Goal: Task Accomplishment & Management: Use online tool/utility

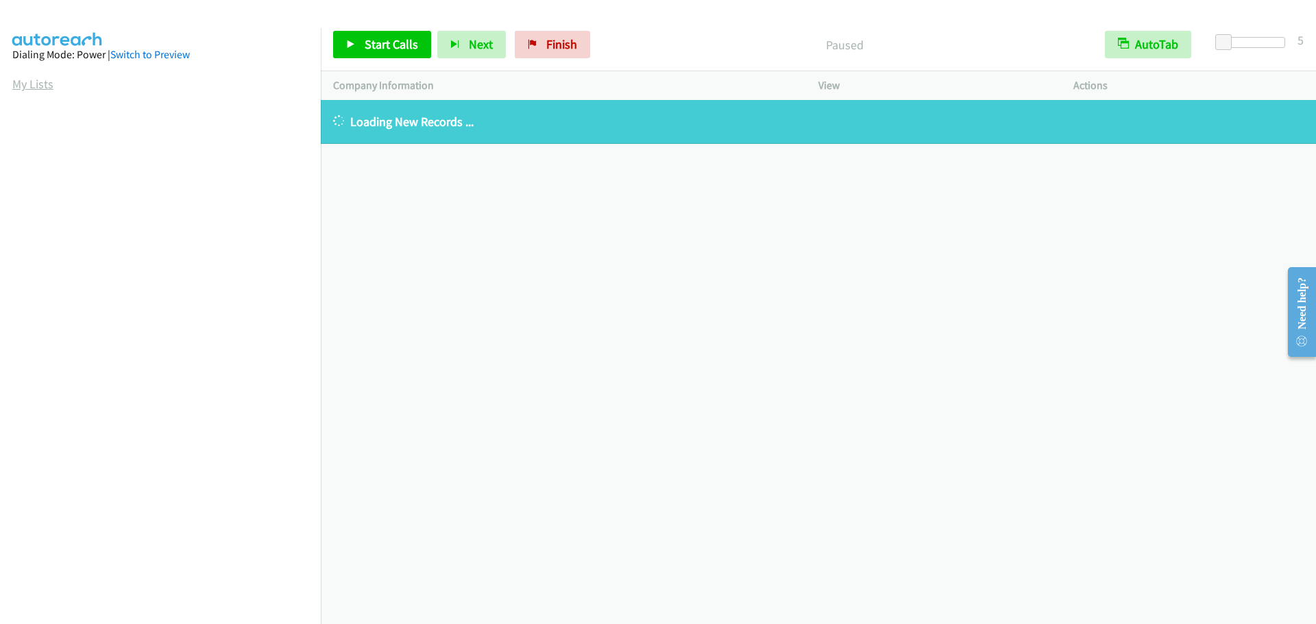
click at [35, 88] on link "My Lists" at bounding box center [32, 84] width 41 height 16
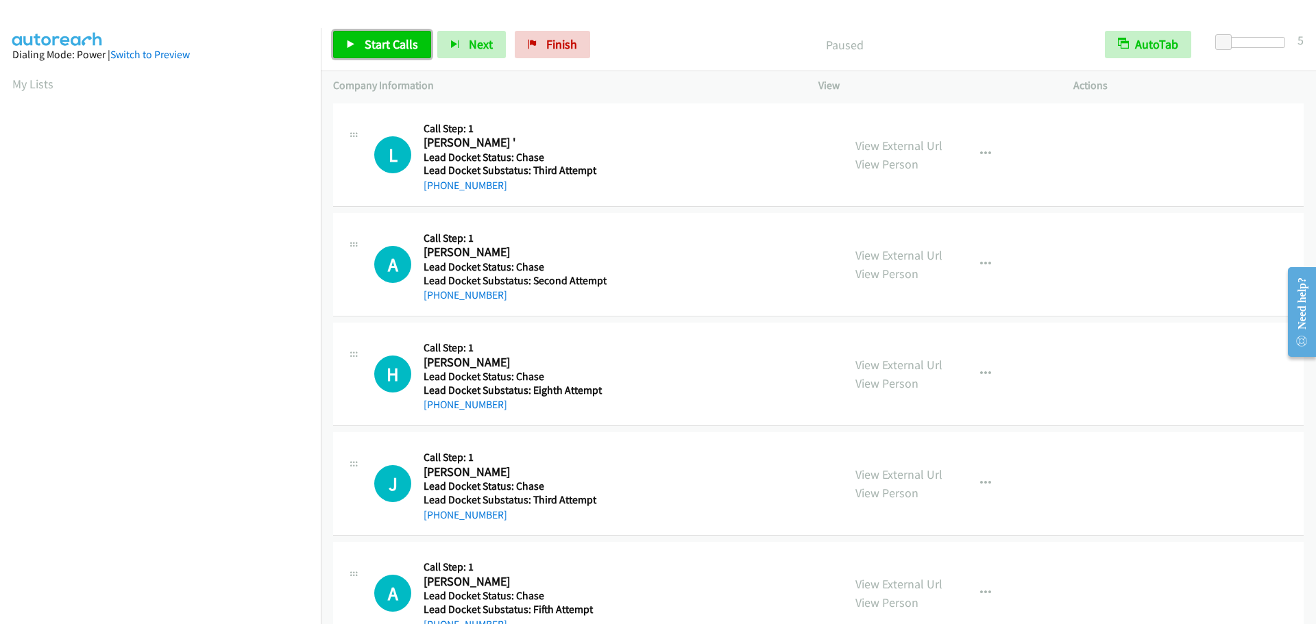
click at [387, 47] on span "Start Calls" at bounding box center [391, 44] width 53 height 16
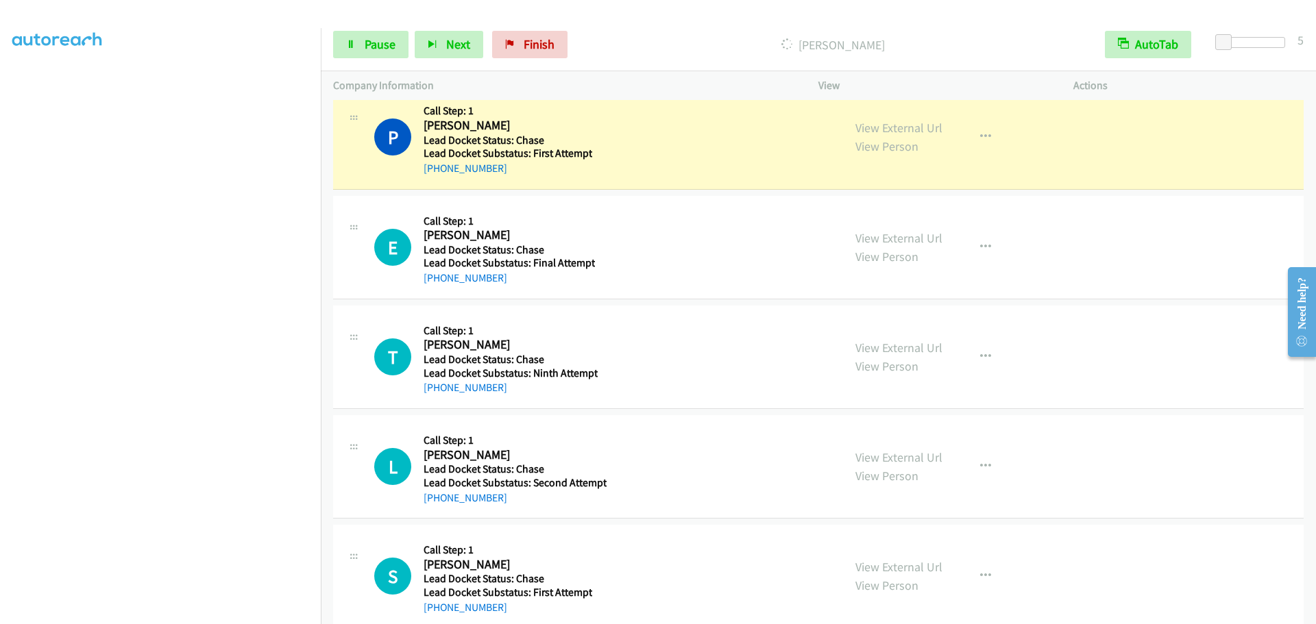
scroll to position [876, 0]
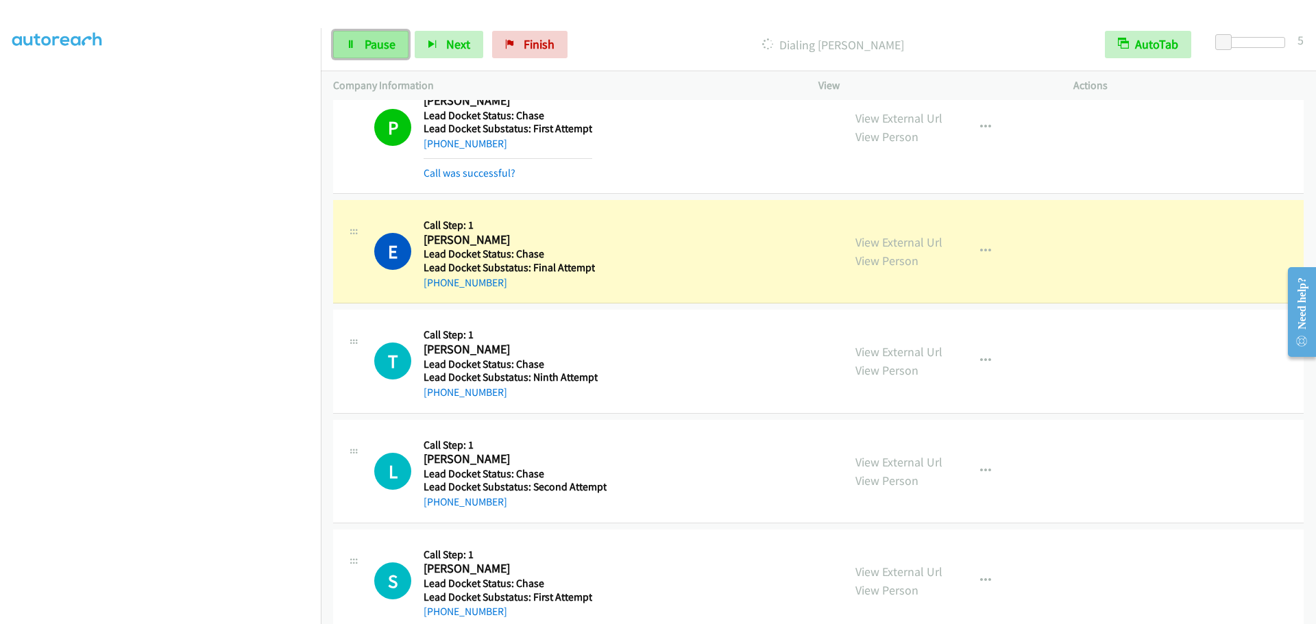
click at [360, 40] on link "Pause" at bounding box center [370, 44] width 75 height 27
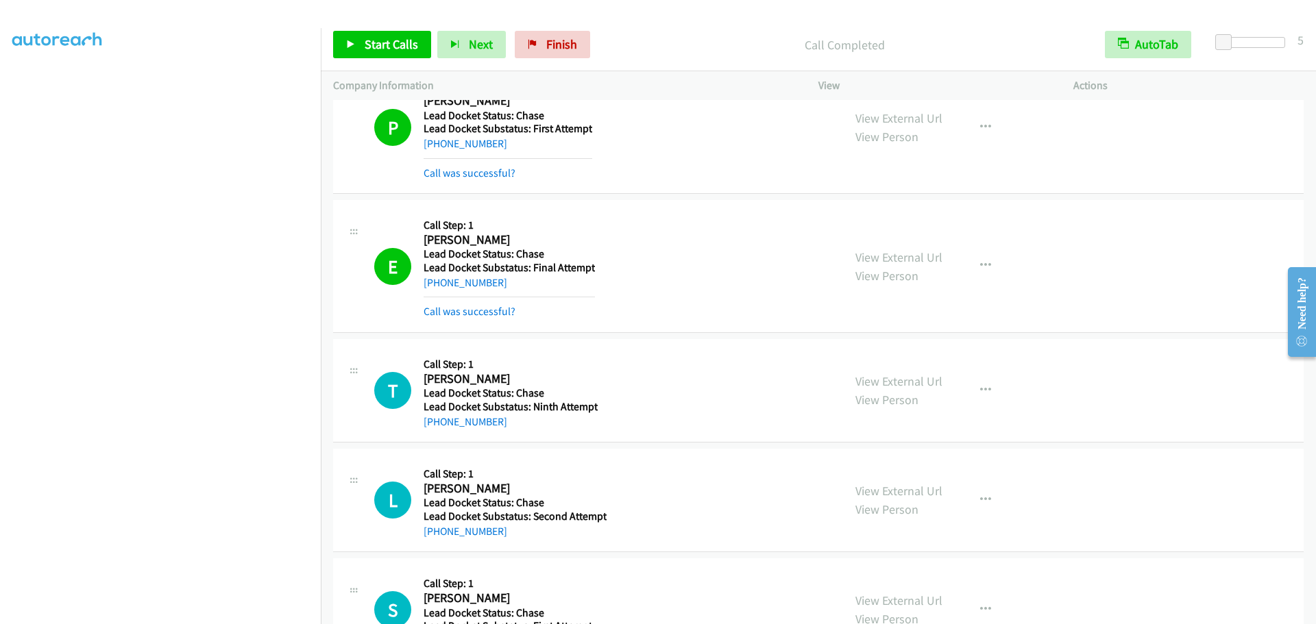
scroll to position [934, 0]
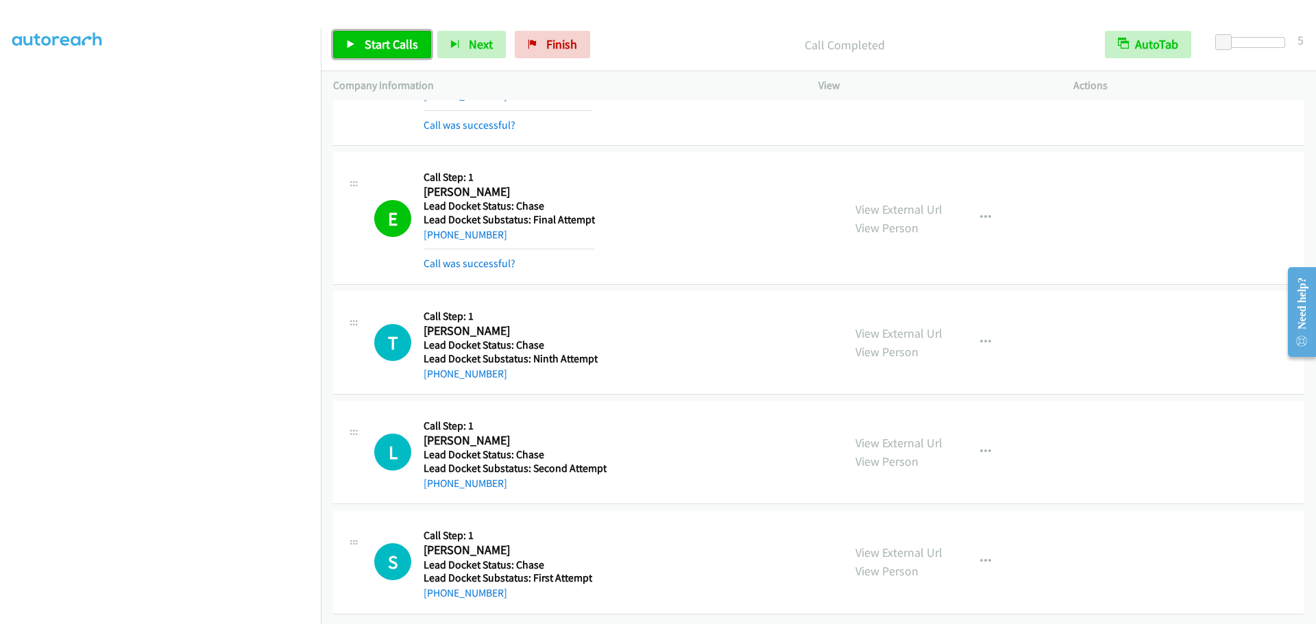
click at [369, 48] on span "Start Calls" at bounding box center [391, 44] width 53 height 16
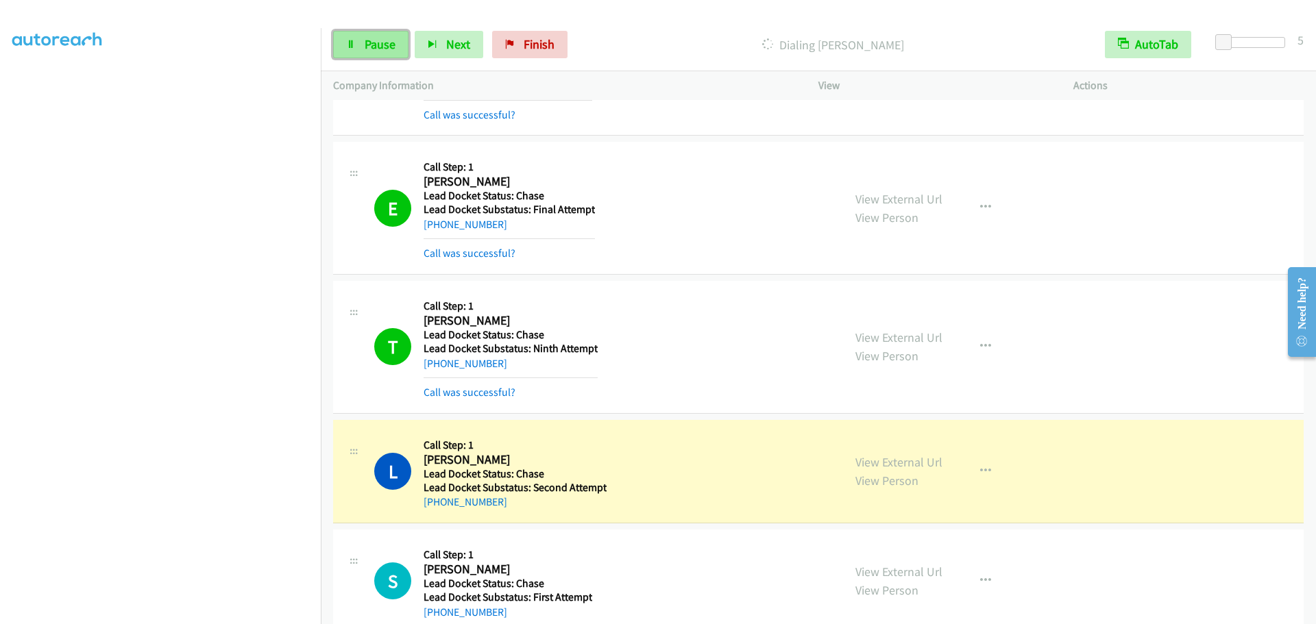
click at [378, 50] on span "Pause" at bounding box center [380, 44] width 31 height 16
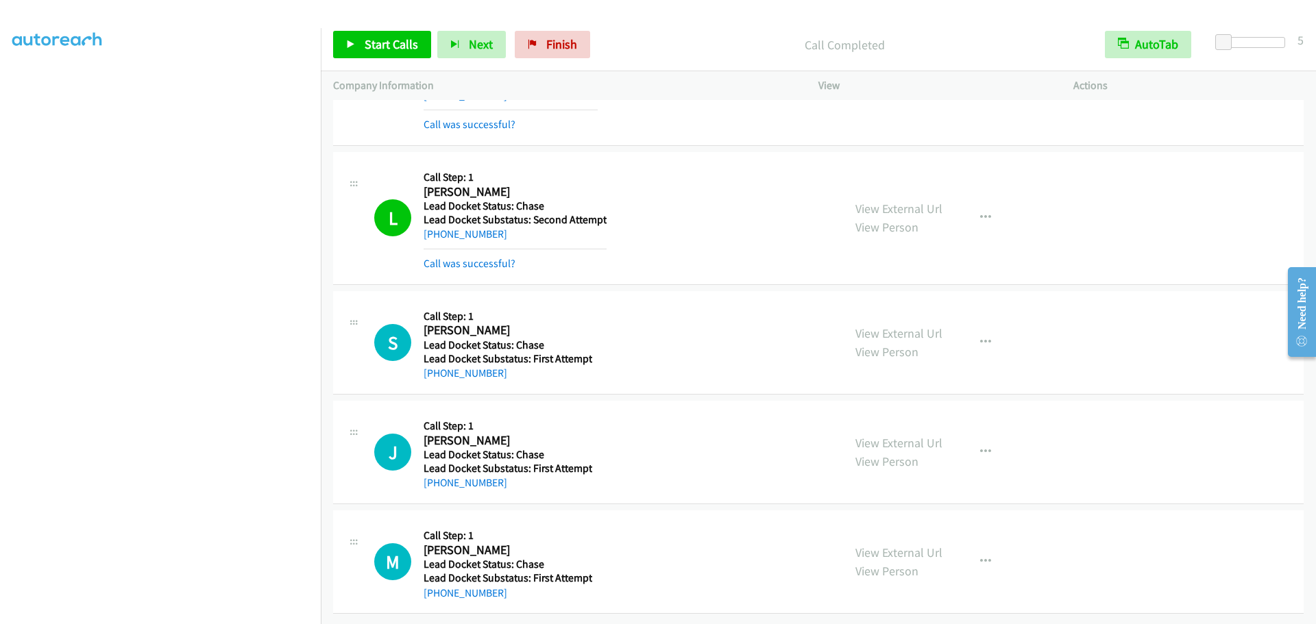
scroll to position [1213, 0]
click at [391, 44] on span "Start Calls" at bounding box center [391, 44] width 53 height 16
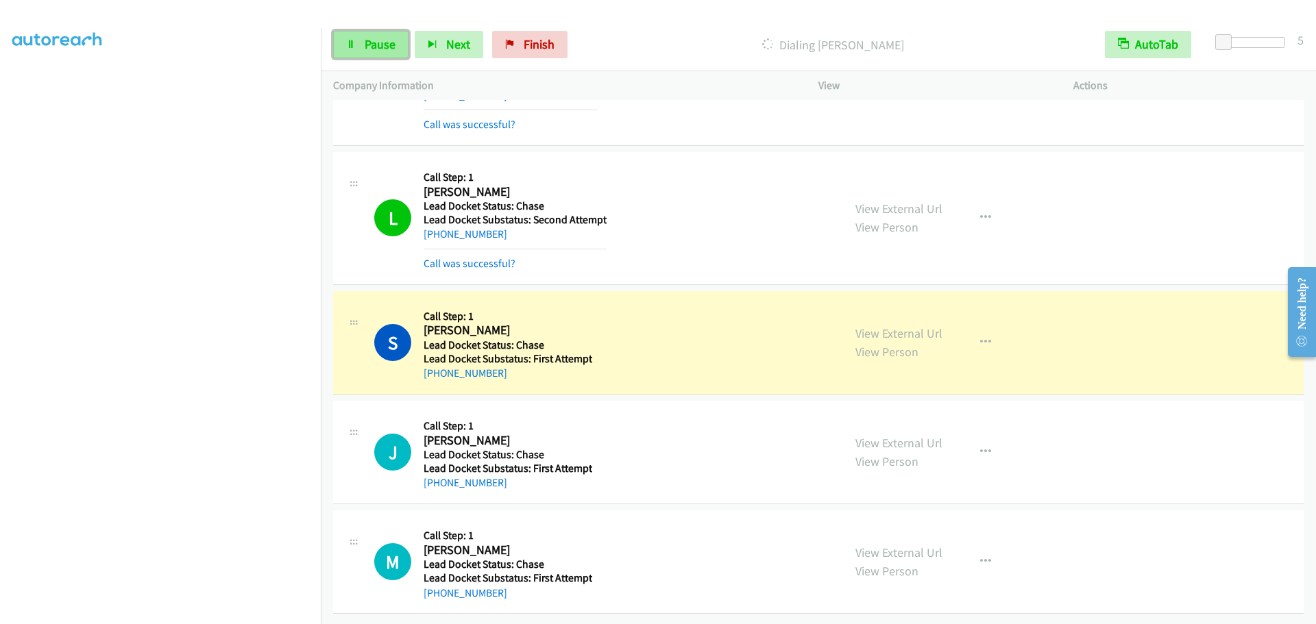
click at [362, 45] on link "Pause" at bounding box center [370, 44] width 75 height 27
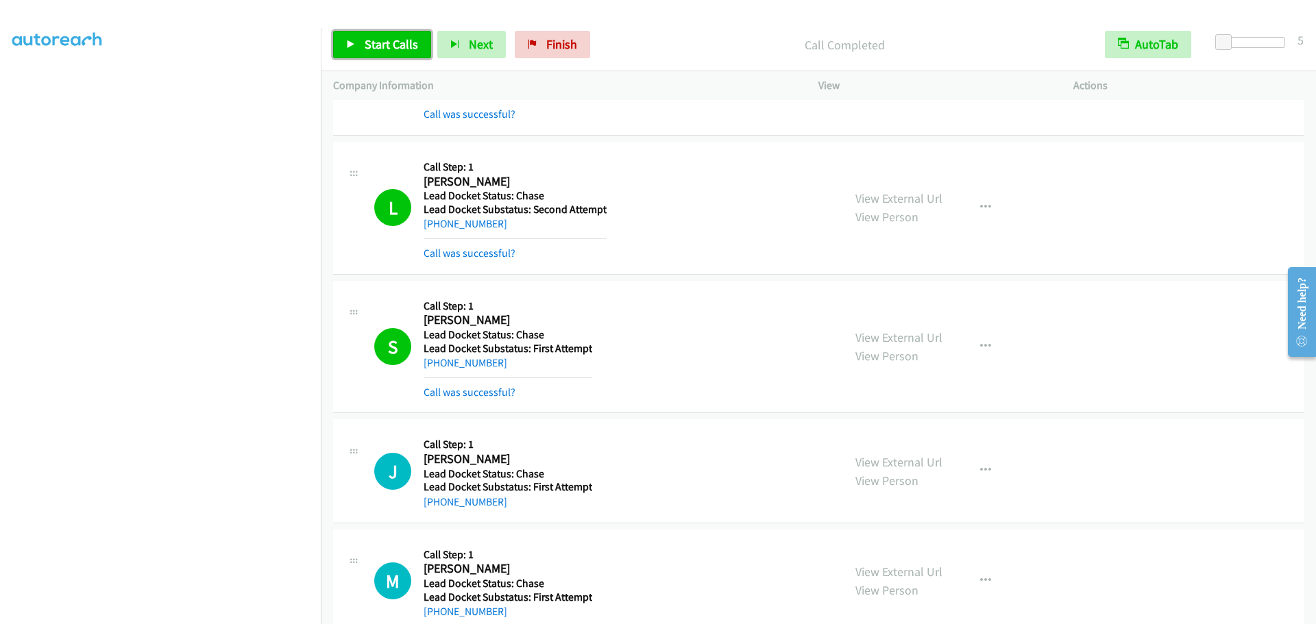
click at [390, 50] on span "Start Calls" at bounding box center [391, 44] width 53 height 16
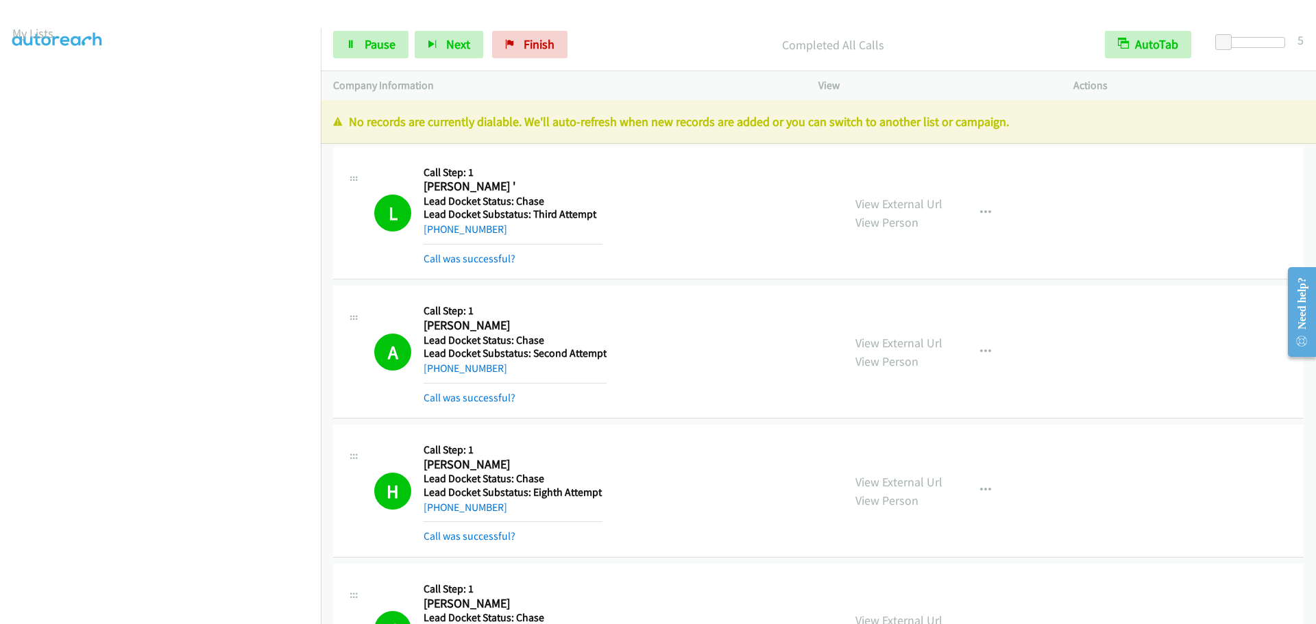
scroll to position [0, 0]
click at [32, 88] on link "My Lists" at bounding box center [32, 84] width 41 height 16
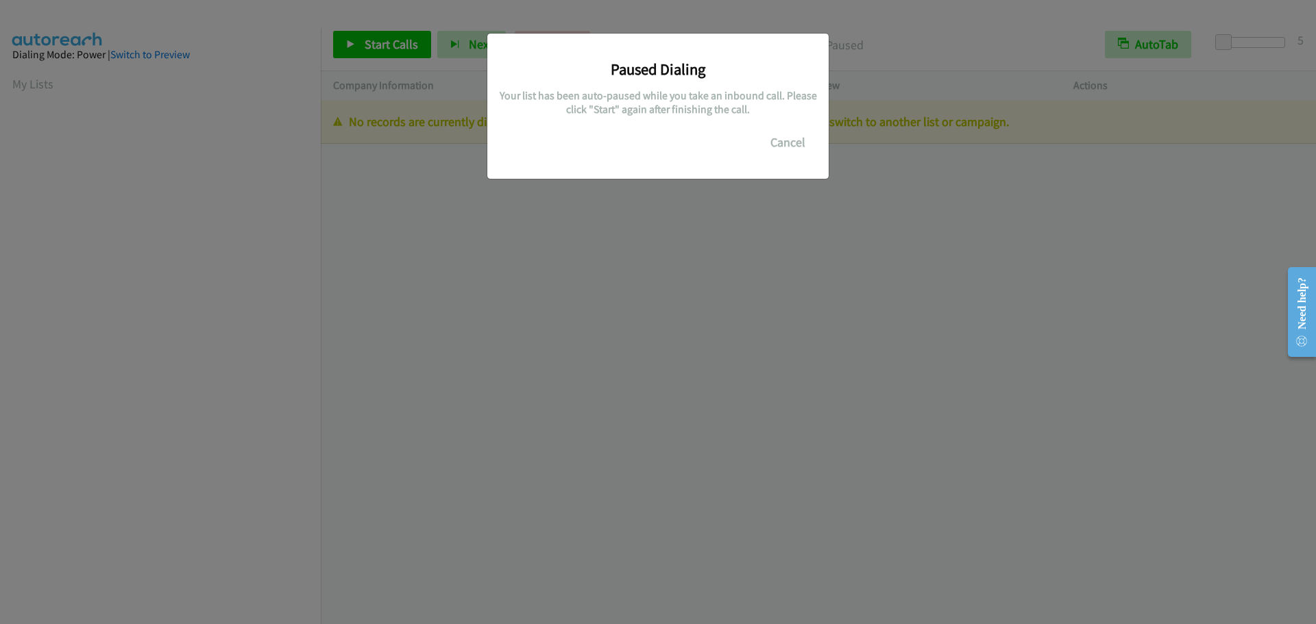
scroll to position [145, 0]
click at [796, 145] on button "Cancel" at bounding box center [787, 142] width 61 height 27
click at [788, 148] on button "Cancel" at bounding box center [787, 142] width 61 height 27
click at [790, 144] on button "Cancel" at bounding box center [787, 142] width 61 height 27
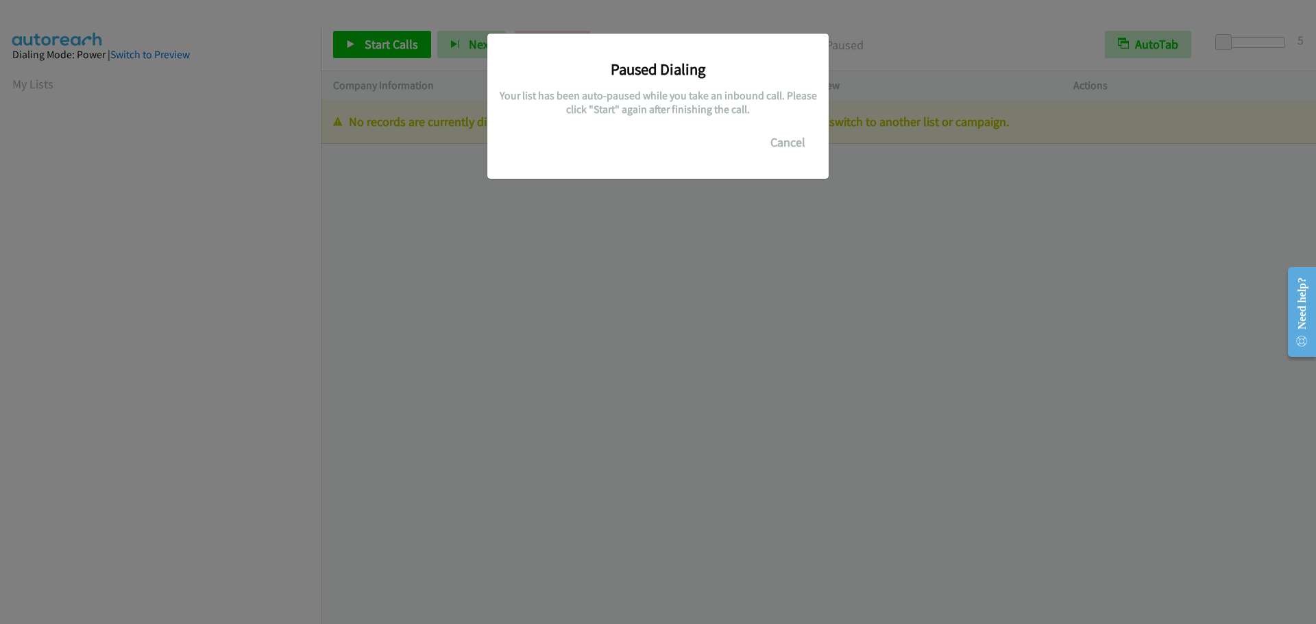
scroll to position [145, 0]
click at [791, 141] on button "Cancel" at bounding box center [787, 142] width 61 height 27
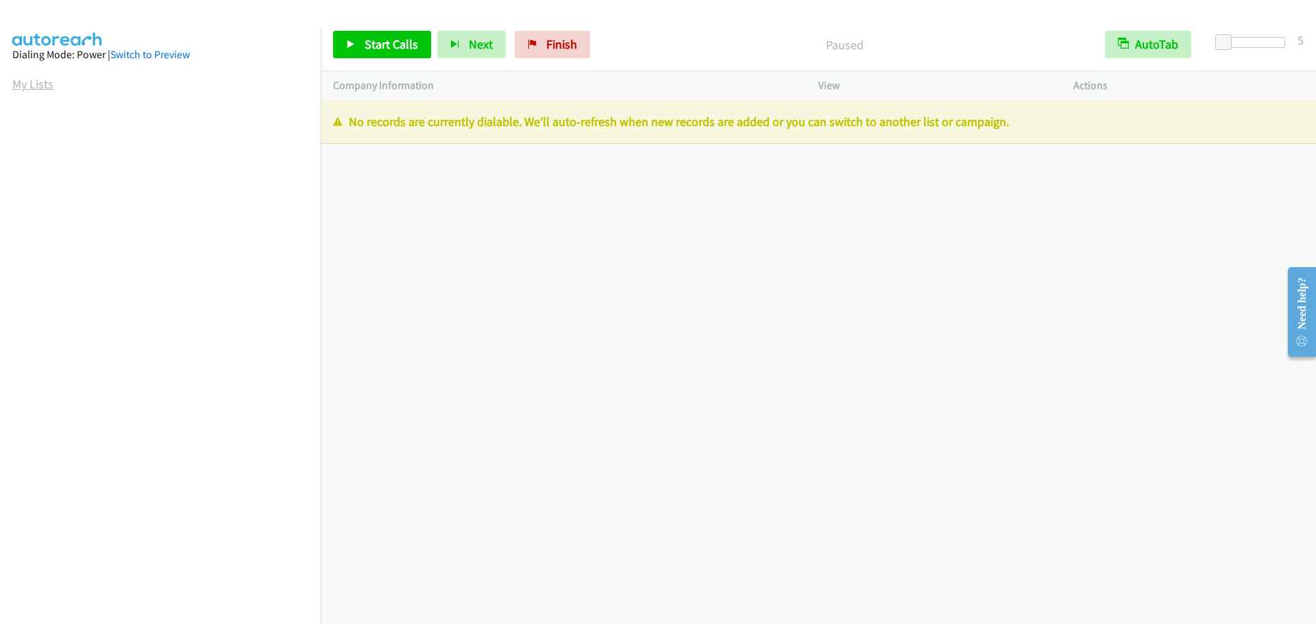
click at [34, 84] on link "My Lists" at bounding box center [32, 84] width 41 height 16
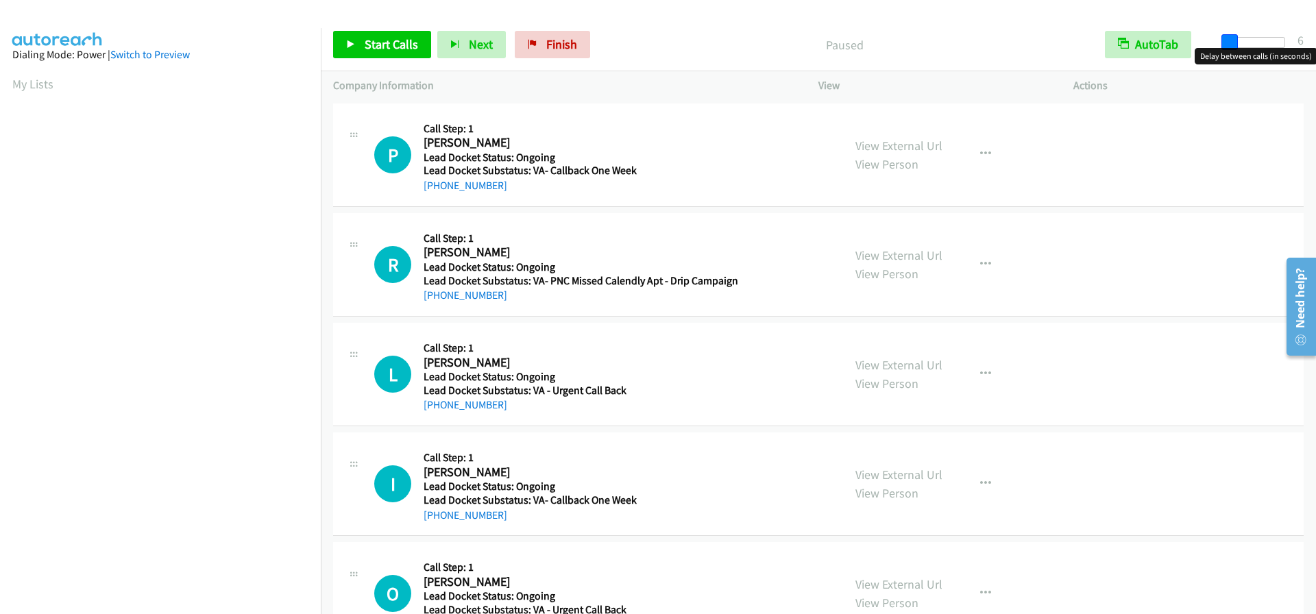
drag, startPoint x: 1222, startPoint y: 43, endPoint x: 1230, endPoint y: 43, distance: 8.2
click at [1230, 43] on span at bounding box center [1230, 42] width 16 height 16
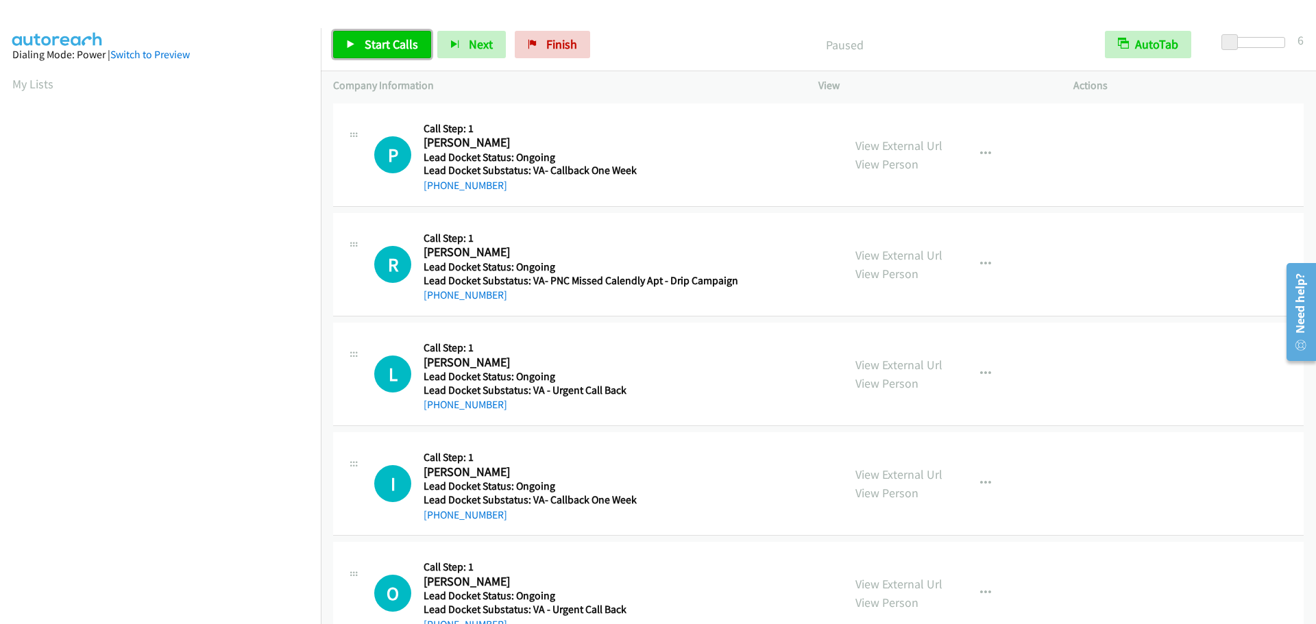
click at [410, 47] on span "Start Calls" at bounding box center [391, 44] width 53 height 16
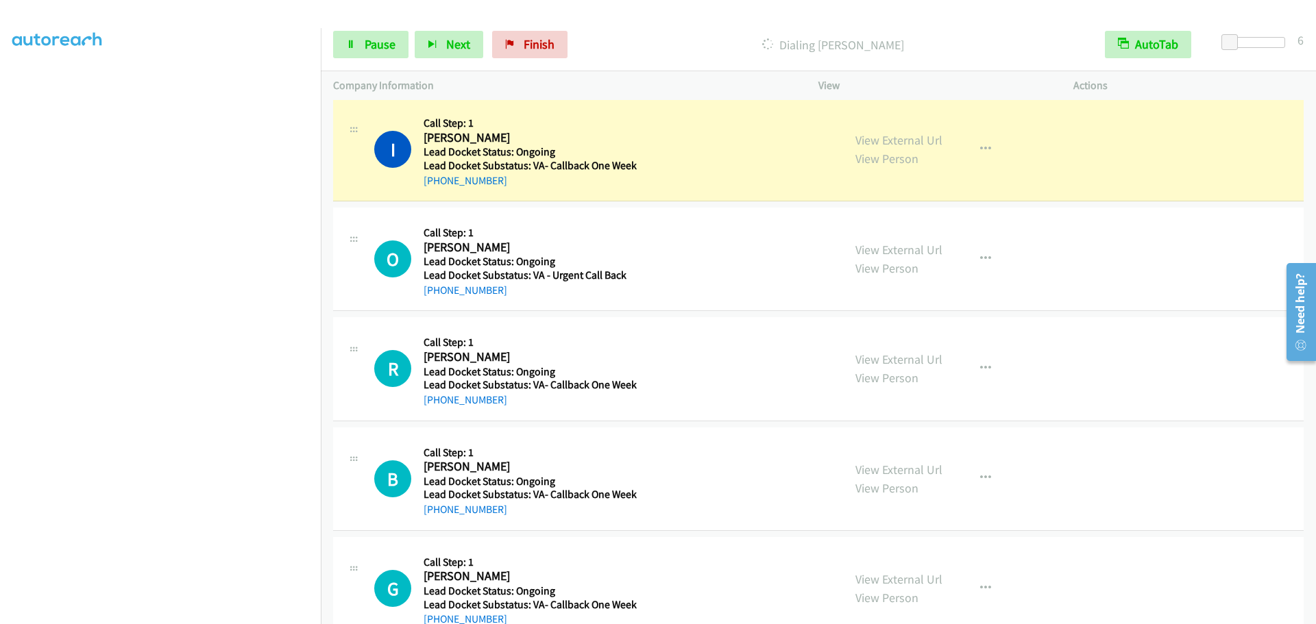
scroll to position [390, 0]
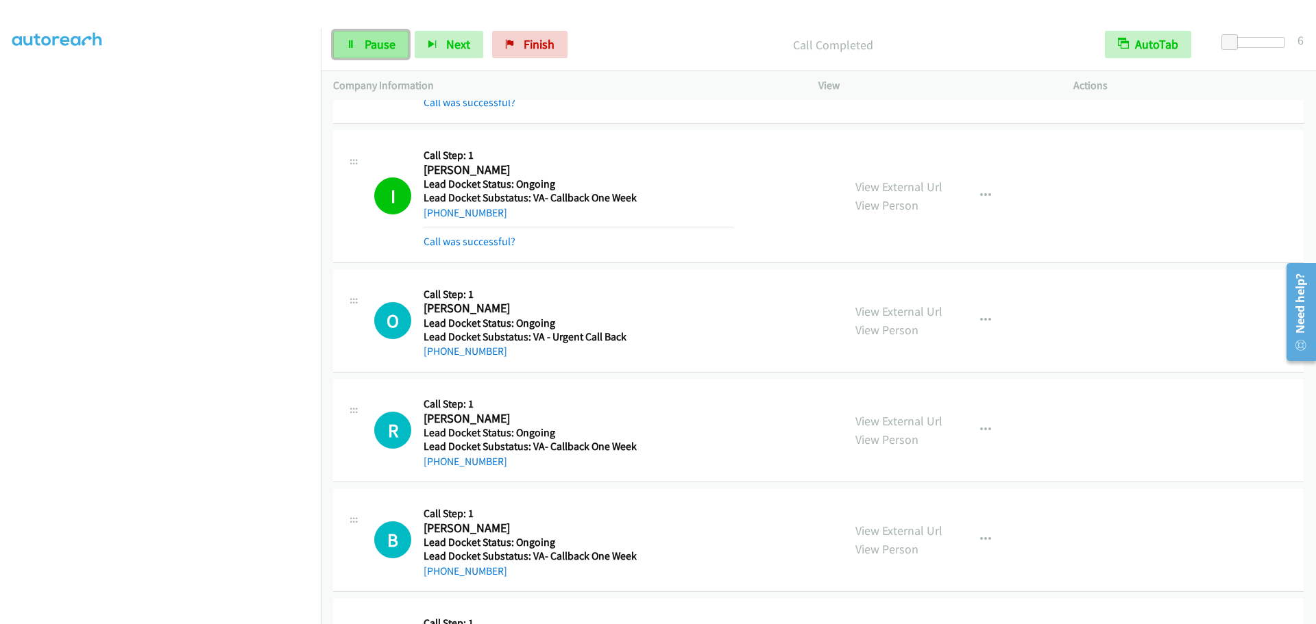
click at [383, 40] on span "Pause" at bounding box center [380, 44] width 31 height 16
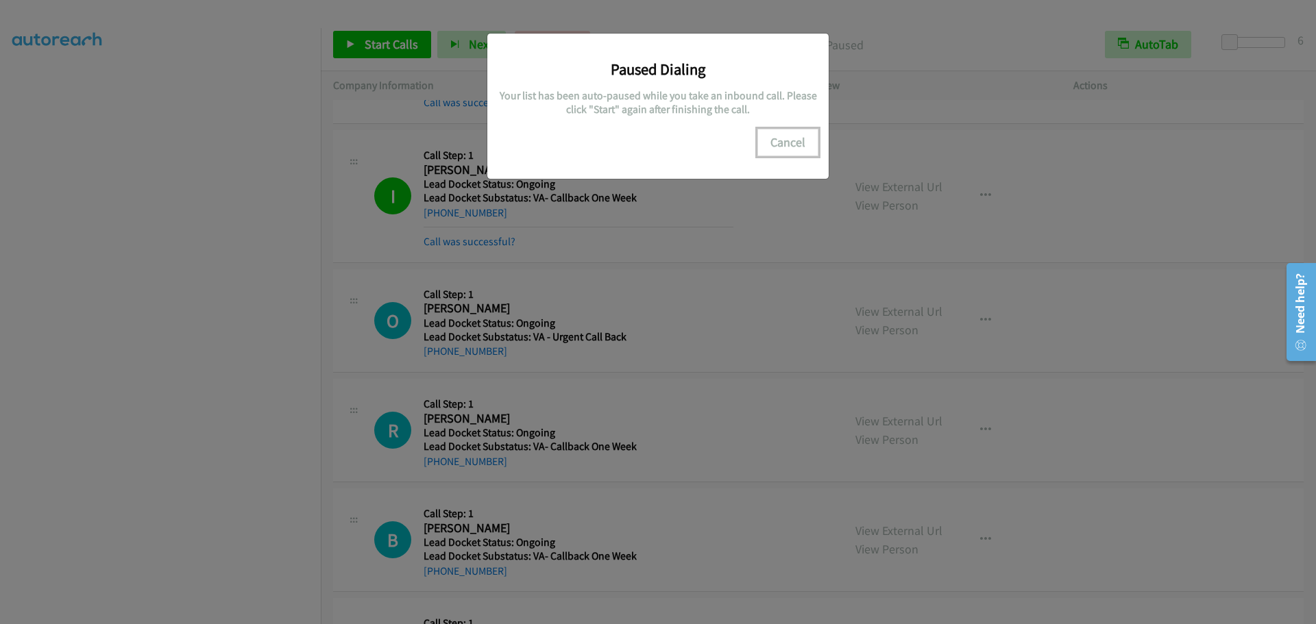
click at [794, 144] on button "Cancel" at bounding box center [787, 142] width 61 height 27
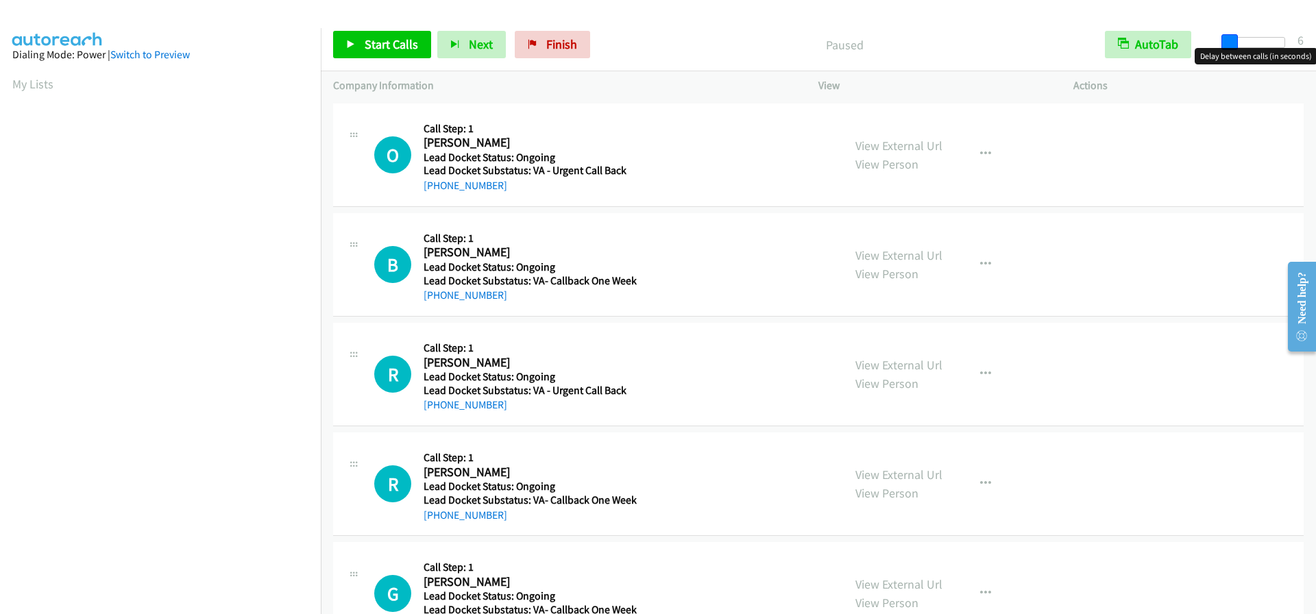
click at [1231, 38] on span at bounding box center [1230, 42] width 16 height 16
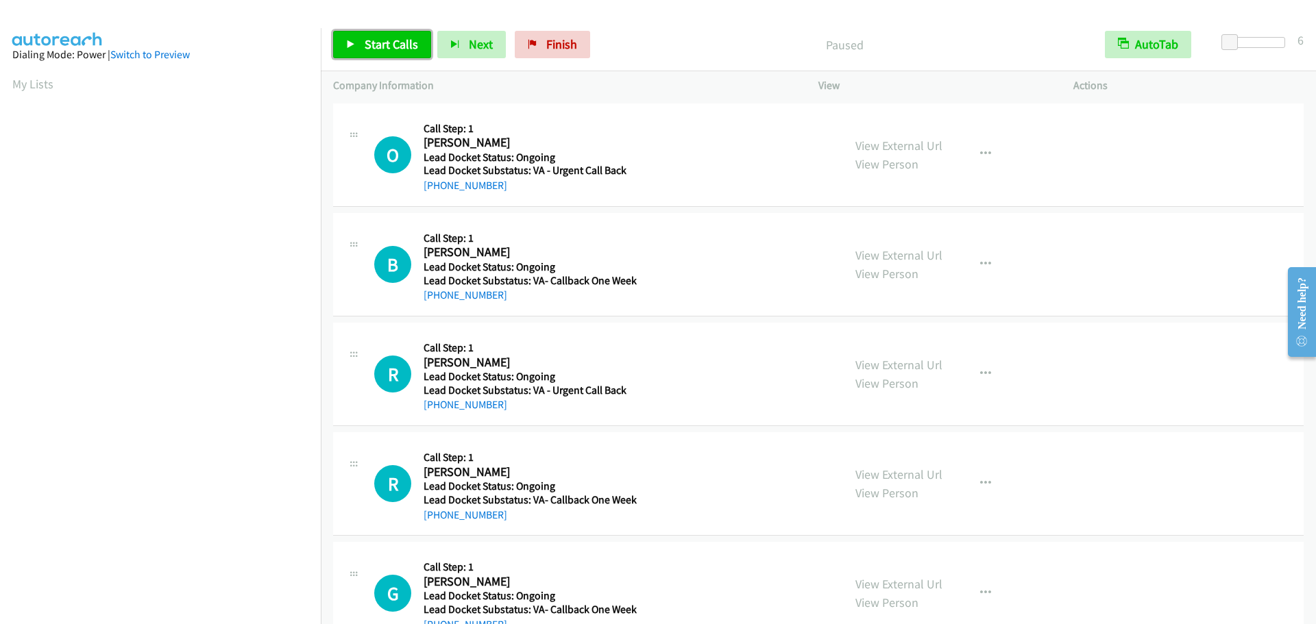
click at [395, 38] on span "Start Calls" at bounding box center [391, 44] width 53 height 16
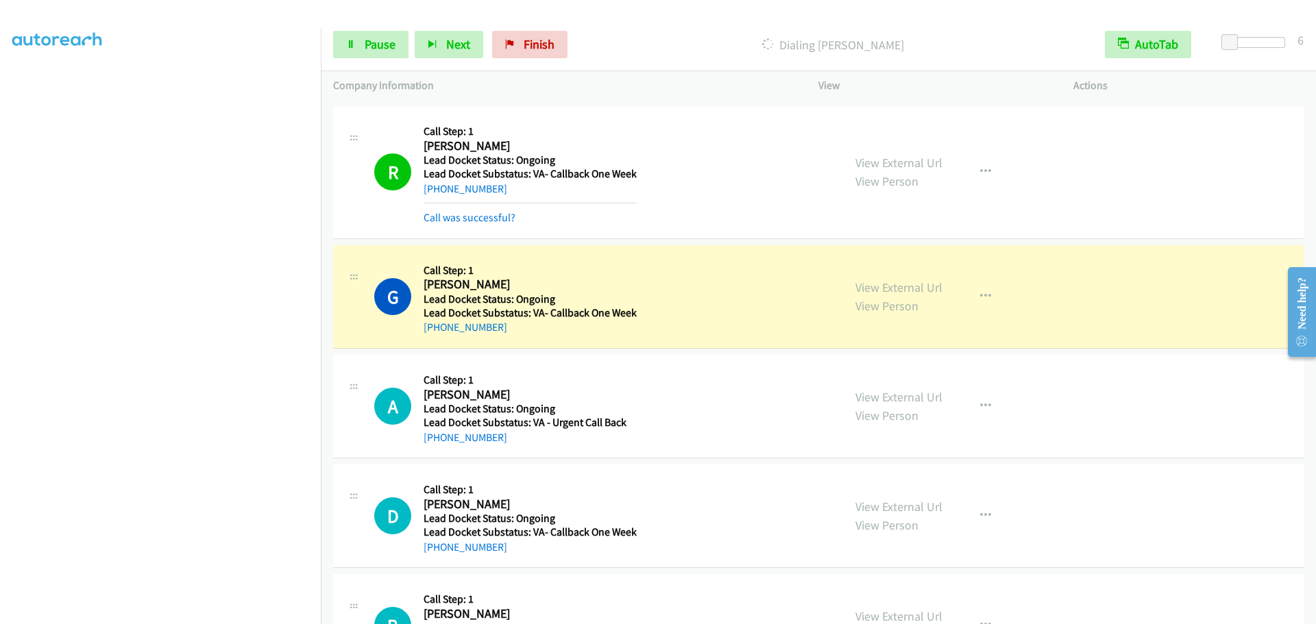
scroll to position [488, 0]
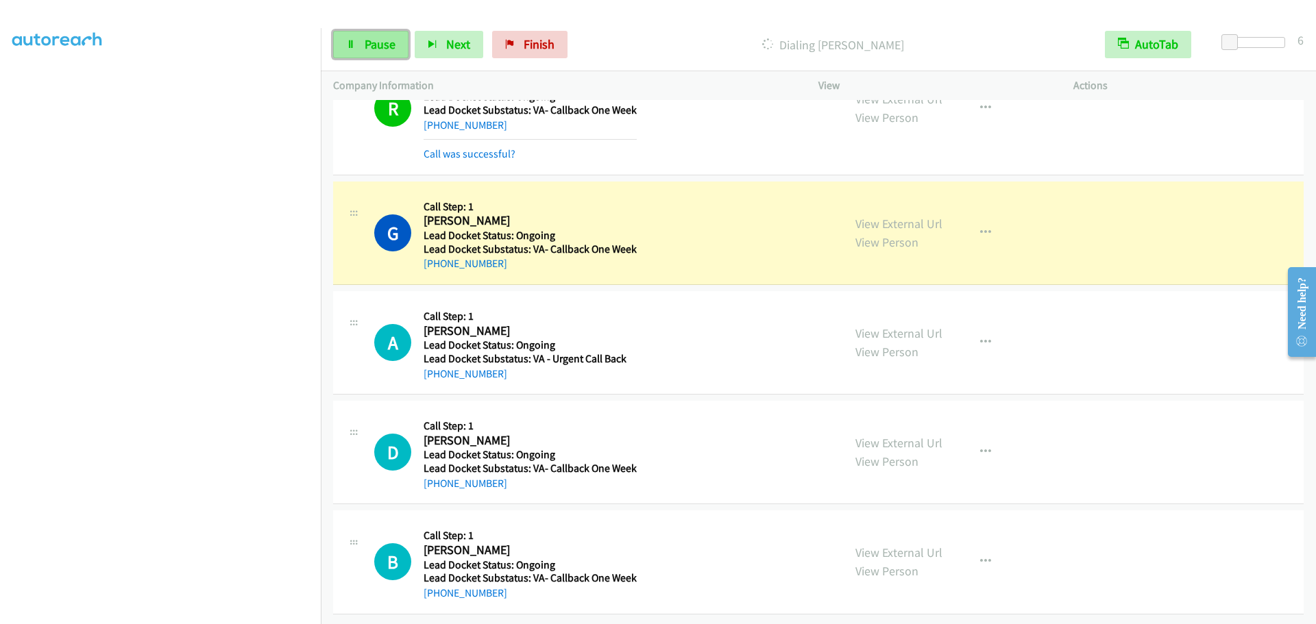
click at [390, 55] on link "Pause" at bounding box center [370, 44] width 75 height 27
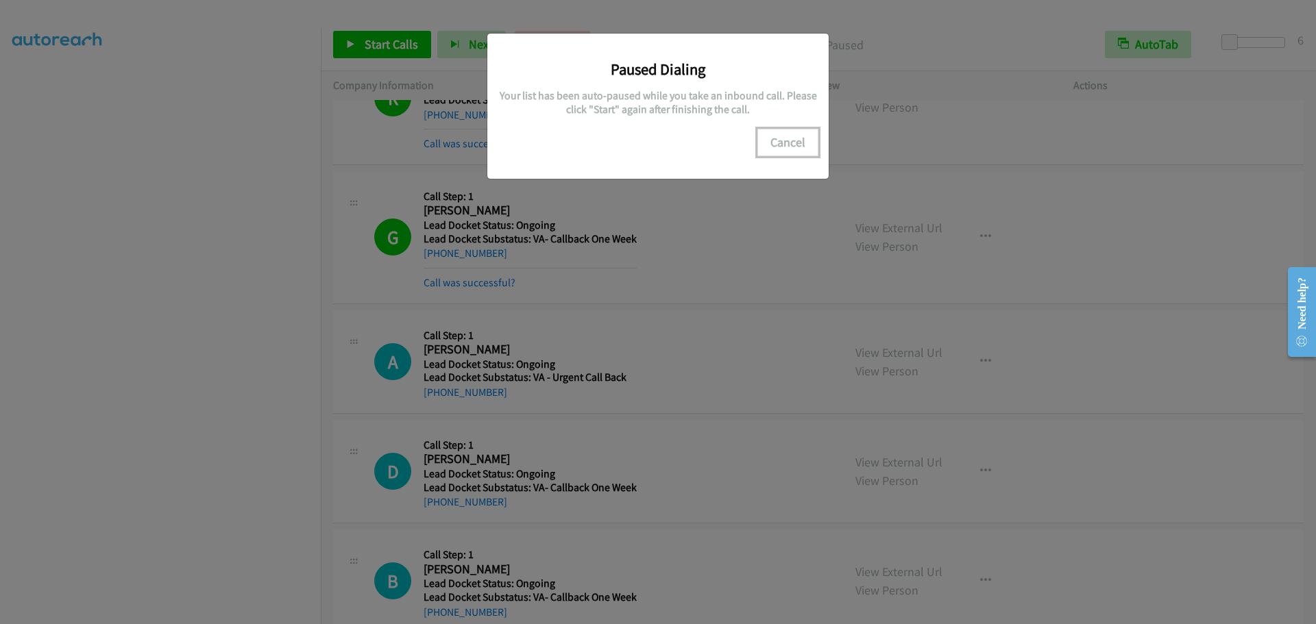
click at [775, 144] on button "Cancel" at bounding box center [787, 142] width 61 height 27
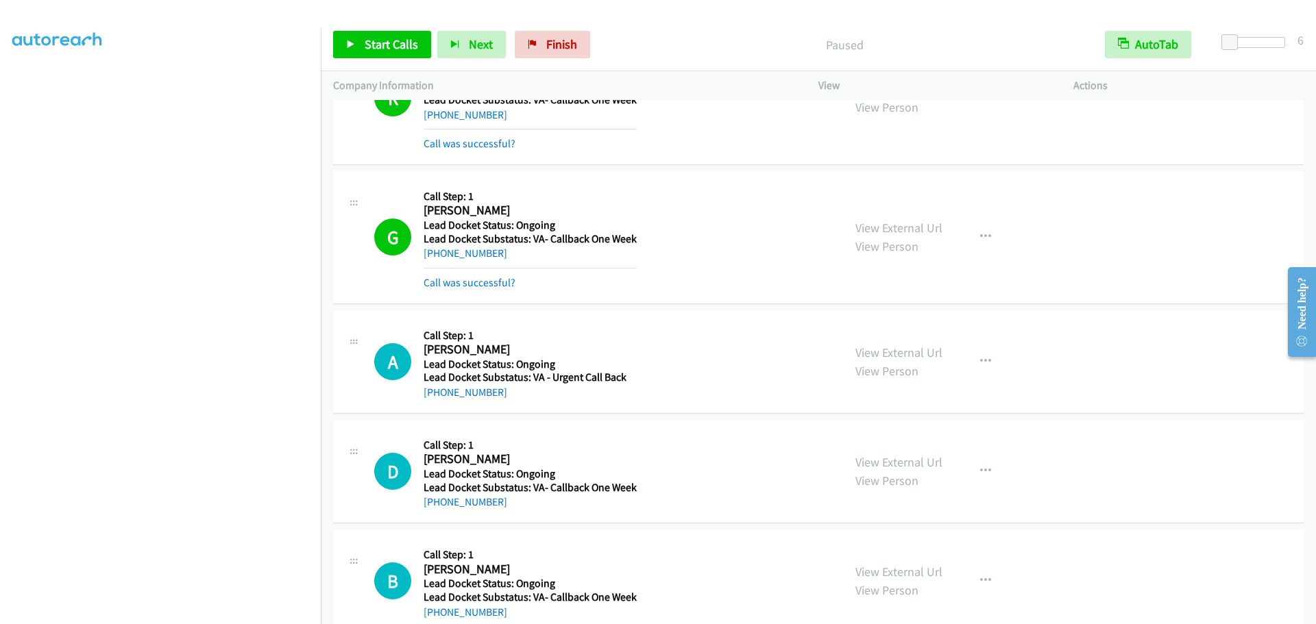
scroll to position [0, 0]
click at [37, 82] on link "My Lists" at bounding box center [32, 84] width 41 height 16
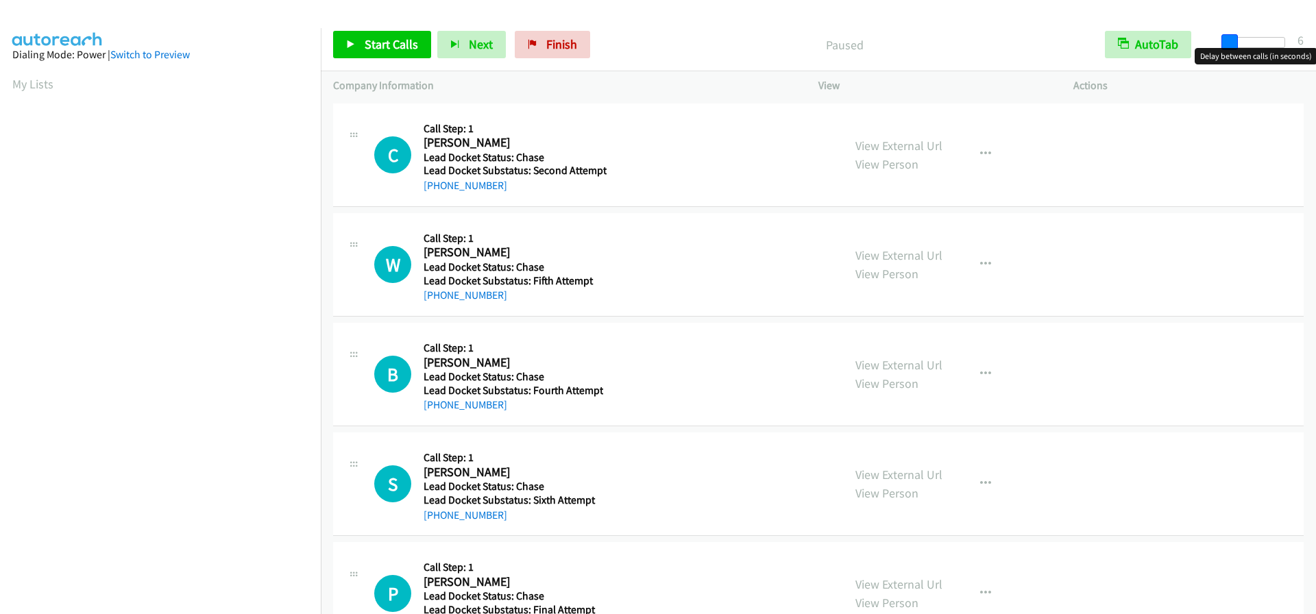
click at [1231, 39] on span at bounding box center [1230, 42] width 16 height 16
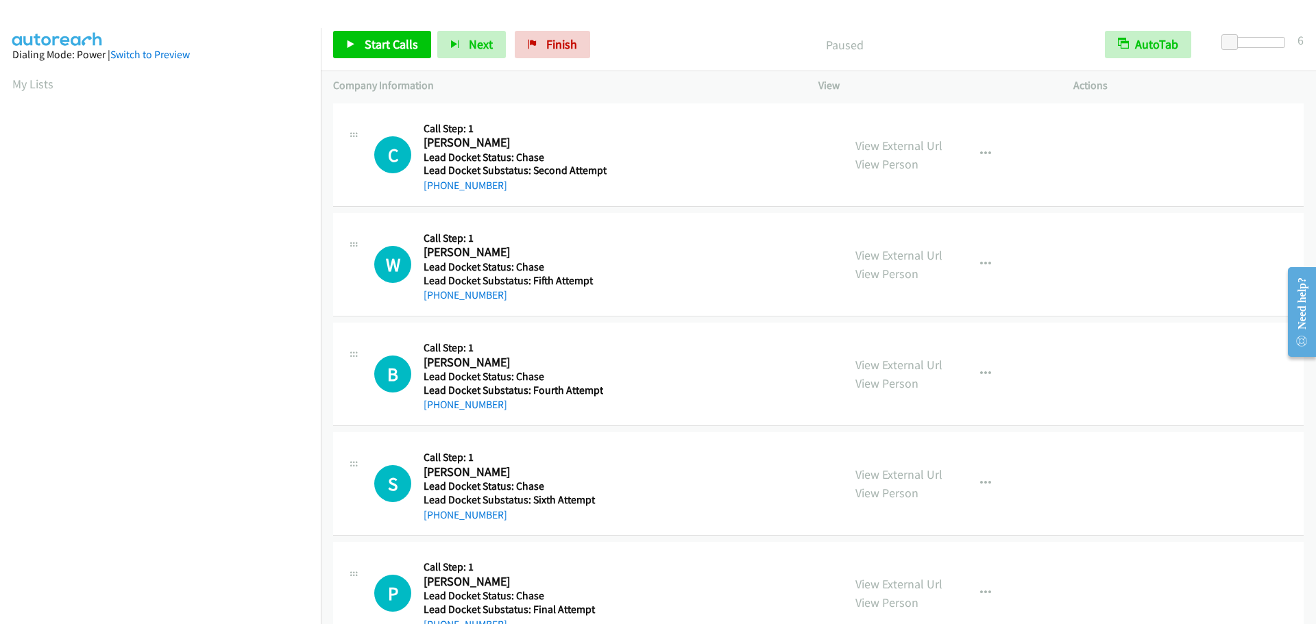
scroll to position [144, 0]
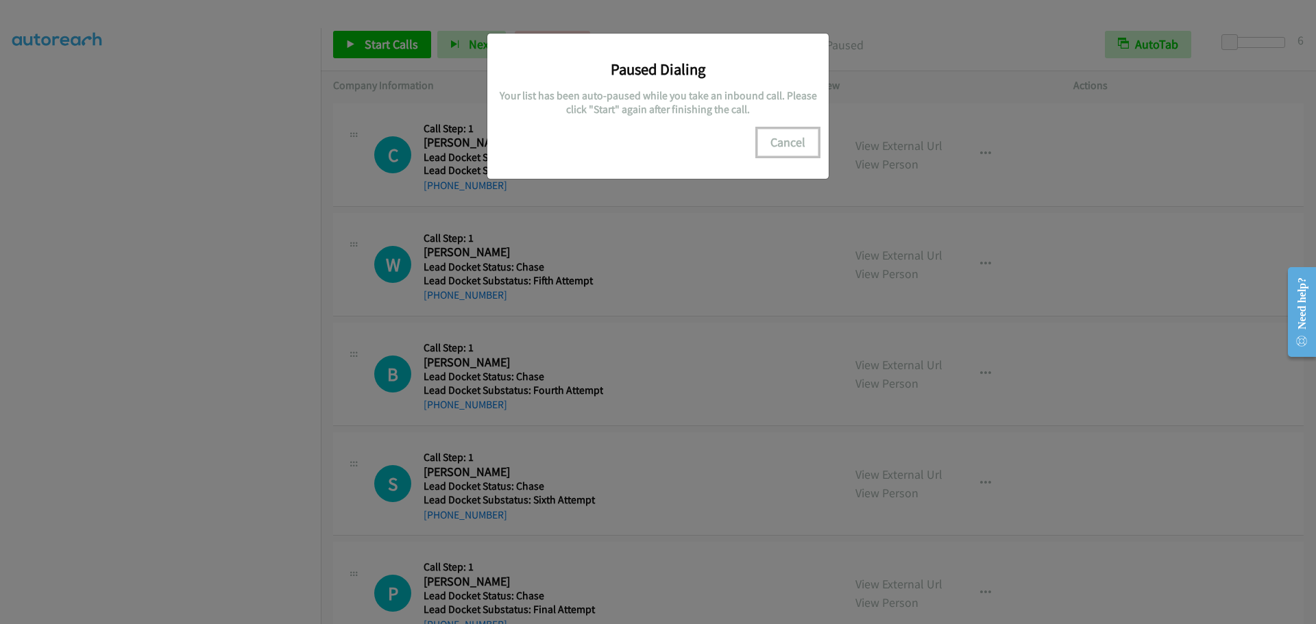
click at [784, 149] on button "Cancel" at bounding box center [787, 142] width 61 height 27
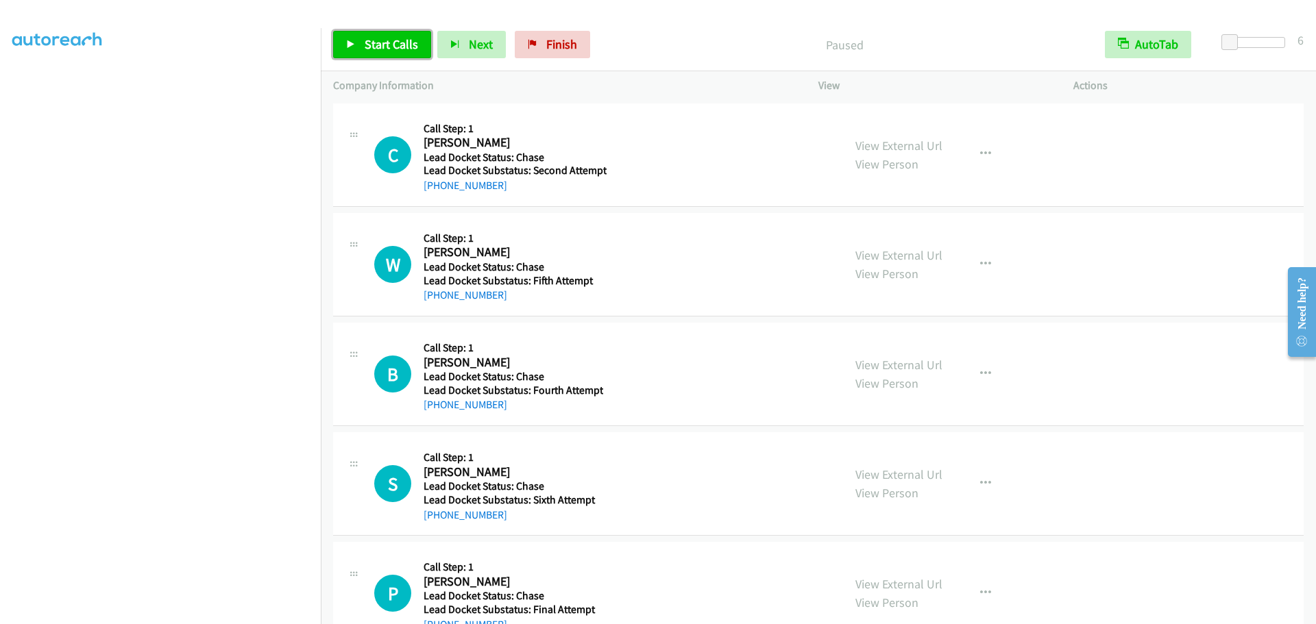
click at [406, 47] on span "Start Calls" at bounding box center [391, 44] width 53 height 16
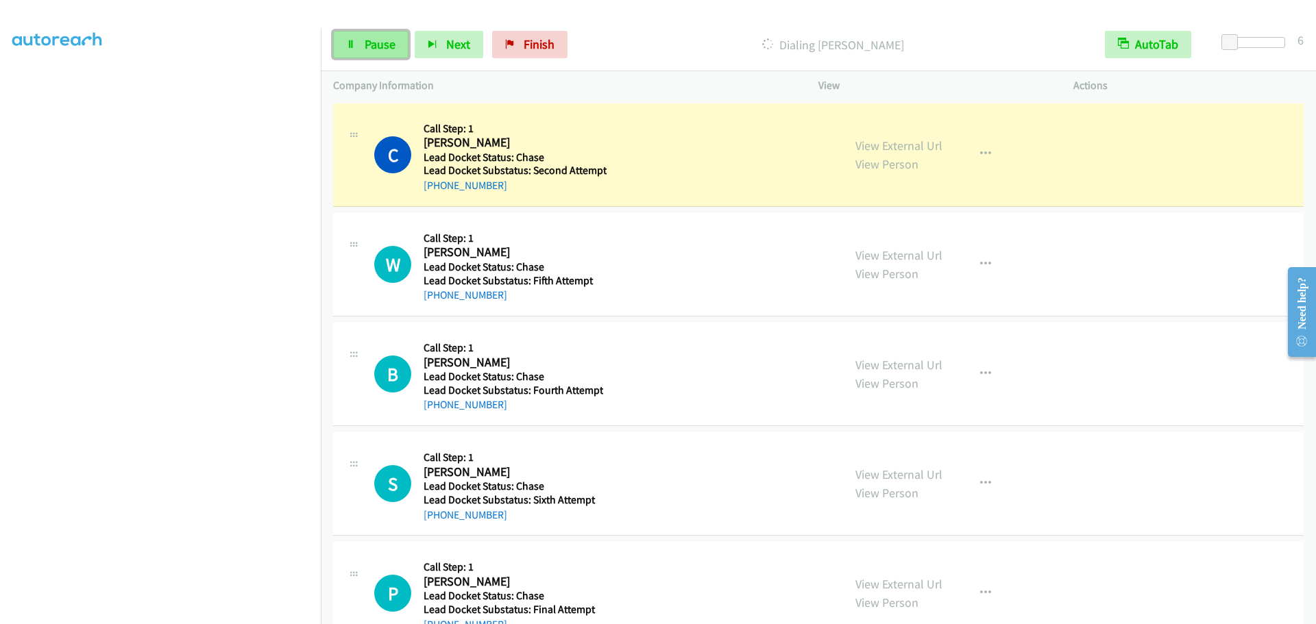
drag, startPoint x: 385, startPoint y: 44, endPoint x: 394, endPoint y: 41, distance: 10.0
click at [385, 44] on span "Pause" at bounding box center [380, 44] width 31 height 16
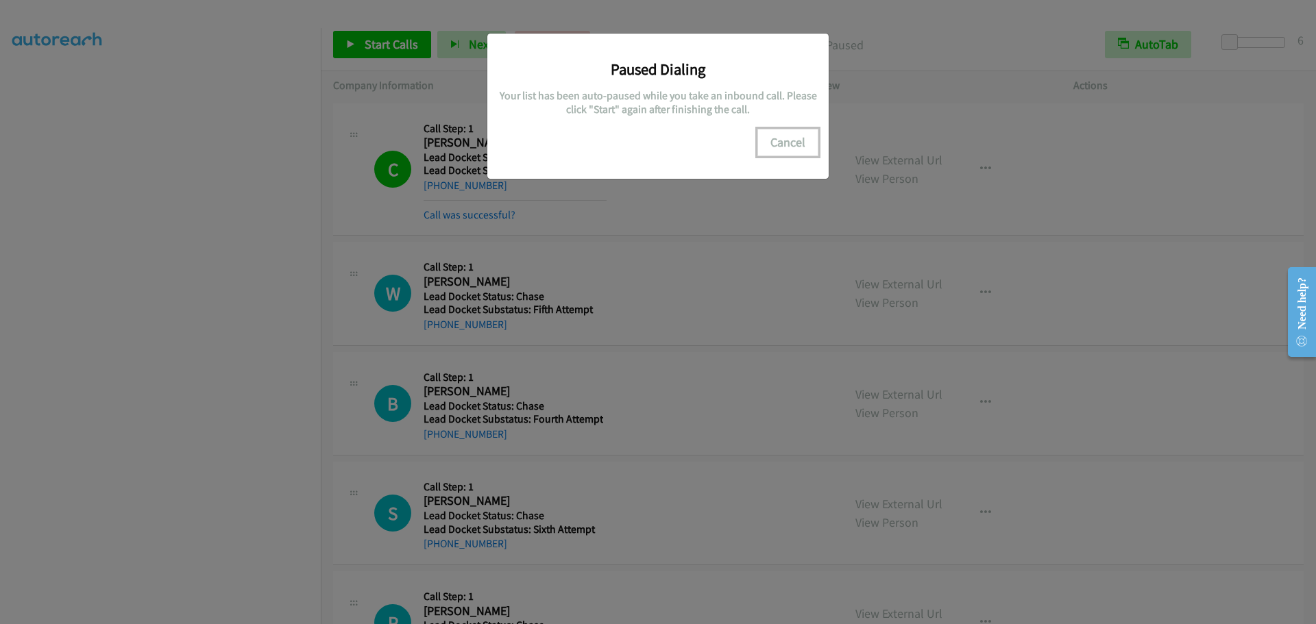
click at [795, 146] on button "Cancel" at bounding box center [787, 142] width 61 height 27
click at [808, 145] on button "Cancel" at bounding box center [787, 142] width 61 height 27
click at [807, 145] on button "Cancel" at bounding box center [787, 142] width 61 height 27
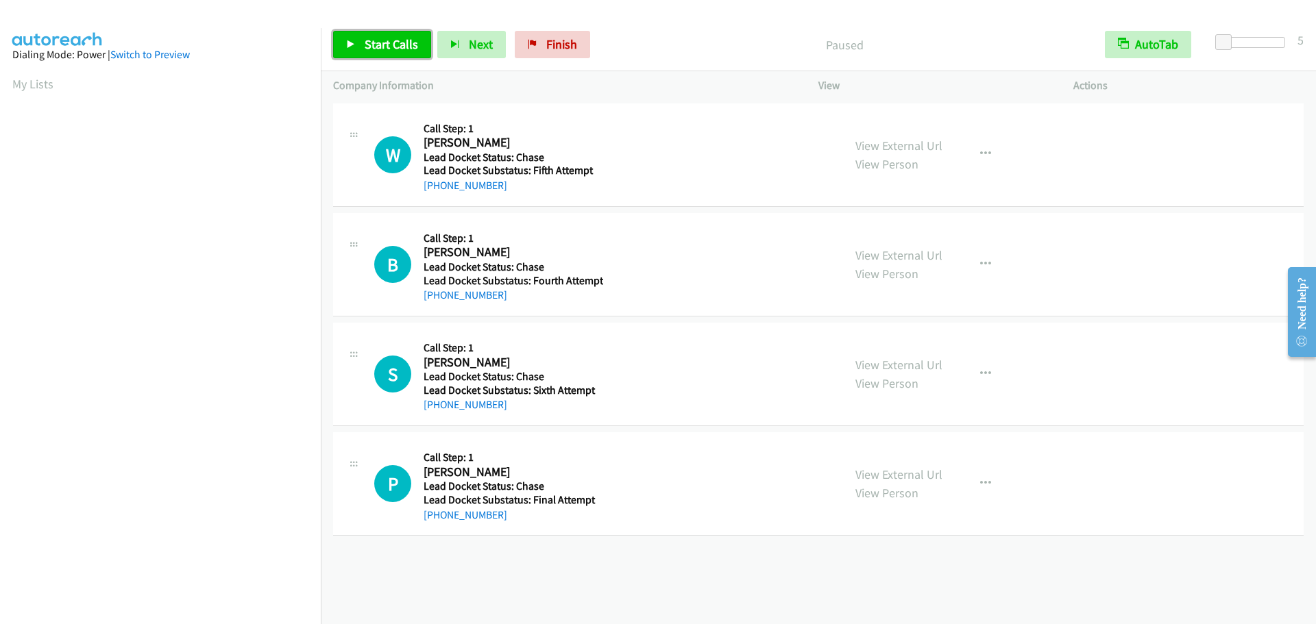
click at [393, 49] on span "Start Calls" at bounding box center [391, 44] width 53 height 16
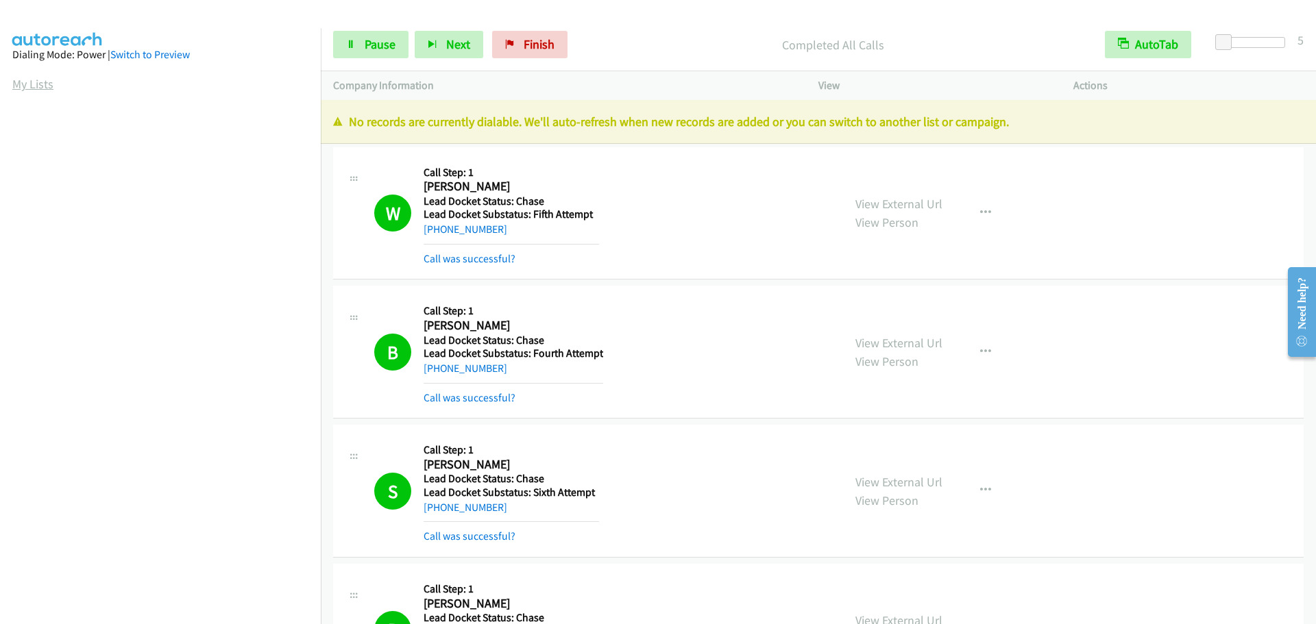
click at [34, 88] on link "My Lists" at bounding box center [32, 84] width 41 height 16
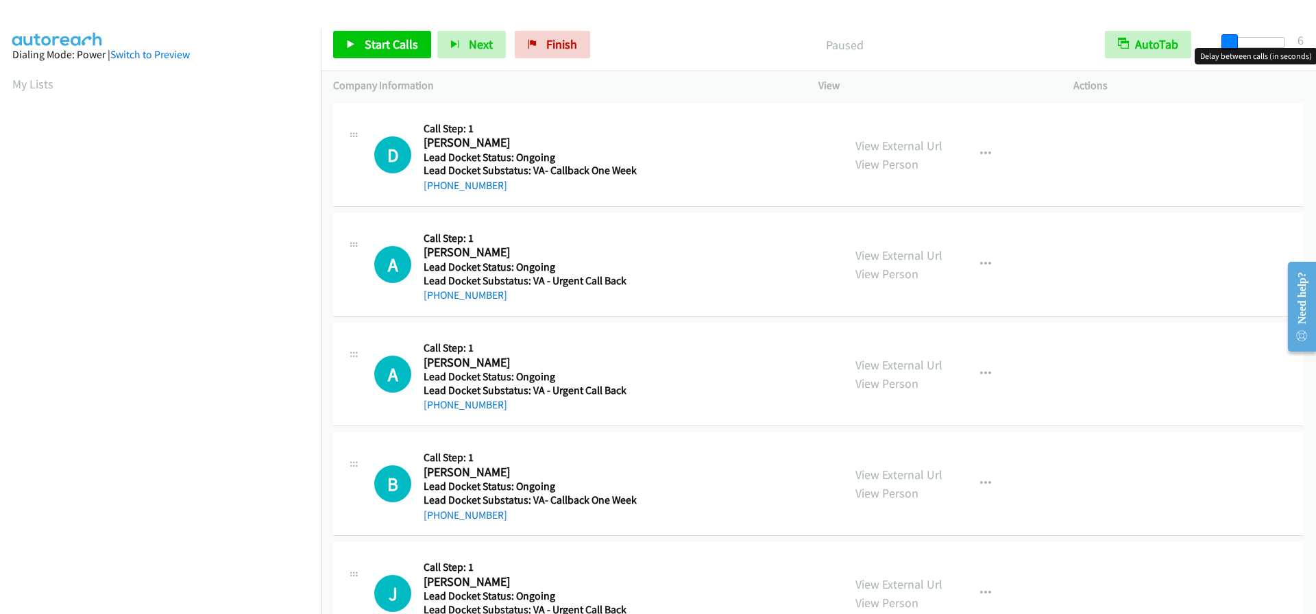
drag, startPoint x: 1225, startPoint y: 39, endPoint x: 1233, endPoint y: 40, distance: 8.3
click at [1233, 40] on span at bounding box center [1230, 42] width 16 height 16
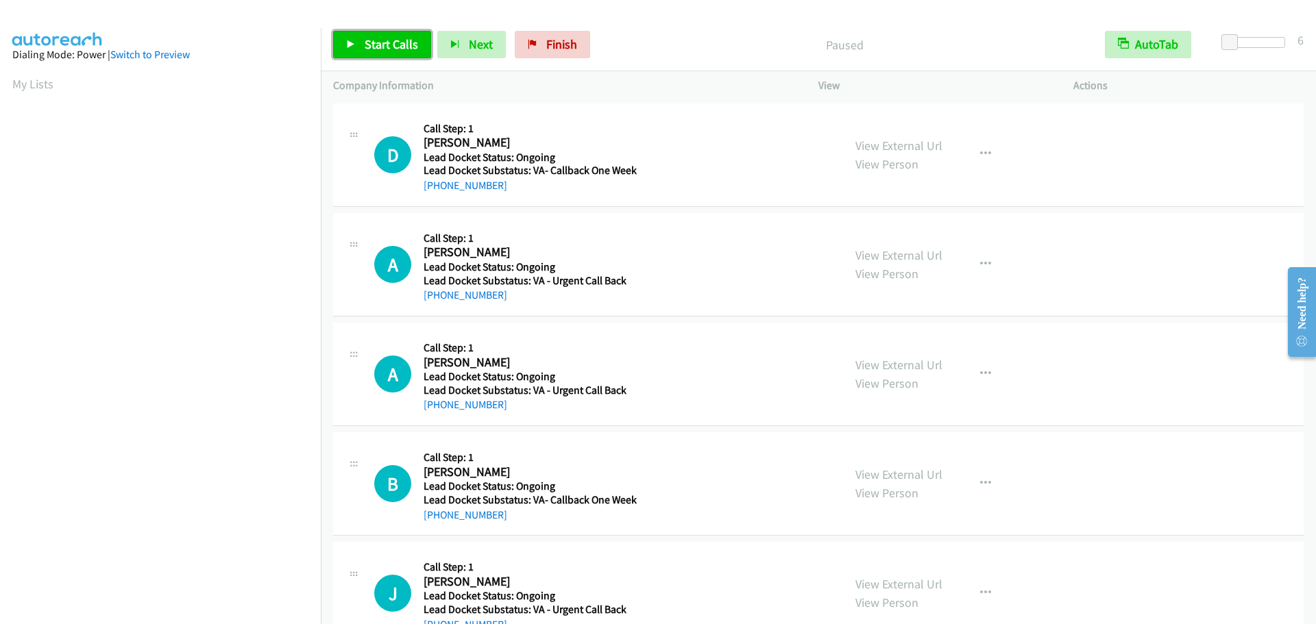
click at [391, 47] on span "Start Calls" at bounding box center [391, 44] width 53 height 16
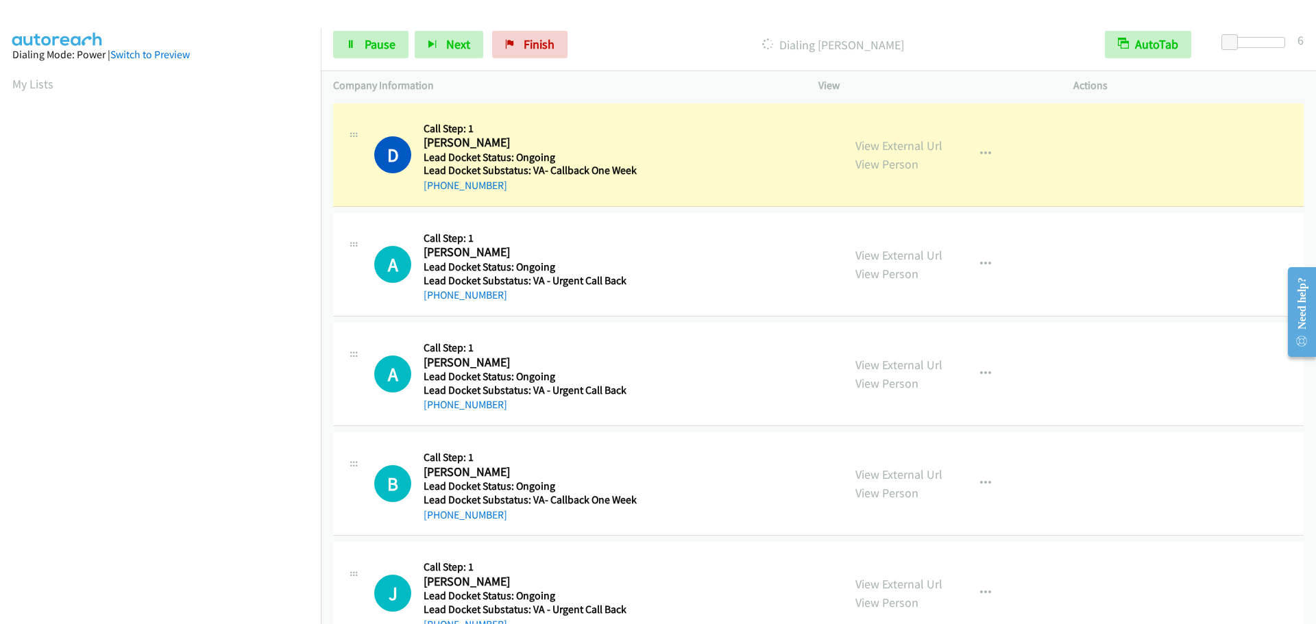
scroll to position [144, 0]
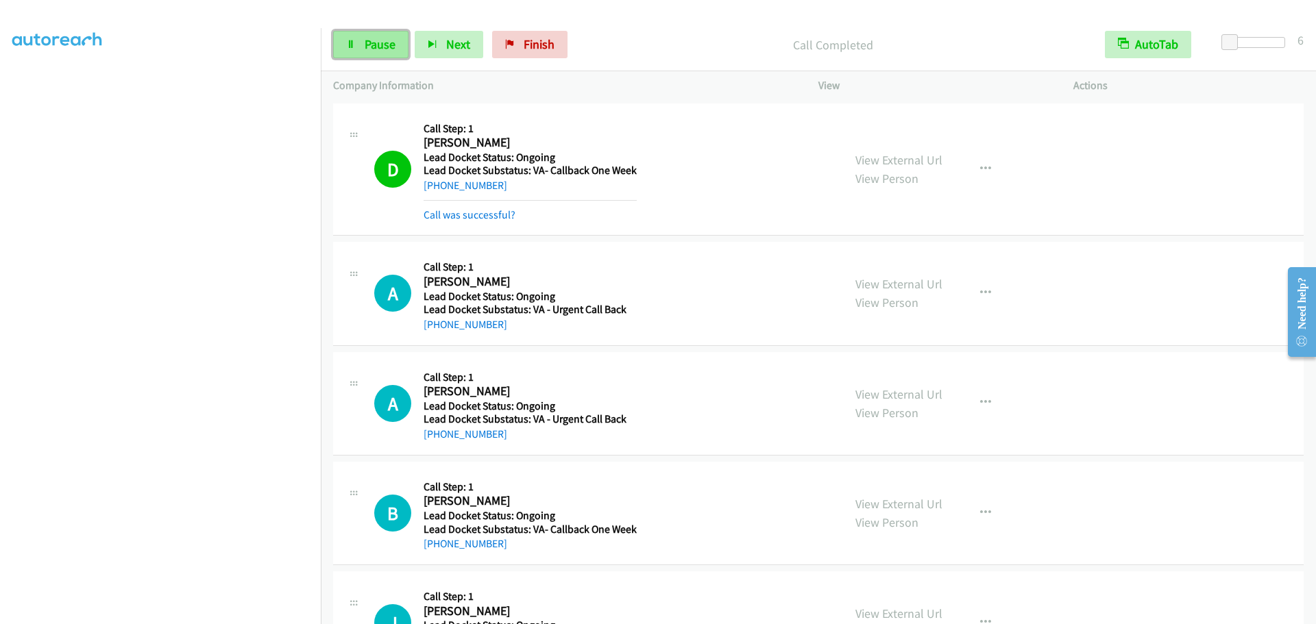
click at [384, 48] on span "Pause" at bounding box center [380, 44] width 31 height 16
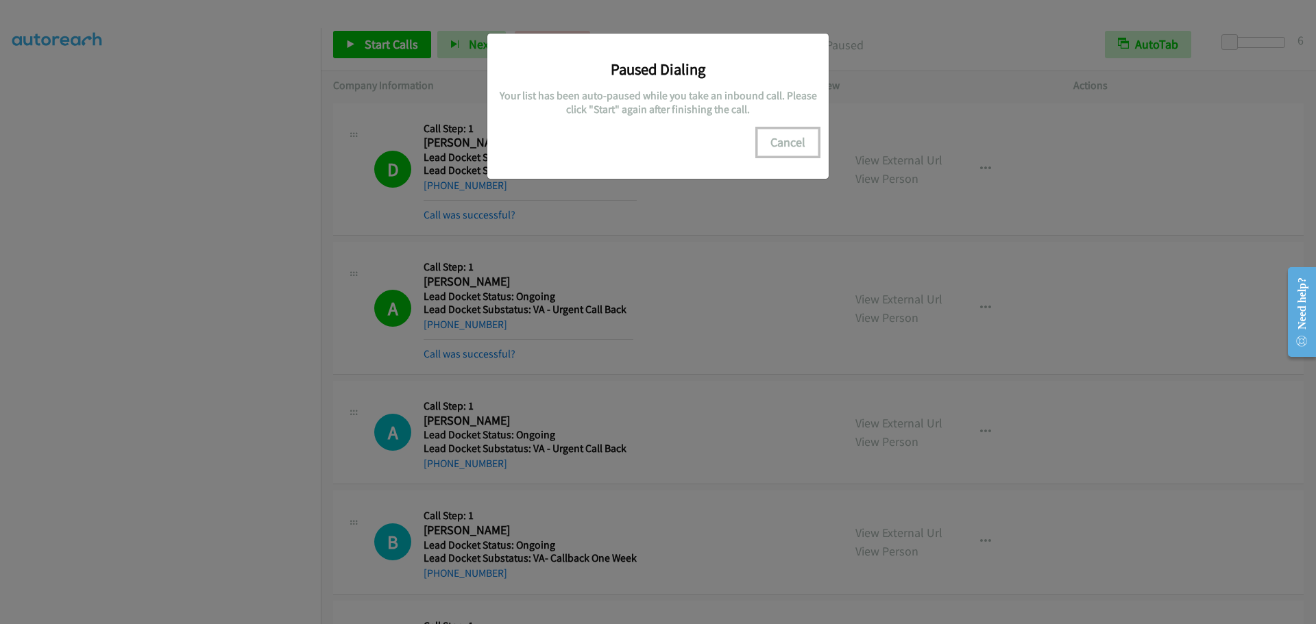
click at [789, 145] on button "Cancel" at bounding box center [787, 142] width 61 height 27
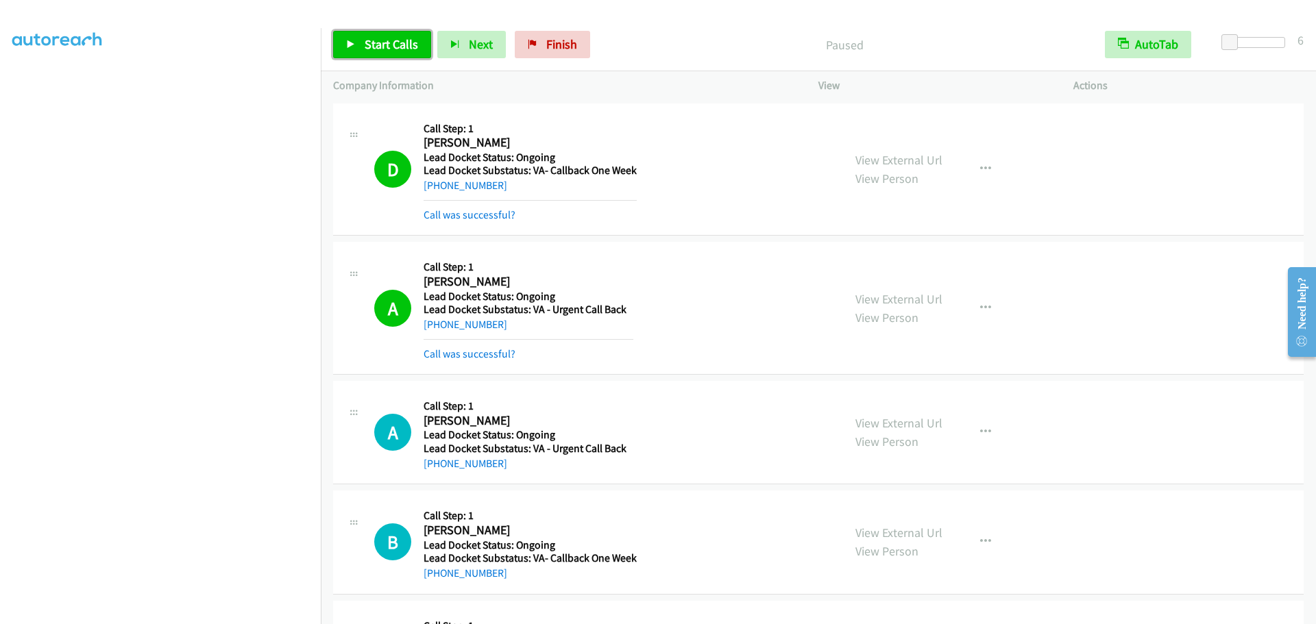
drag, startPoint x: 396, startPoint y: 47, endPoint x: 411, endPoint y: 45, distance: 15.3
click at [396, 47] on span "Start Calls" at bounding box center [391, 44] width 53 height 16
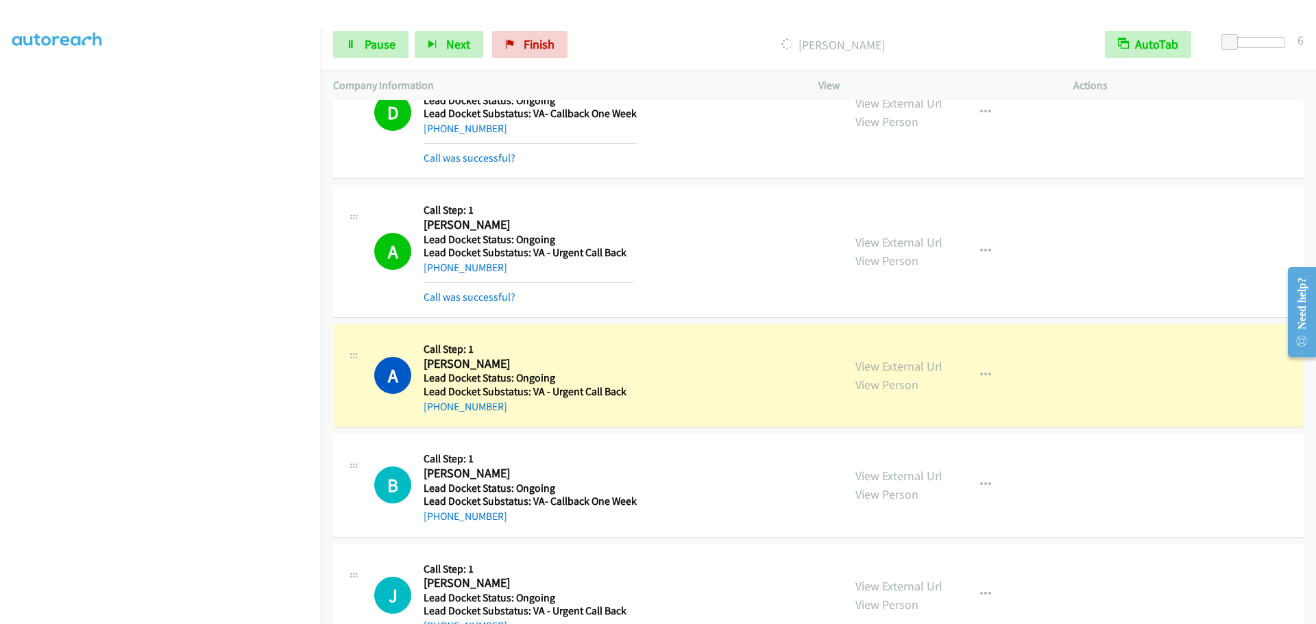
scroll to position [100, 0]
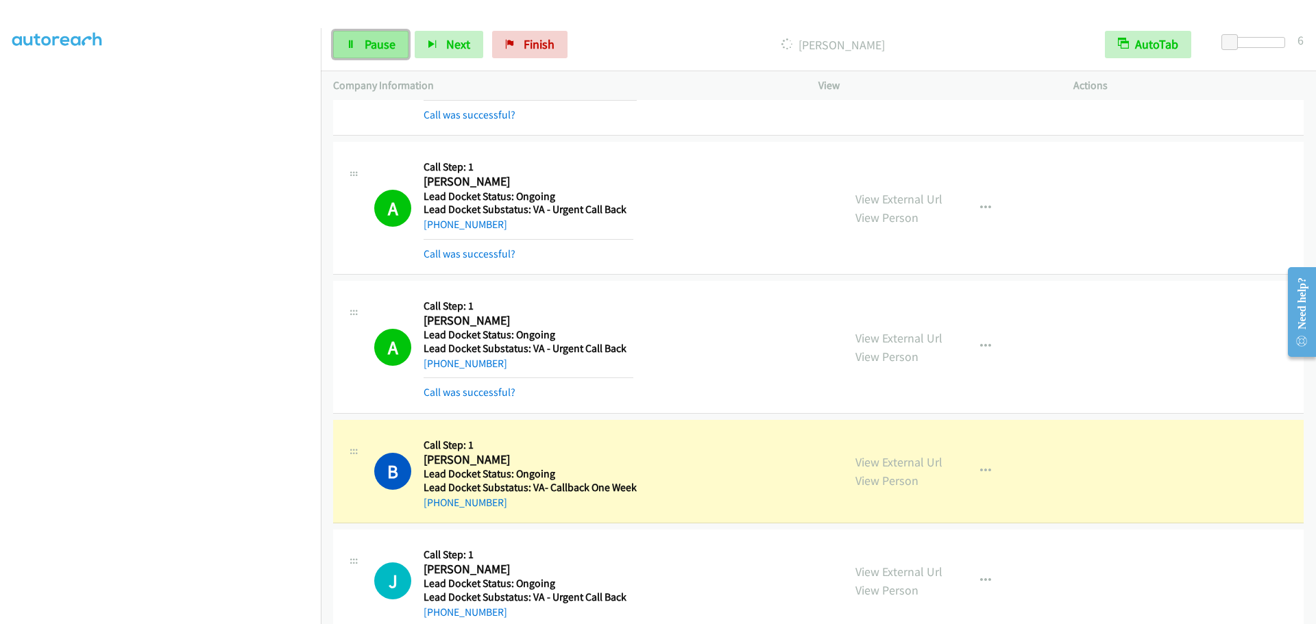
click at [396, 37] on link "Pause" at bounding box center [370, 44] width 75 height 27
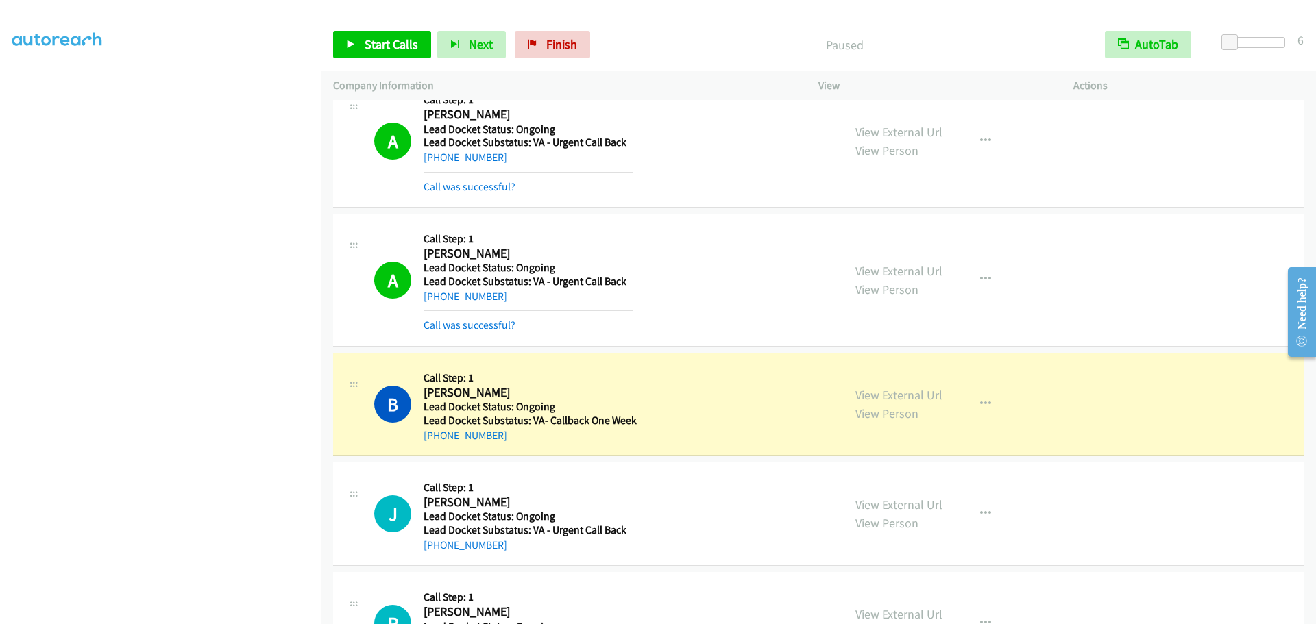
scroll to position [374, 0]
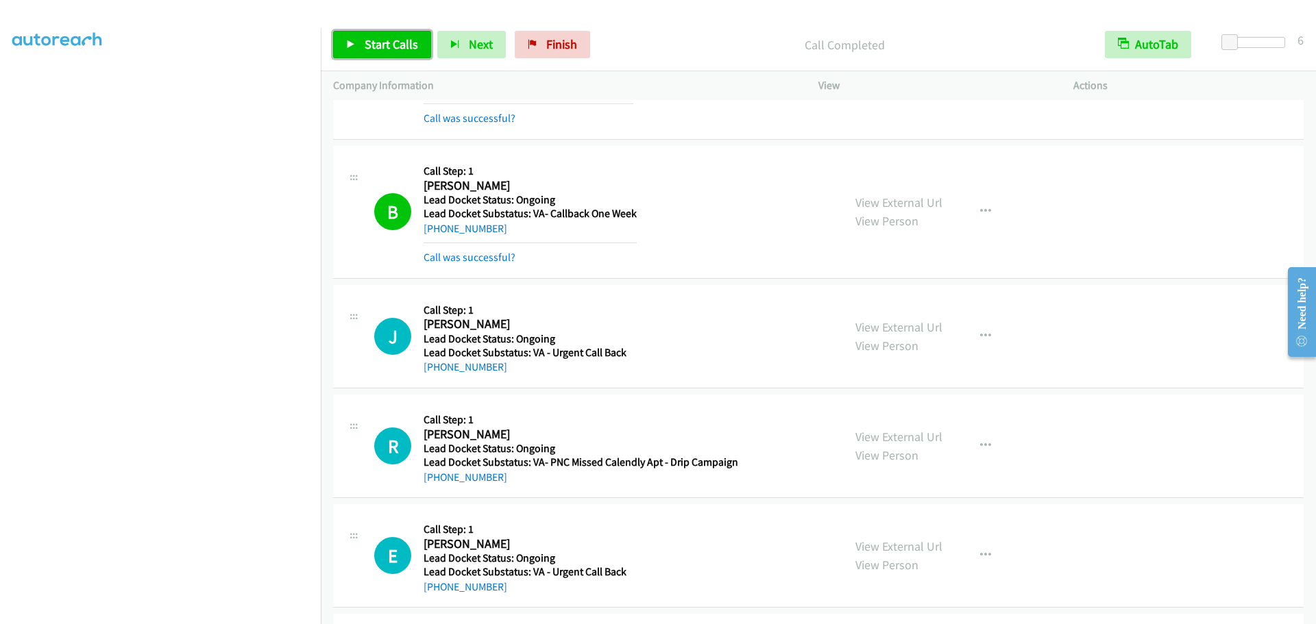
drag, startPoint x: 393, startPoint y: 49, endPoint x: 409, endPoint y: 40, distance: 18.4
click at [393, 49] on span "Start Calls" at bounding box center [391, 44] width 53 height 16
click at [399, 55] on link "Pause" at bounding box center [370, 44] width 75 height 27
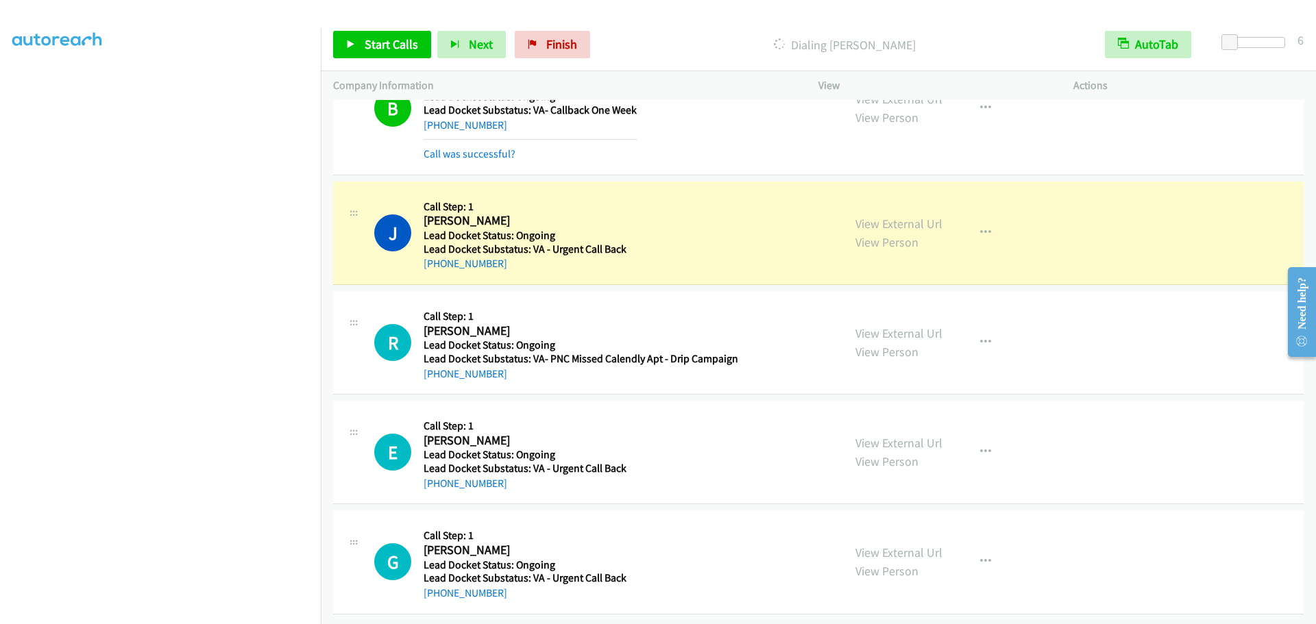
scroll to position [488, 0]
click at [367, 40] on span "Start Calls" at bounding box center [391, 44] width 53 height 16
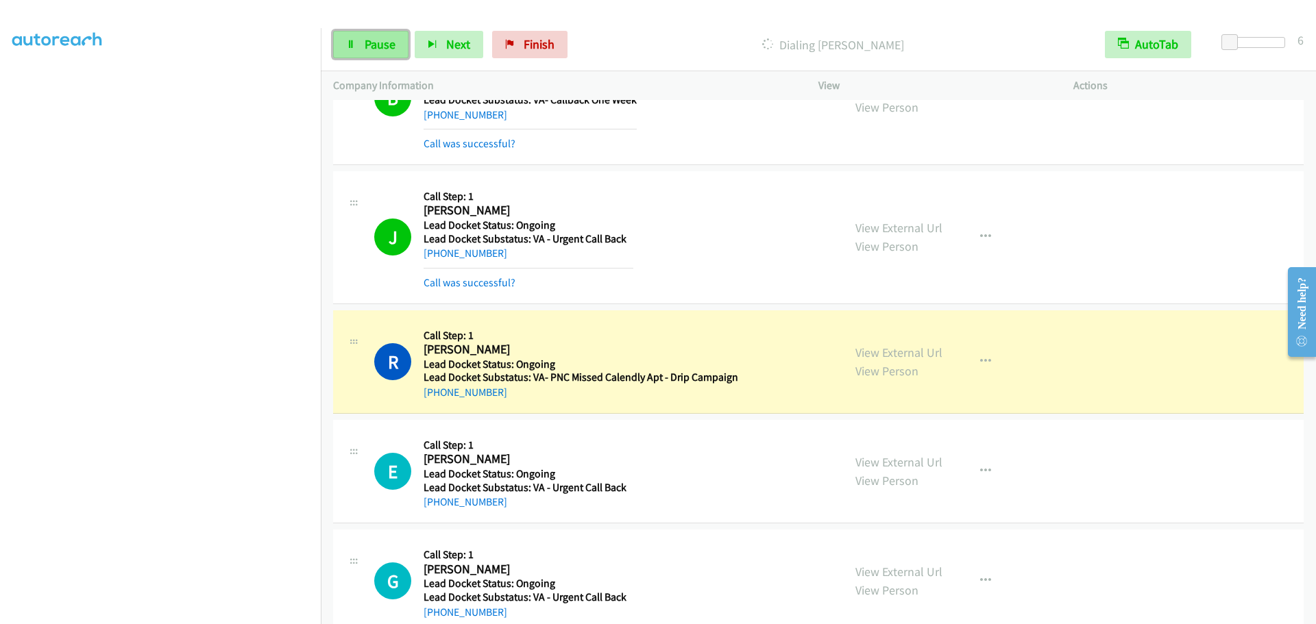
drag, startPoint x: 377, startPoint y: 40, endPoint x: 404, endPoint y: 32, distance: 27.8
click at [377, 40] on span "Pause" at bounding box center [380, 44] width 31 height 16
click at [385, 51] on span "Start Calls" at bounding box center [391, 44] width 53 height 16
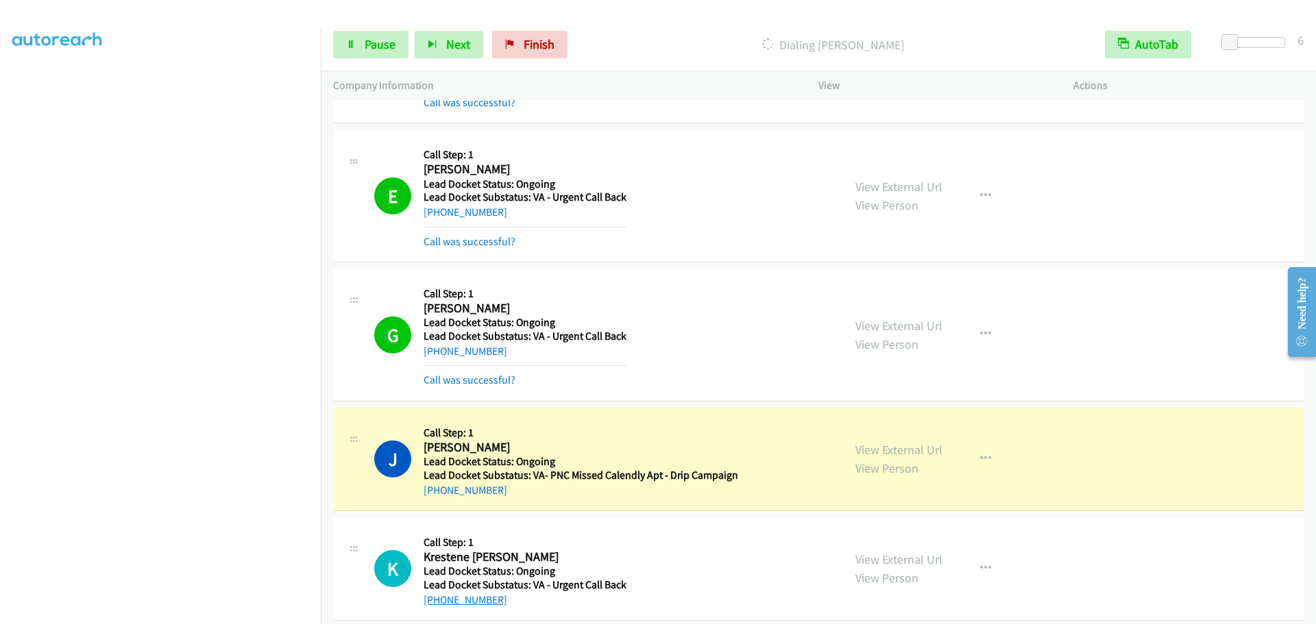
scroll to position [934, 0]
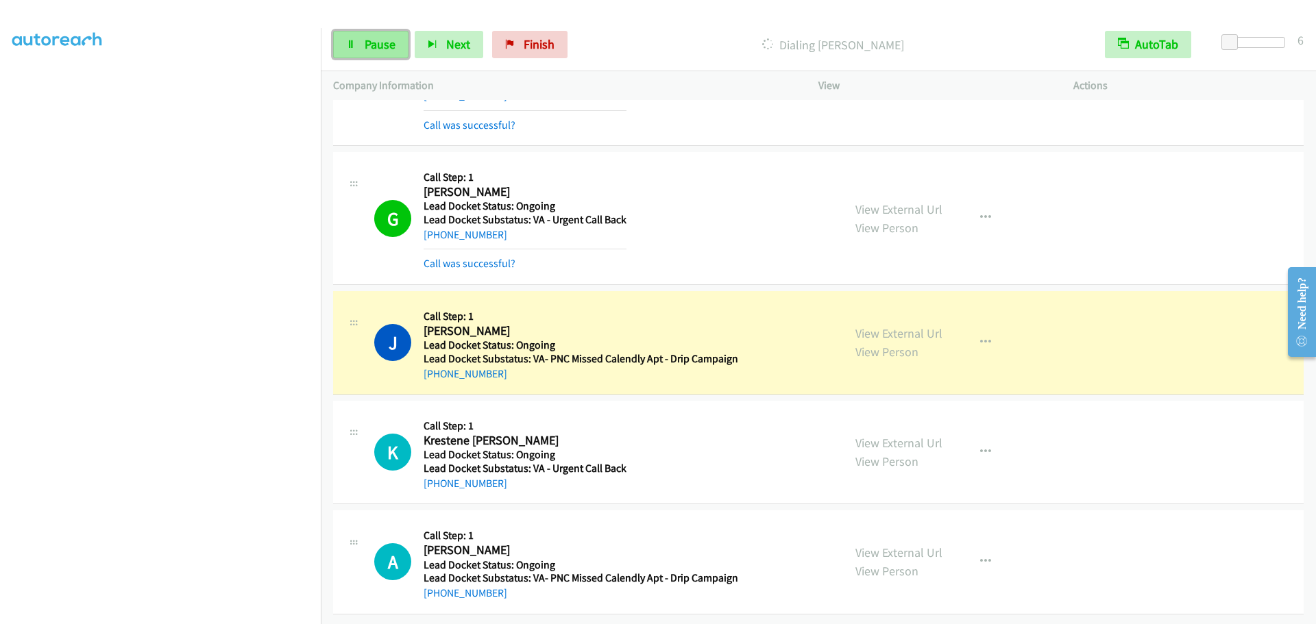
click at [389, 41] on span "Pause" at bounding box center [380, 44] width 31 height 16
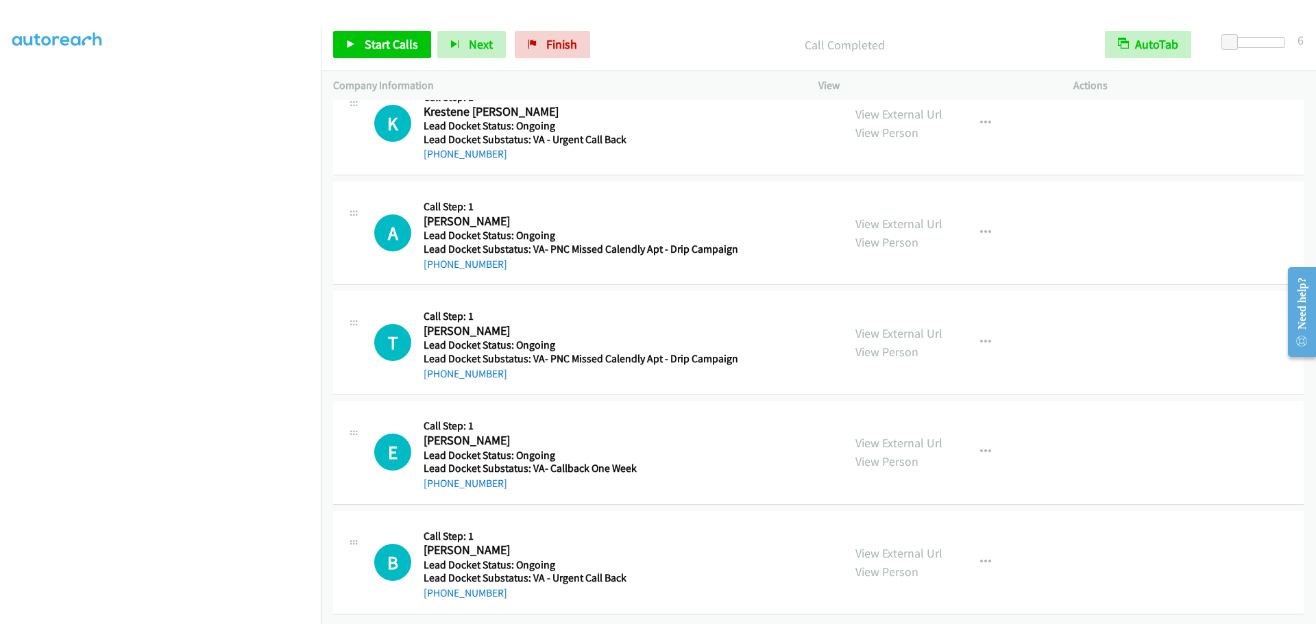
scroll to position [1293, 0]
click at [394, 47] on span "Start Calls" at bounding box center [391, 44] width 53 height 16
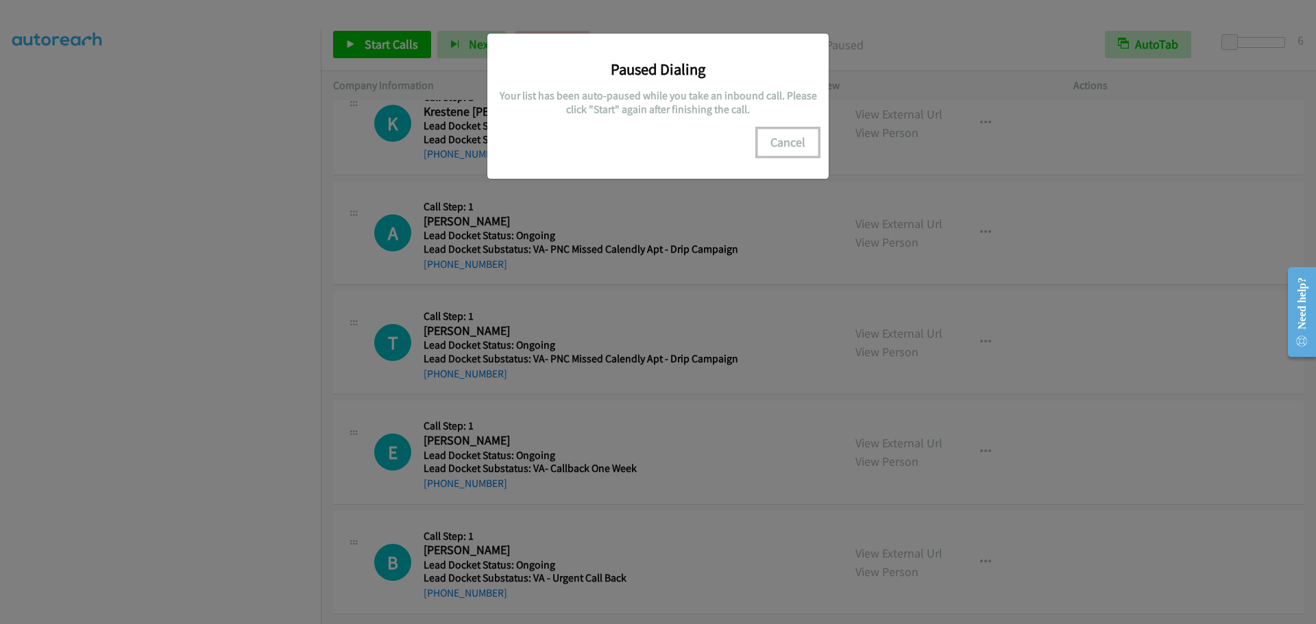
click at [803, 144] on button "Cancel" at bounding box center [787, 142] width 61 height 27
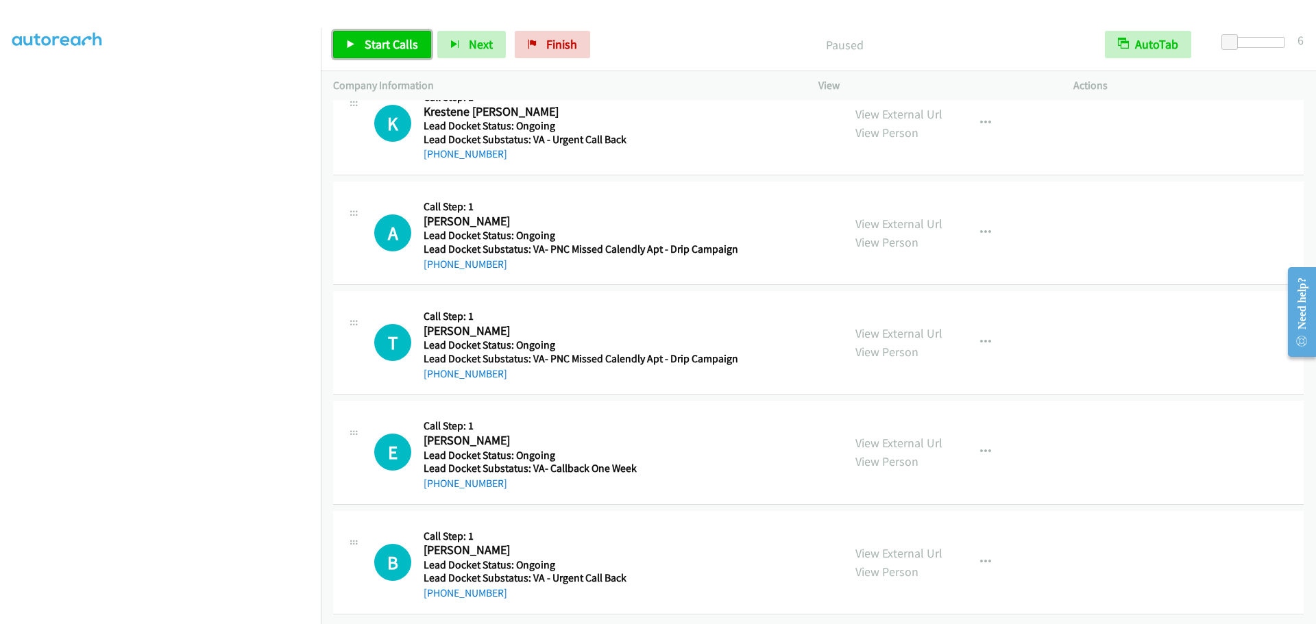
click at [396, 45] on span "Start Calls" at bounding box center [391, 44] width 53 height 16
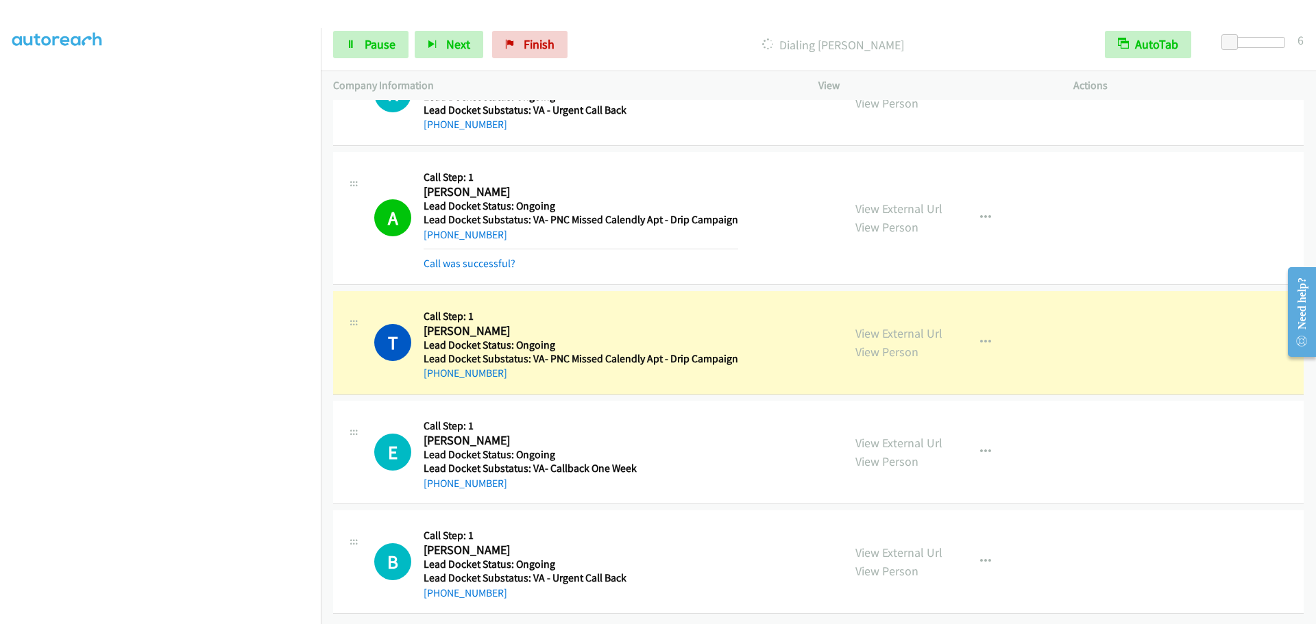
scroll to position [1322, 0]
click at [381, 43] on span "Pause" at bounding box center [380, 44] width 31 height 16
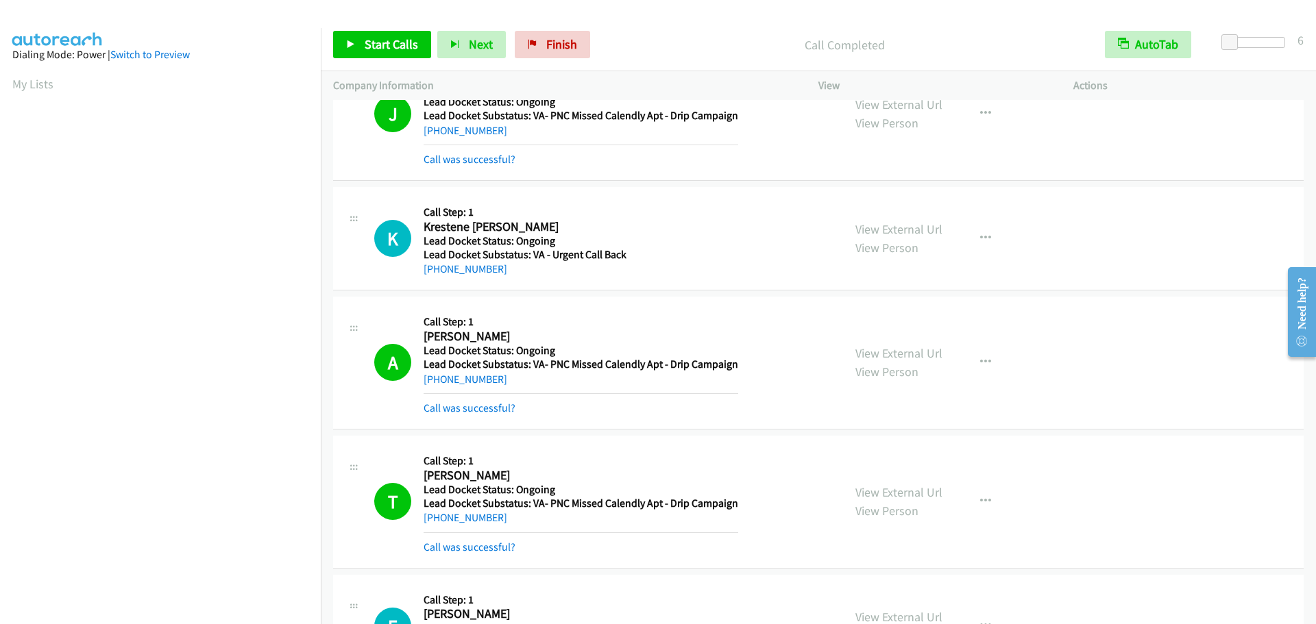
scroll to position [1352, 0]
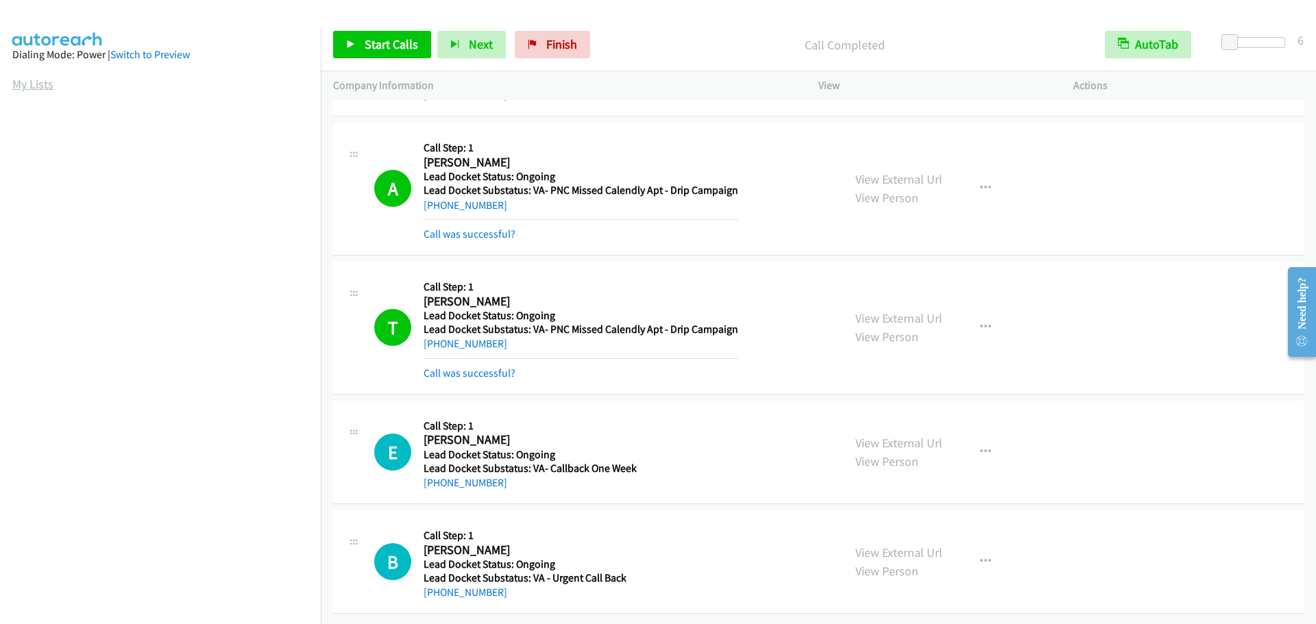
click at [32, 84] on link "My Lists" at bounding box center [32, 84] width 41 height 16
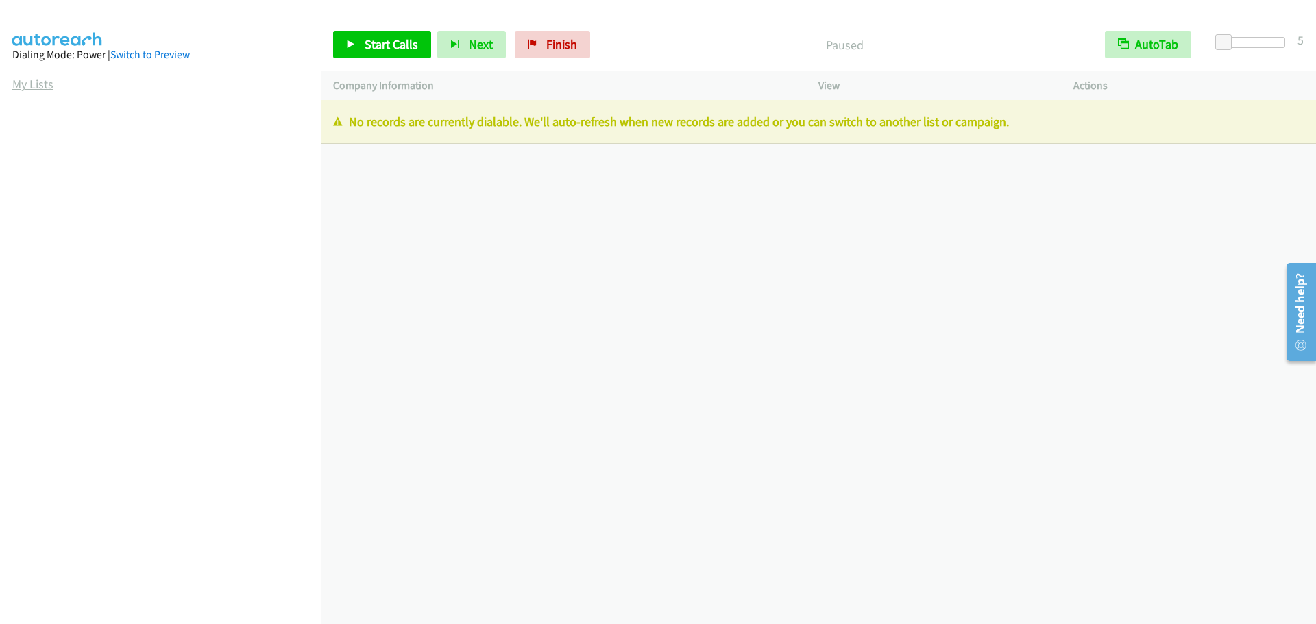
drag, startPoint x: 42, startPoint y: 80, endPoint x: 51, endPoint y: 82, distance: 10.0
click at [42, 80] on link "My Lists" at bounding box center [32, 84] width 41 height 16
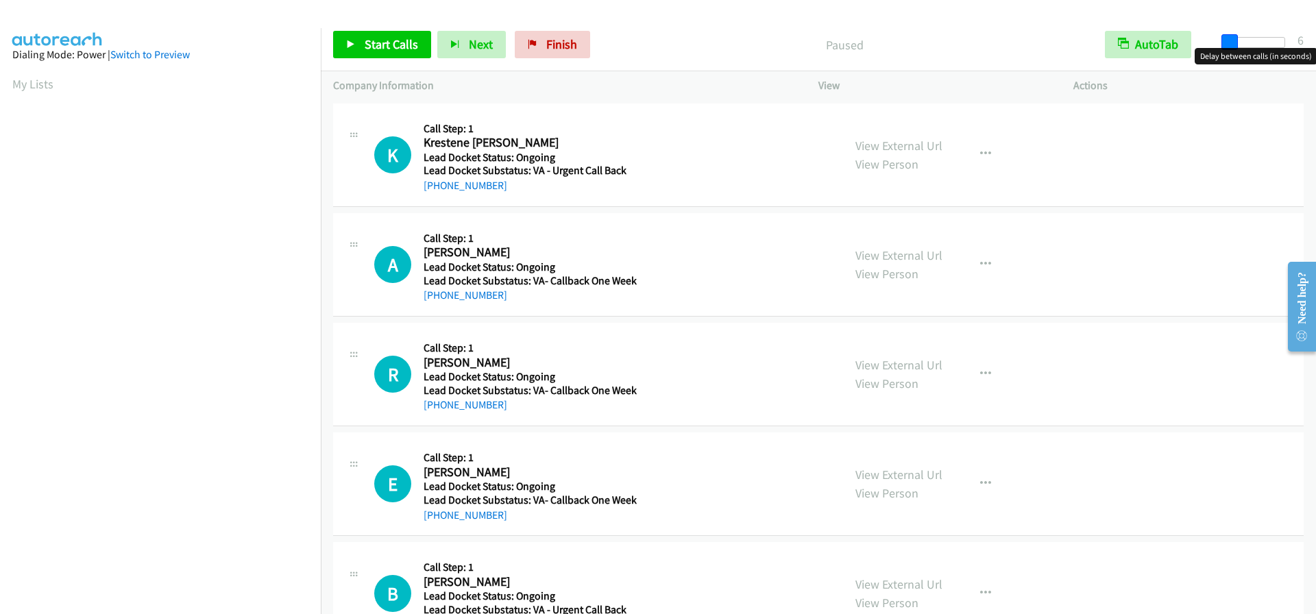
click at [1235, 38] on span at bounding box center [1230, 42] width 16 height 16
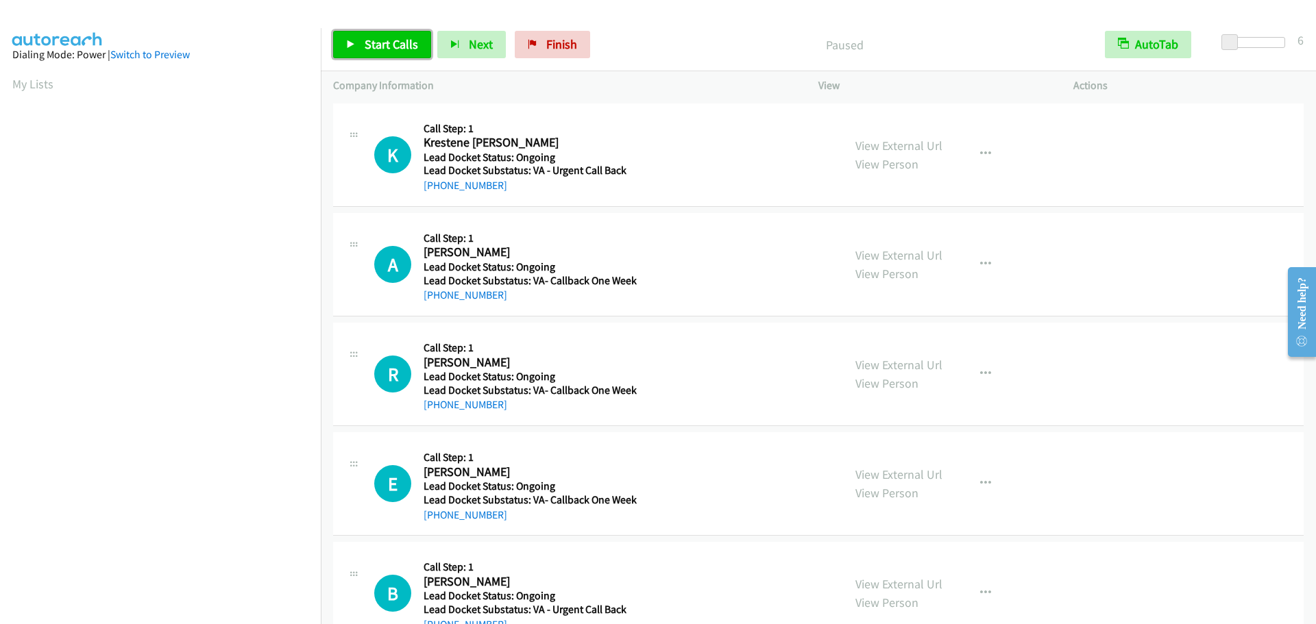
click at [389, 51] on span "Start Calls" at bounding box center [391, 44] width 53 height 16
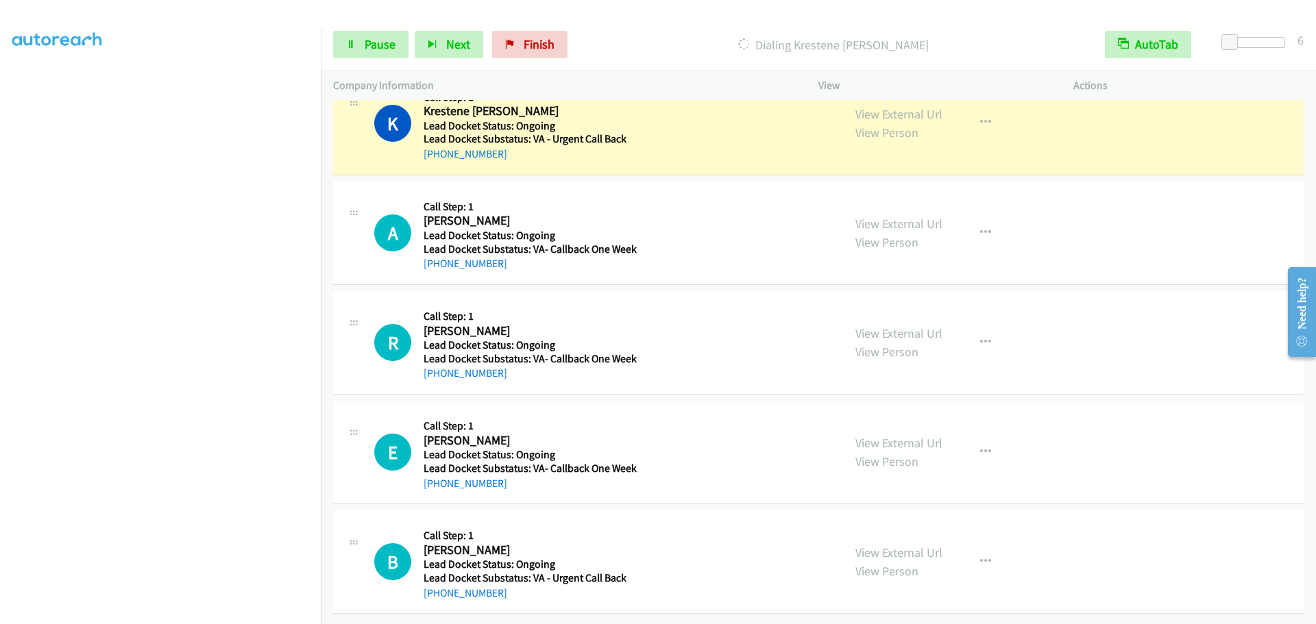
scroll to position [144, 0]
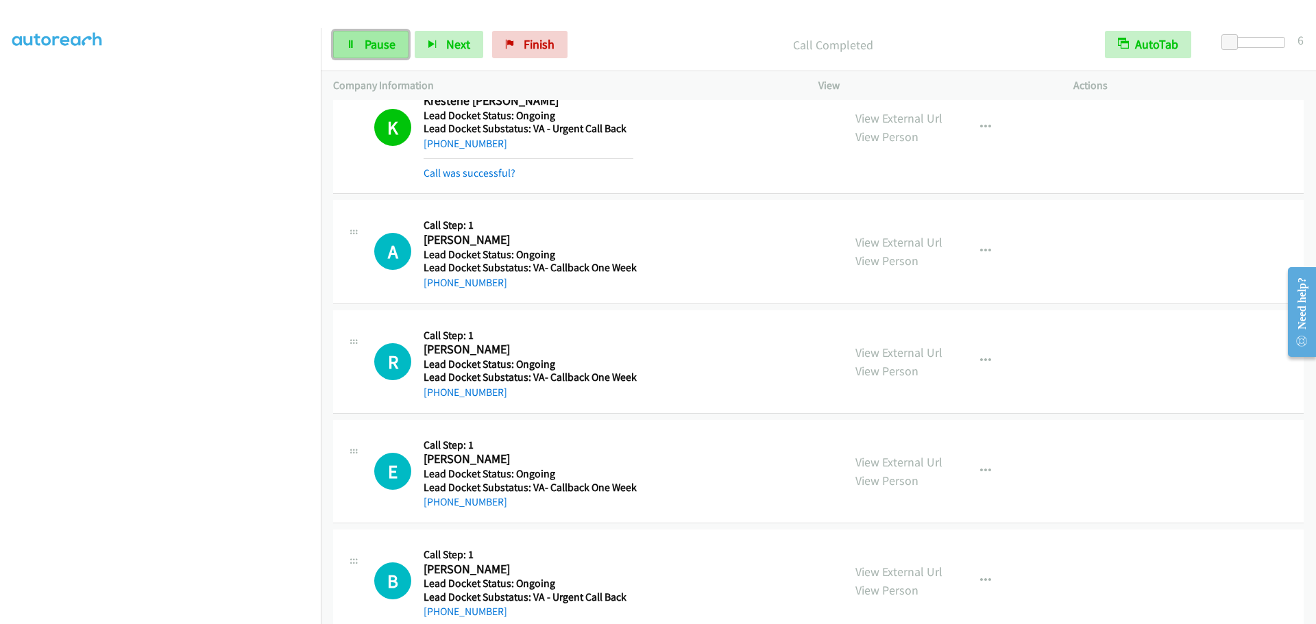
click at [348, 51] on link "Pause" at bounding box center [370, 44] width 75 height 27
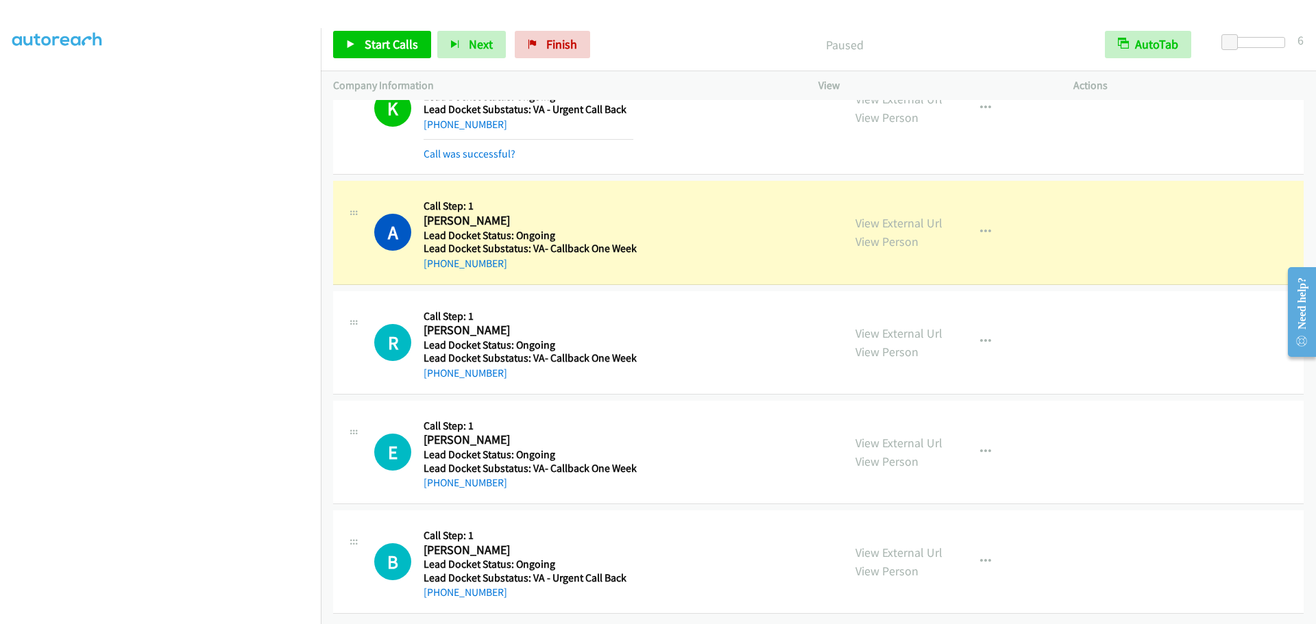
scroll to position [71, 0]
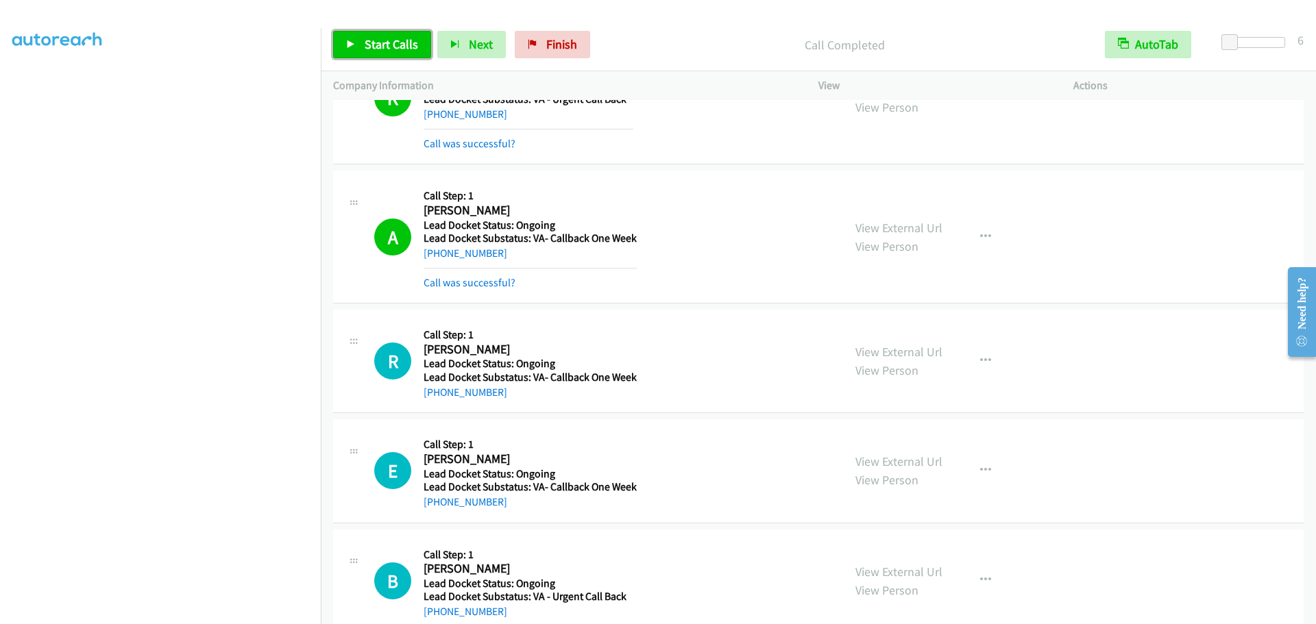
click at [380, 58] on link "Start Calls" at bounding box center [382, 44] width 98 height 27
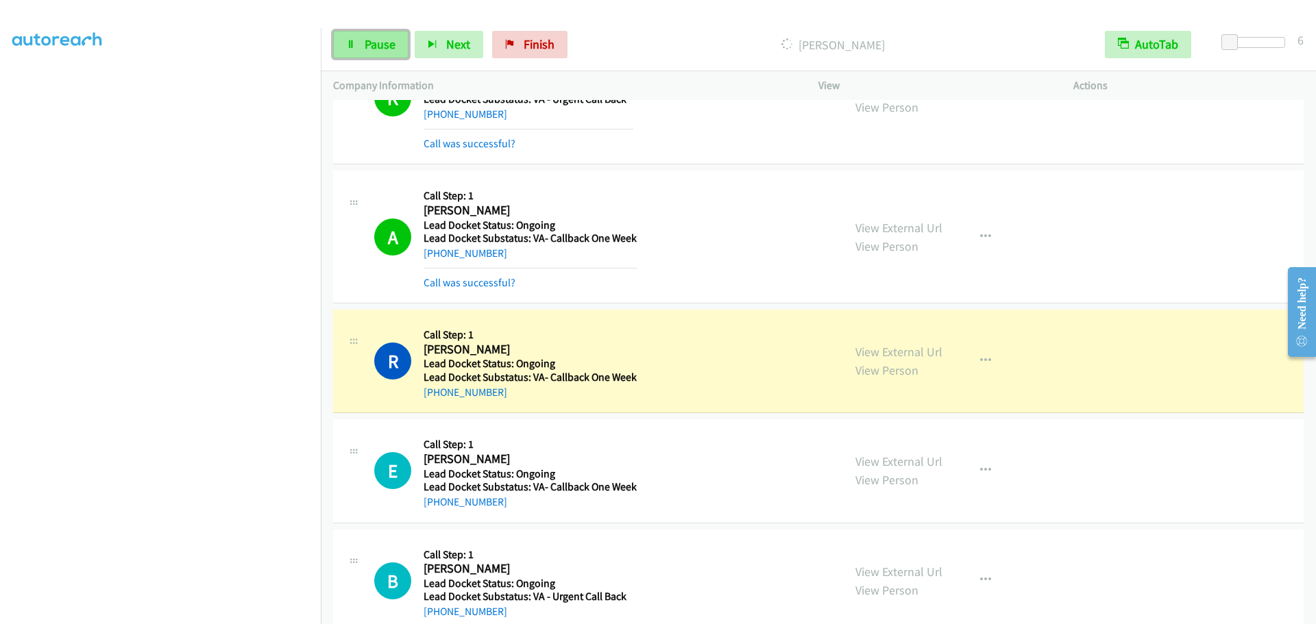
click at [375, 53] on link "Pause" at bounding box center [370, 44] width 75 height 27
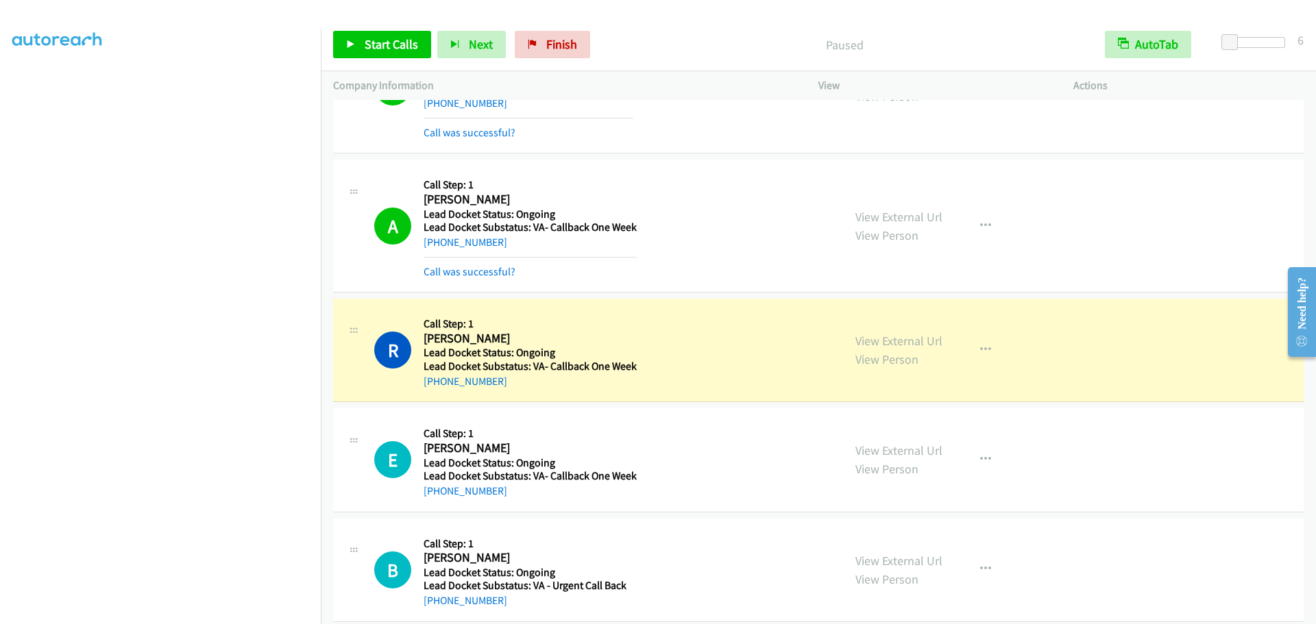
scroll to position [100, 0]
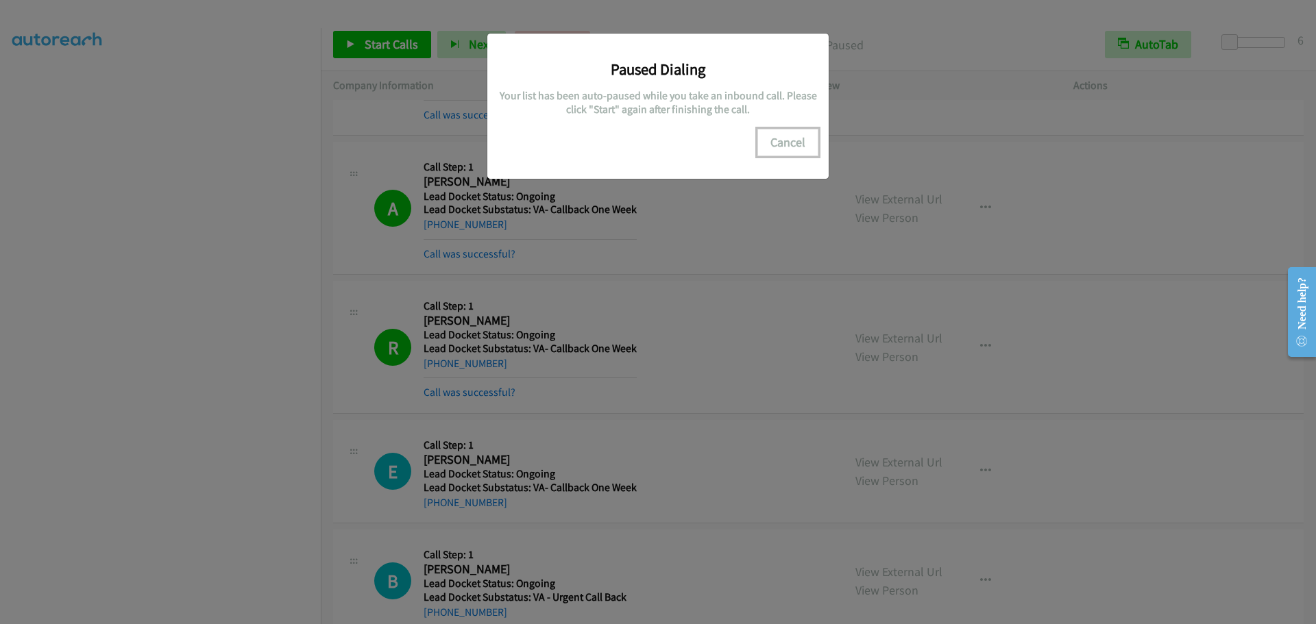
click at [781, 151] on button "Cancel" at bounding box center [787, 142] width 61 height 27
click at [810, 143] on button "Cancel" at bounding box center [787, 142] width 61 height 27
click at [797, 141] on button "Cancel" at bounding box center [787, 142] width 61 height 27
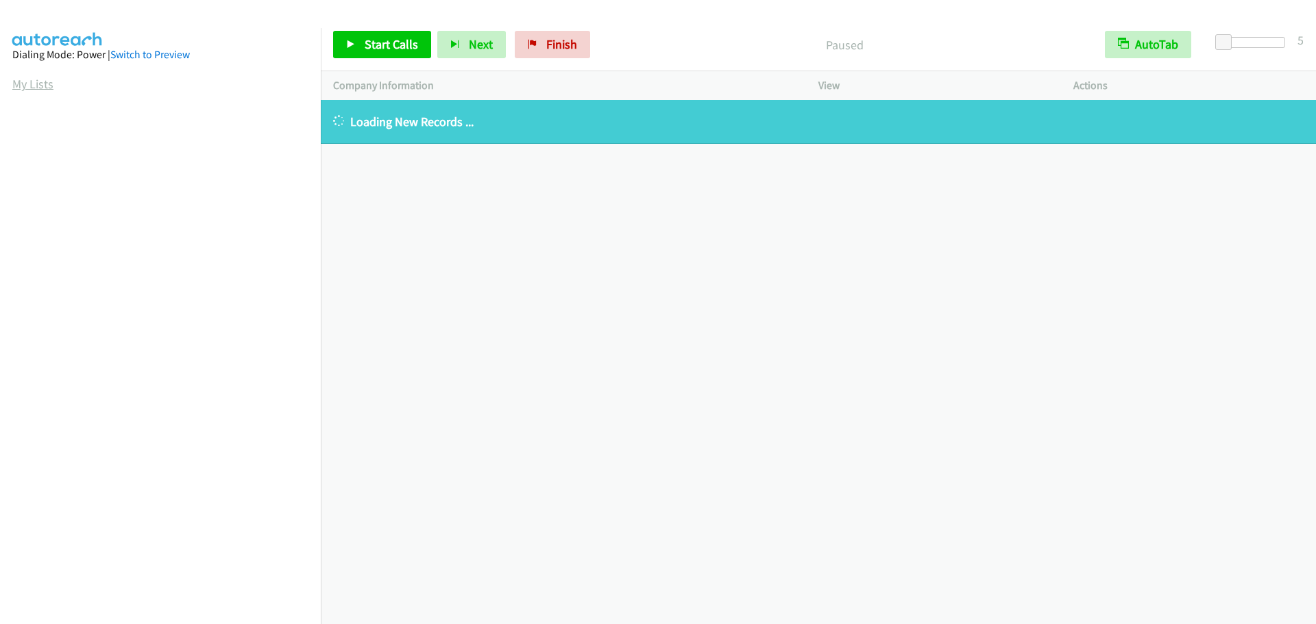
click at [41, 84] on link "My Lists" at bounding box center [32, 84] width 41 height 16
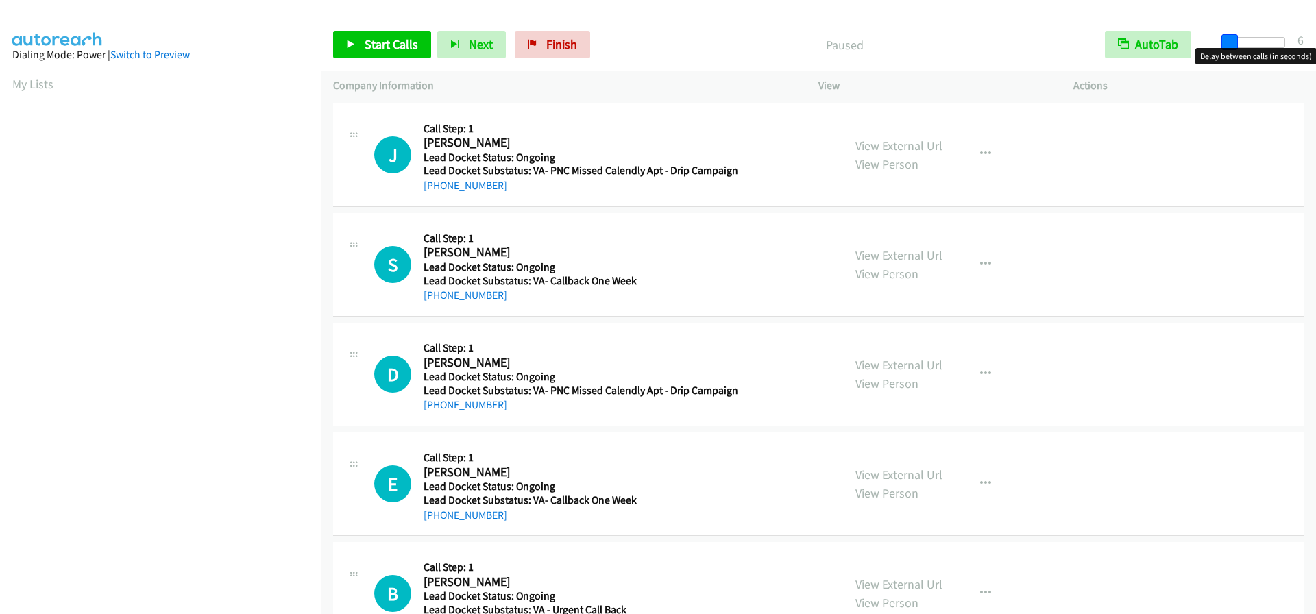
click at [1234, 47] on span at bounding box center [1230, 42] width 16 height 16
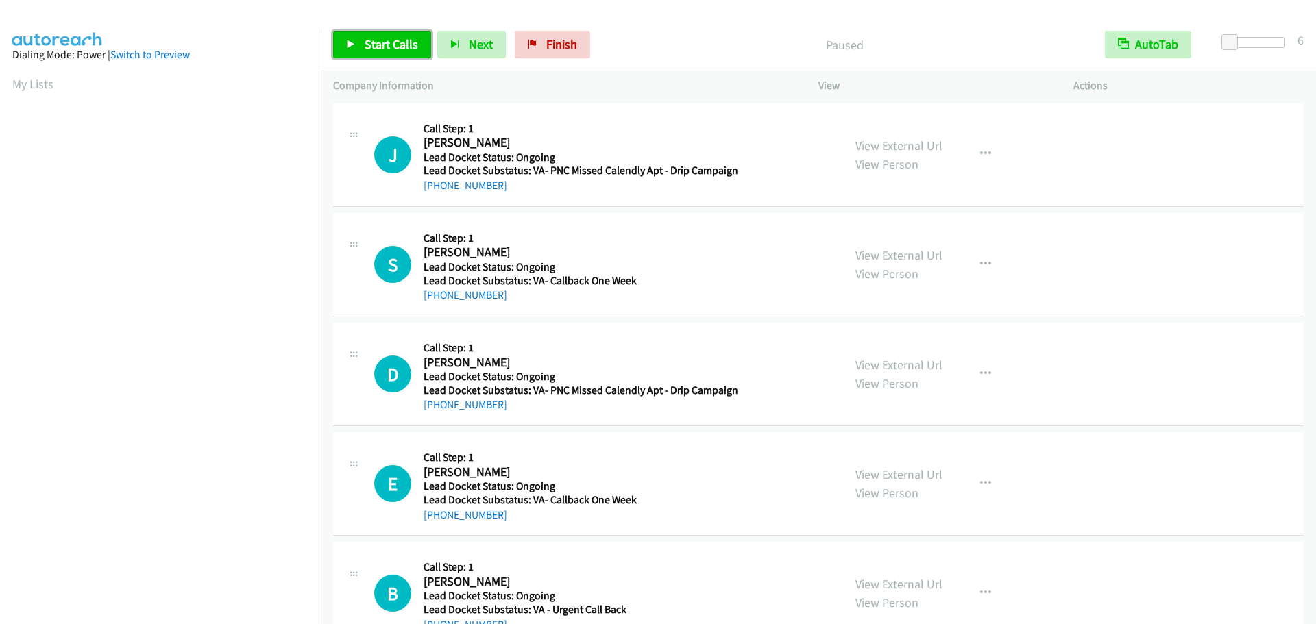
click at [354, 40] on icon at bounding box center [351, 45] width 10 height 10
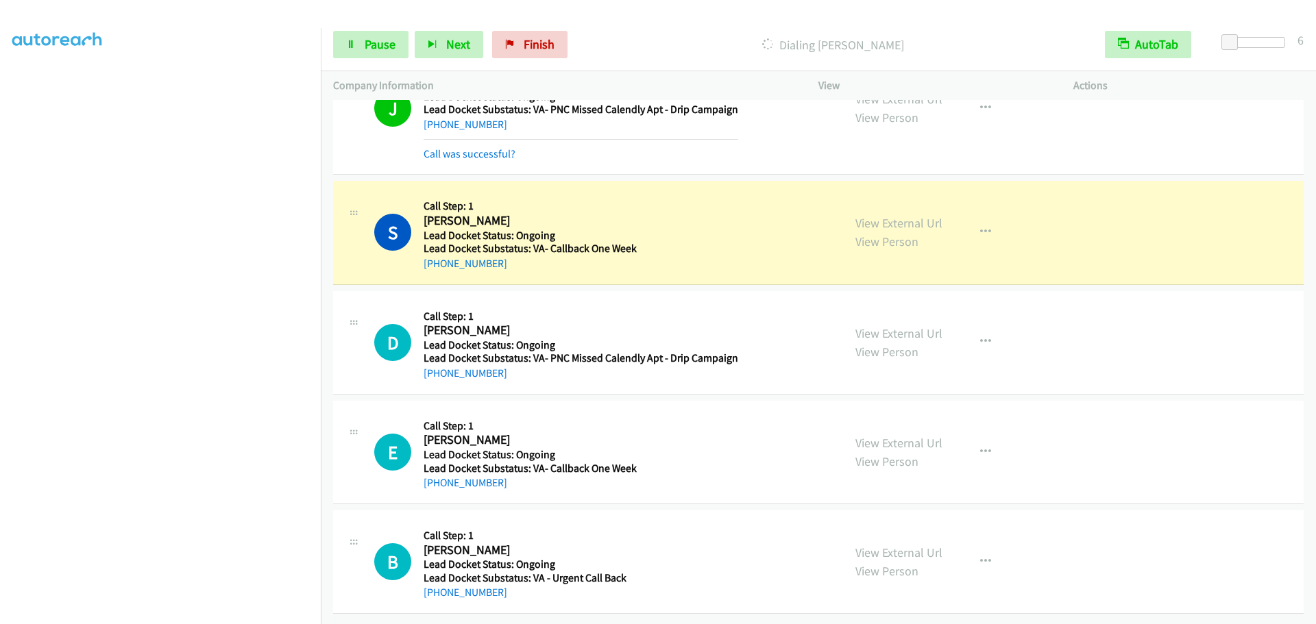
scroll to position [71, 0]
click at [385, 47] on span "Pause" at bounding box center [380, 44] width 31 height 16
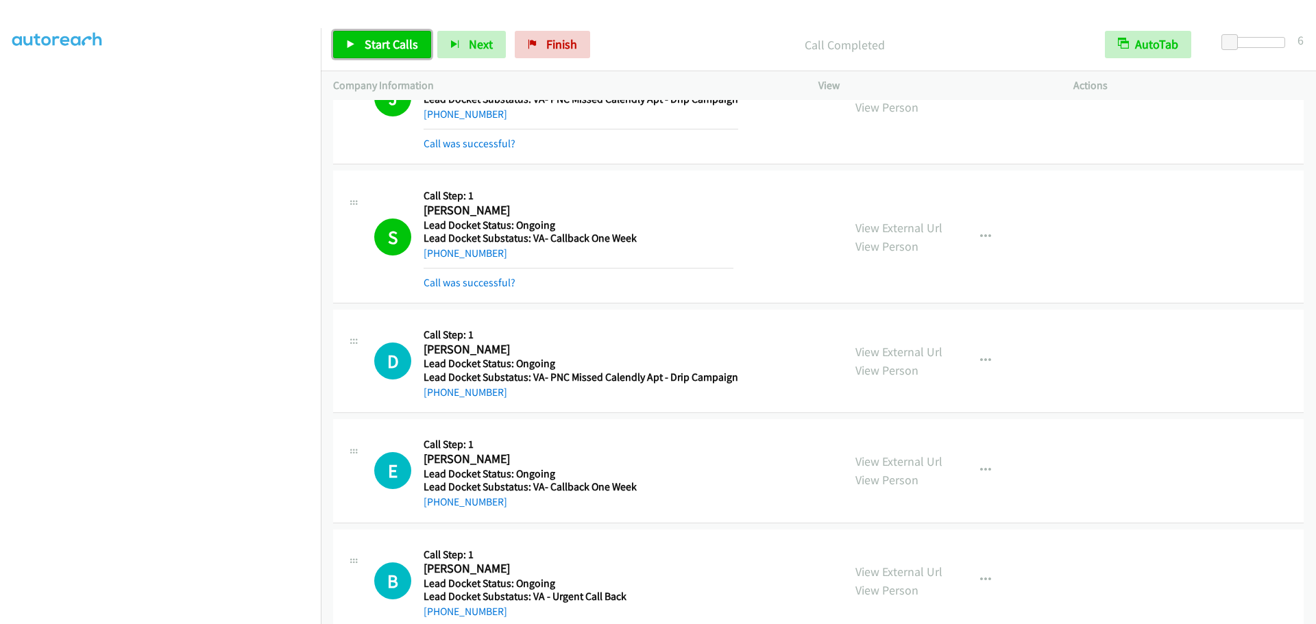
click at [408, 44] on span "Start Calls" at bounding box center [391, 44] width 53 height 16
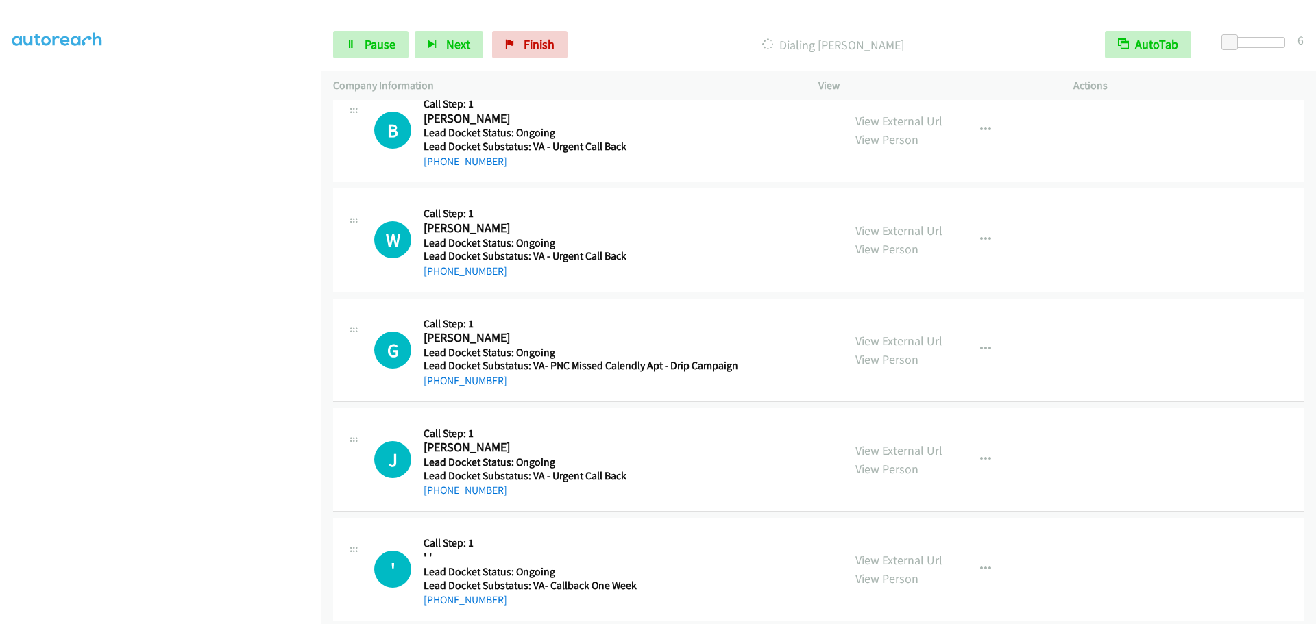
scroll to position [414, 0]
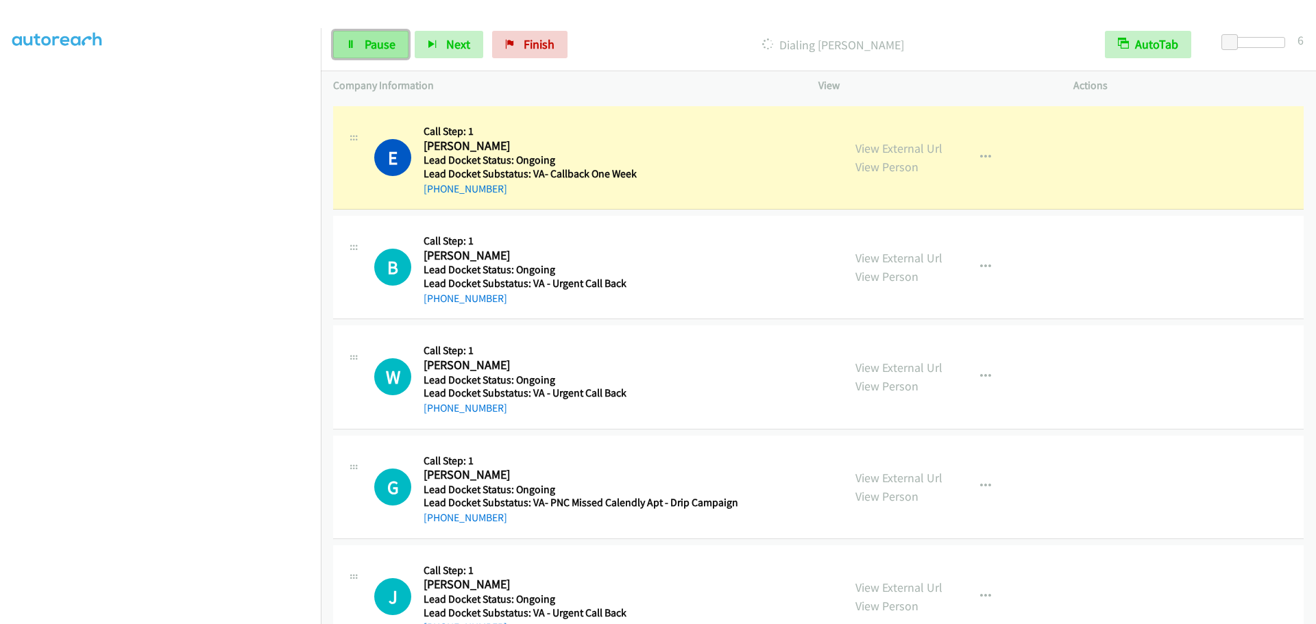
click at [392, 45] on span "Pause" at bounding box center [380, 44] width 31 height 16
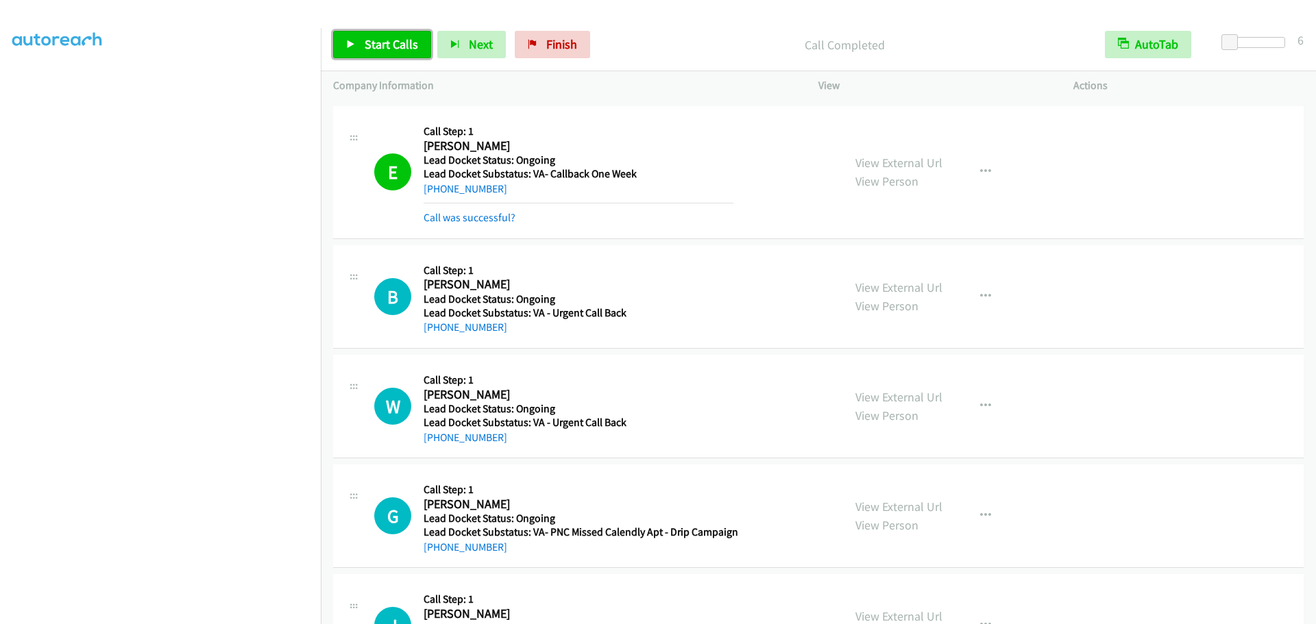
click at [398, 47] on span "Start Calls" at bounding box center [391, 44] width 53 height 16
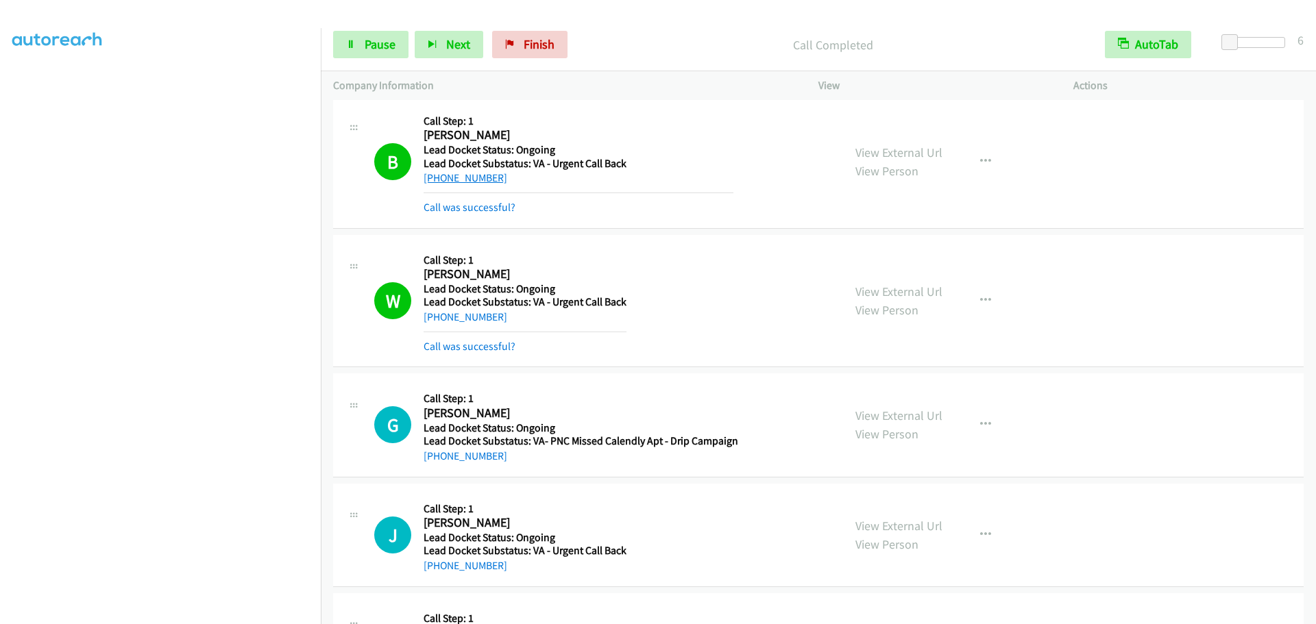
scroll to position [656, 0]
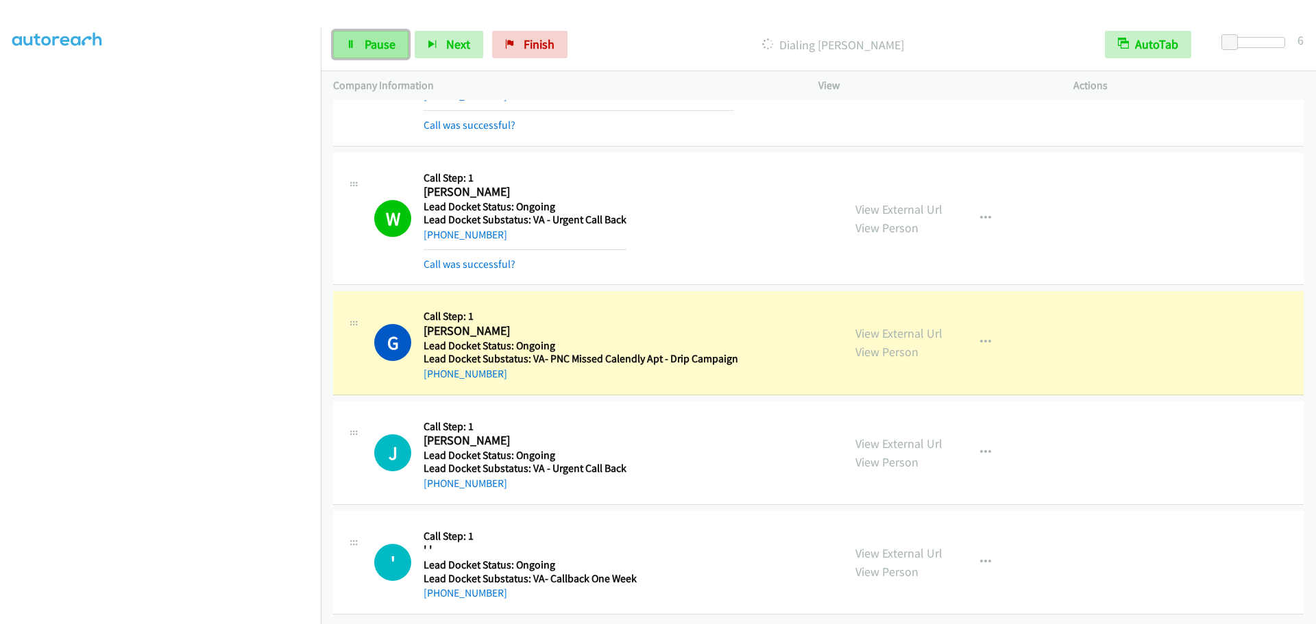
click at [373, 46] on span "Pause" at bounding box center [380, 44] width 31 height 16
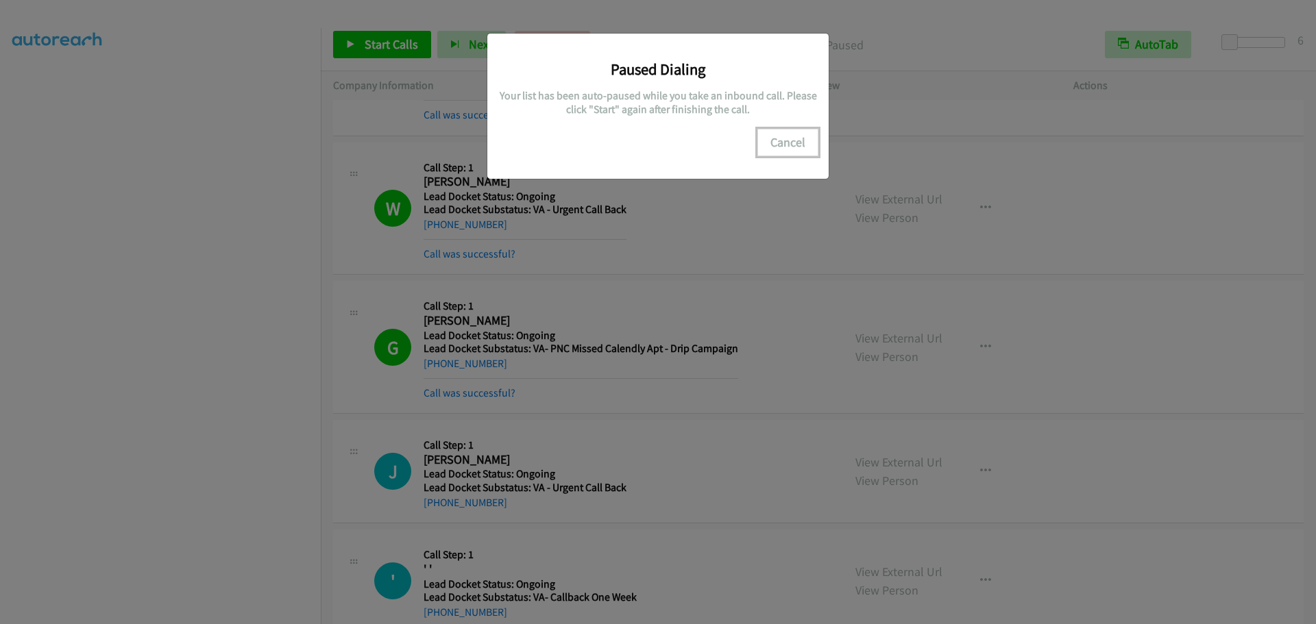
click at [784, 143] on button "Cancel" at bounding box center [787, 142] width 61 height 27
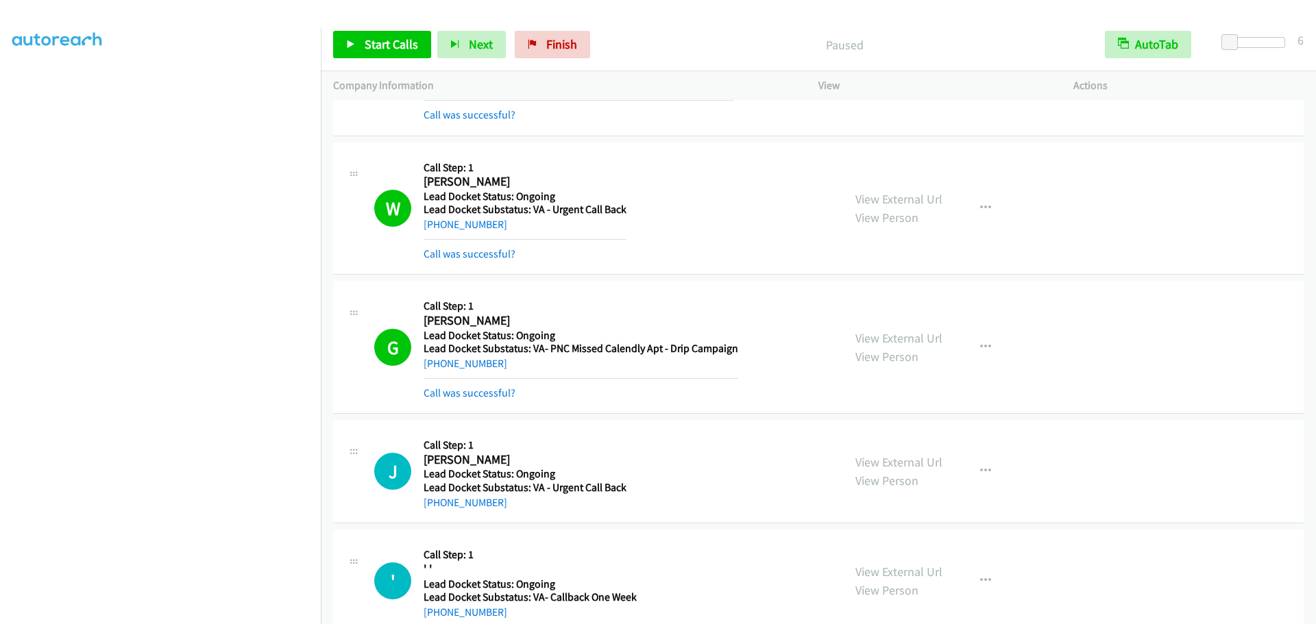
scroll to position [0, 0]
click at [44, 90] on link "My Lists" at bounding box center [32, 84] width 41 height 16
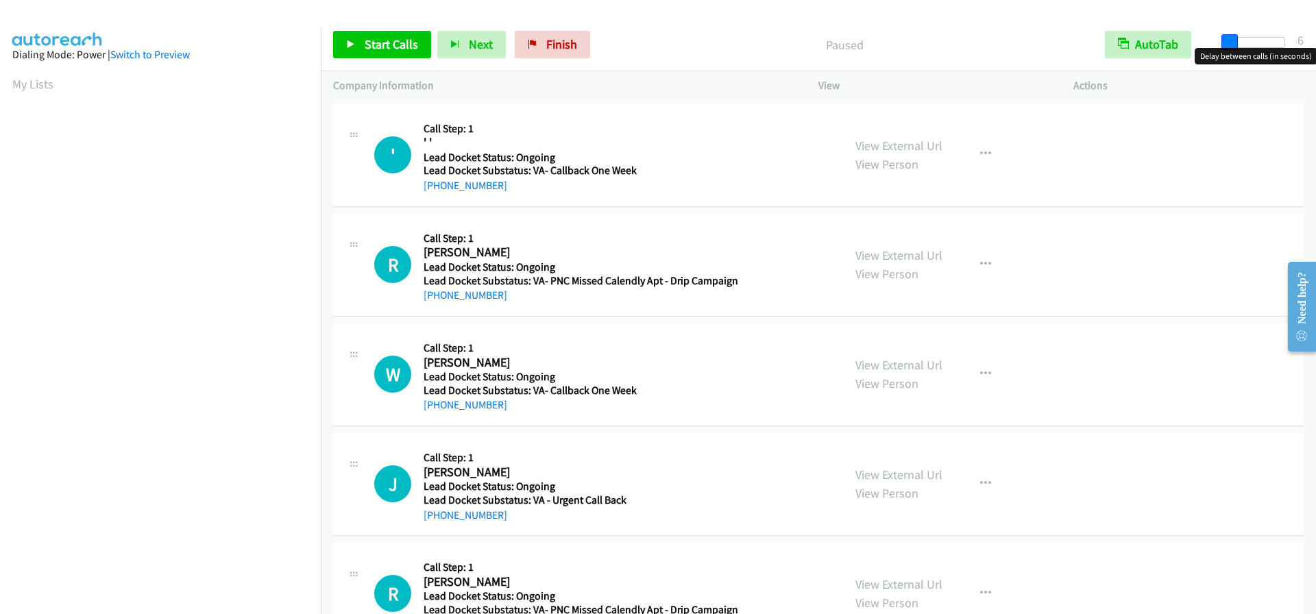
click at [1230, 40] on span at bounding box center [1230, 42] width 16 height 16
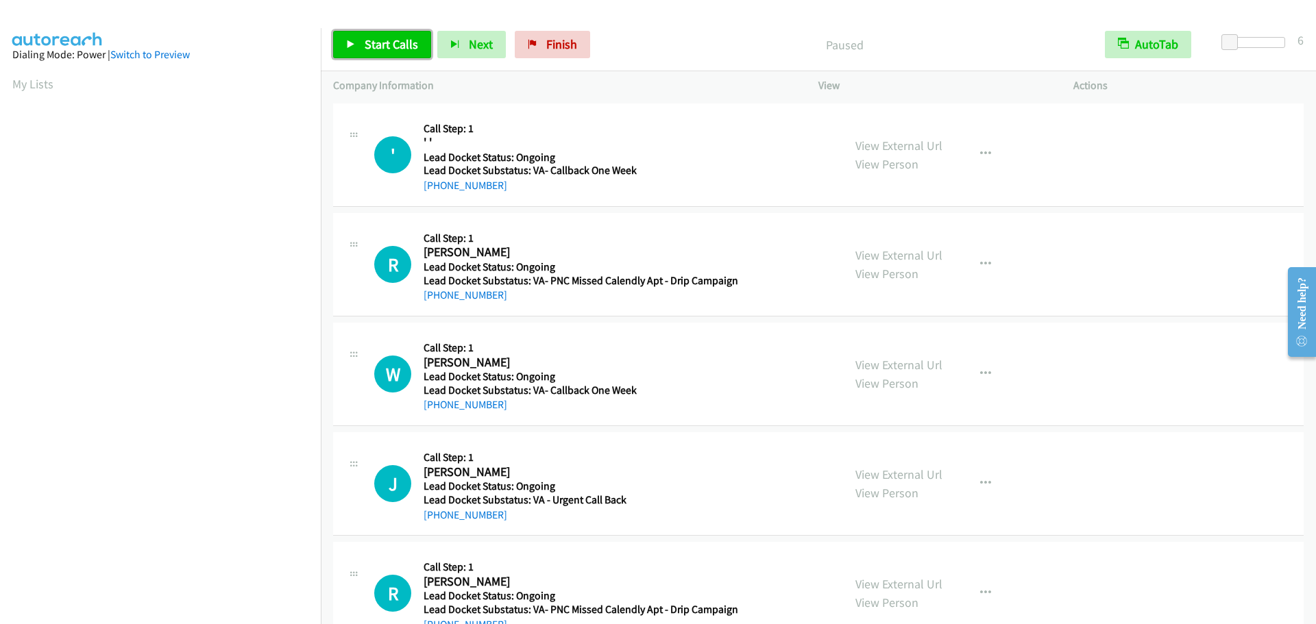
click at [400, 49] on span "Start Calls" at bounding box center [391, 44] width 53 height 16
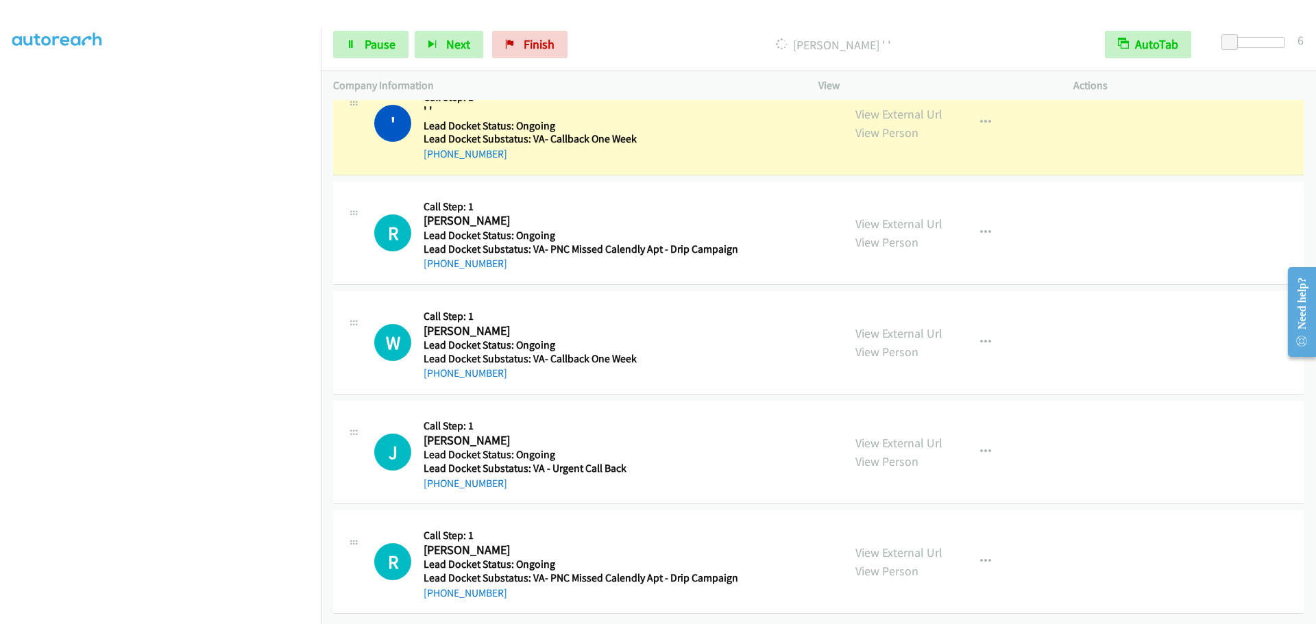
scroll to position [144, 0]
click at [385, 48] on span "Pause" at bounding box center [380, 44] width 31 height 16
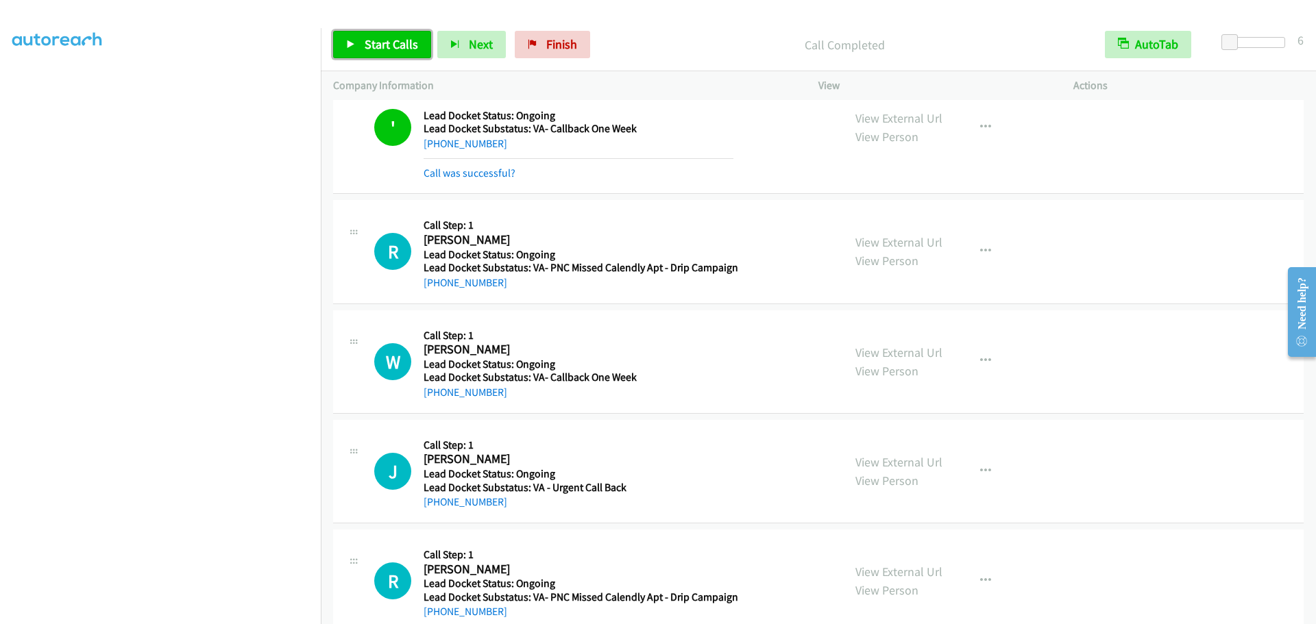
click at [398, 51] on span "Start Calls" at bounding box center [391, 44] width 53 height 16
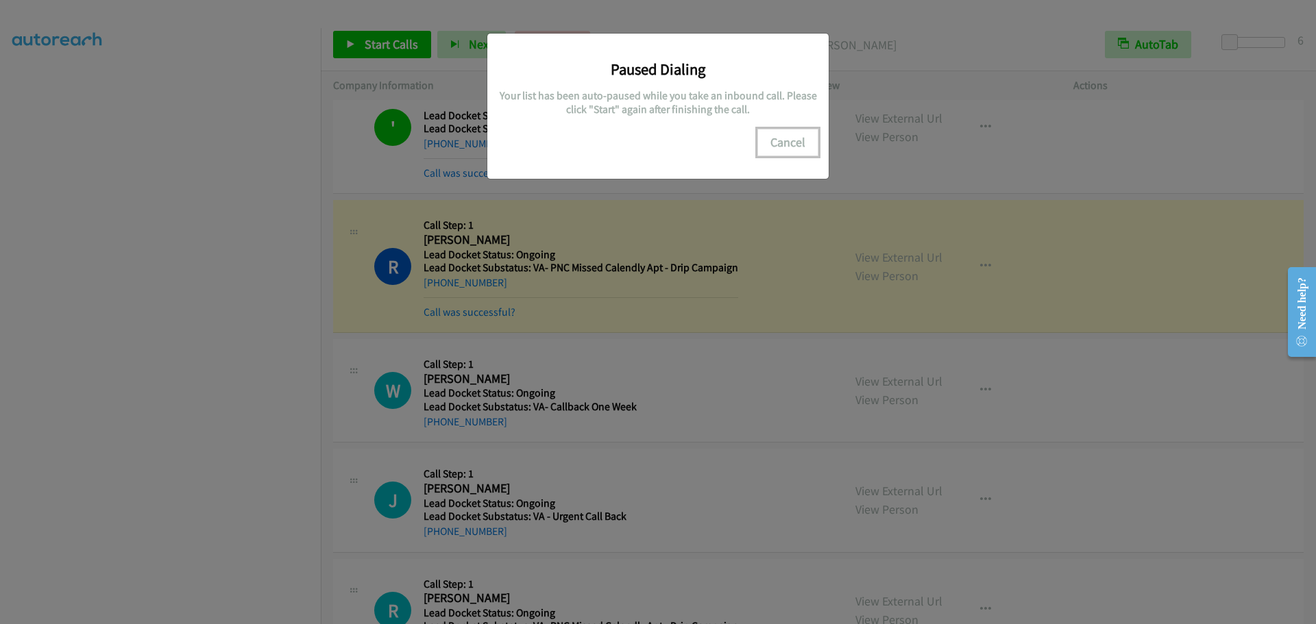
click at [788, 145] on button "Cancel" at bounding box center [787, 142] width 61 height 27
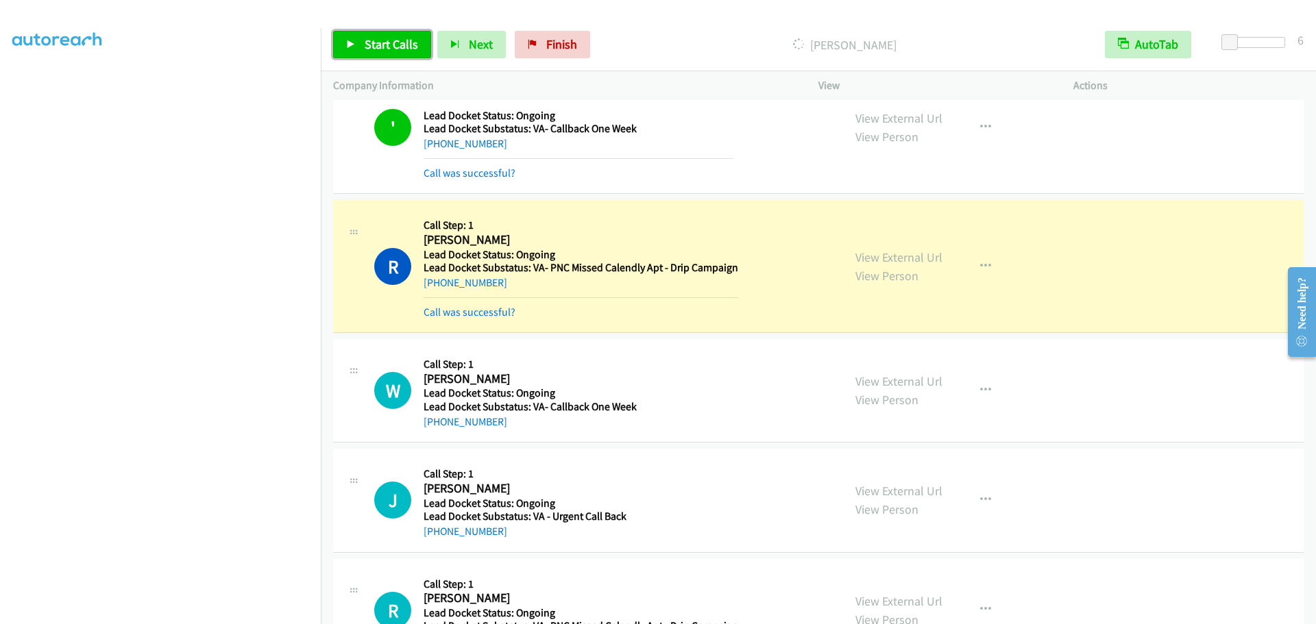
click at [380, 46] on span "Start Calls" at bounding box center [391, 44] width 53 height 16
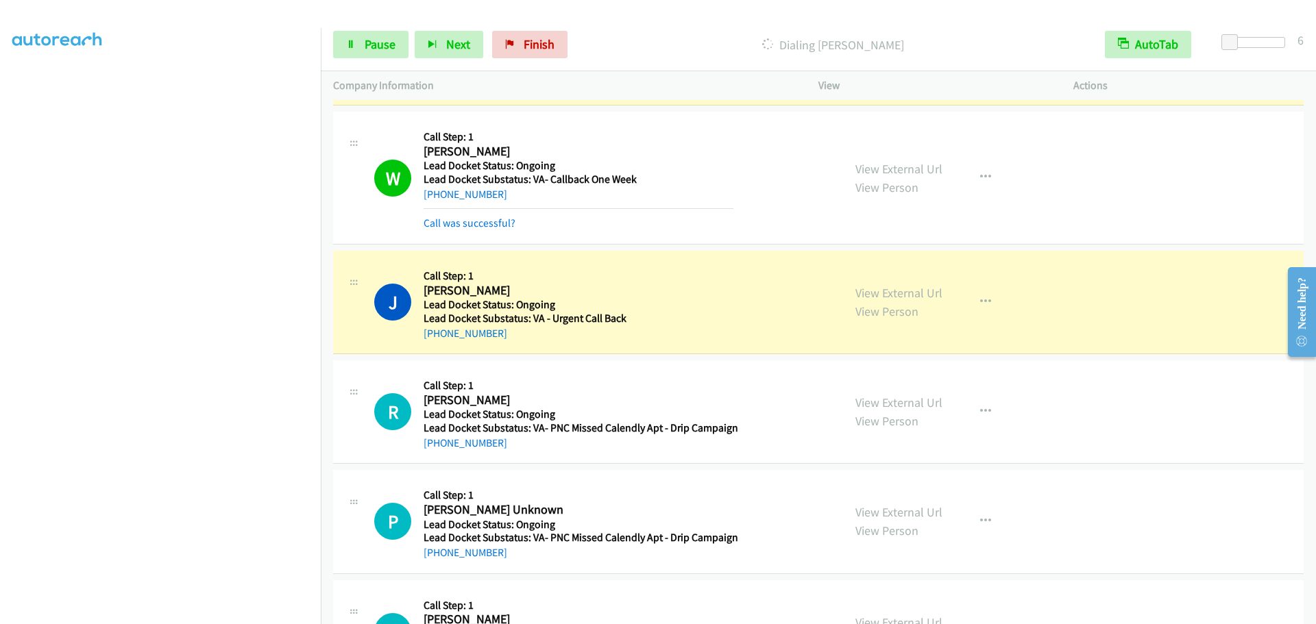
scroll to position [274, 0]
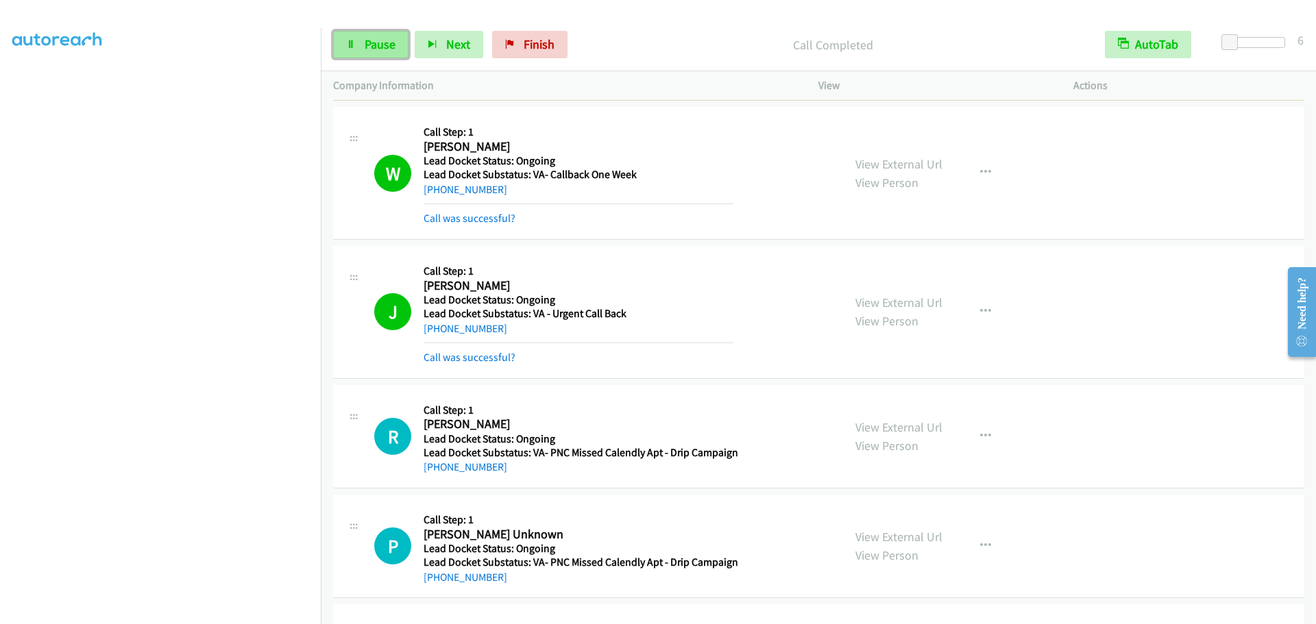
click at [360, 39] on link "Pause" at bounding box center [370, 44] width 75 height 27
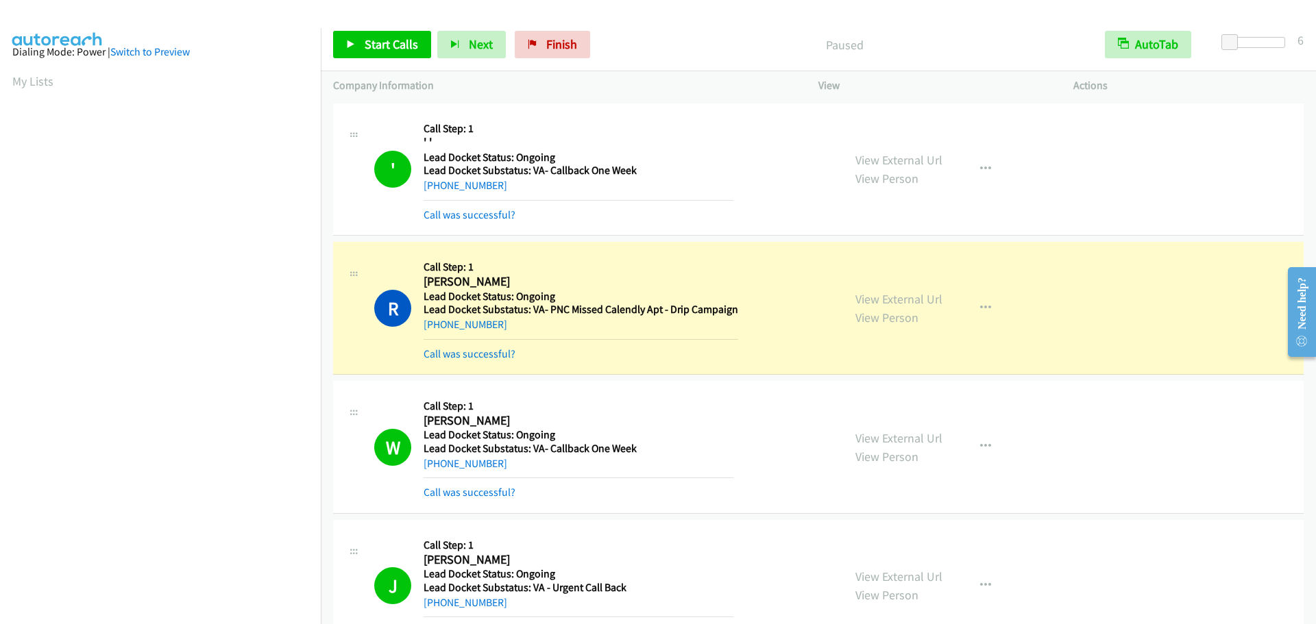
scroll to position [0, 0]
click at [36, 88] on link "My Lists" at bounding box center [32, 84] width 41 height 16
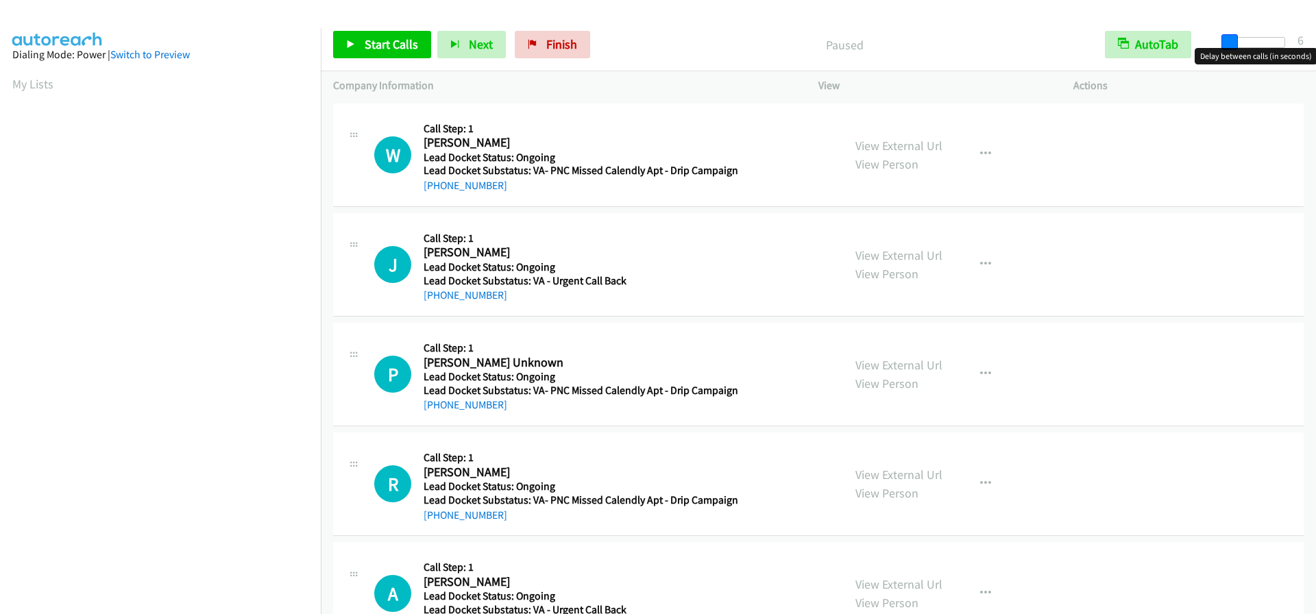
drag, startPoint x: 1224, startPoint y: 43, endPoint x: 1230, endPoint y: 41, distance: 7.2
click at [1230, 41] on span at bounding box center [1230, 42] width 16 height 16
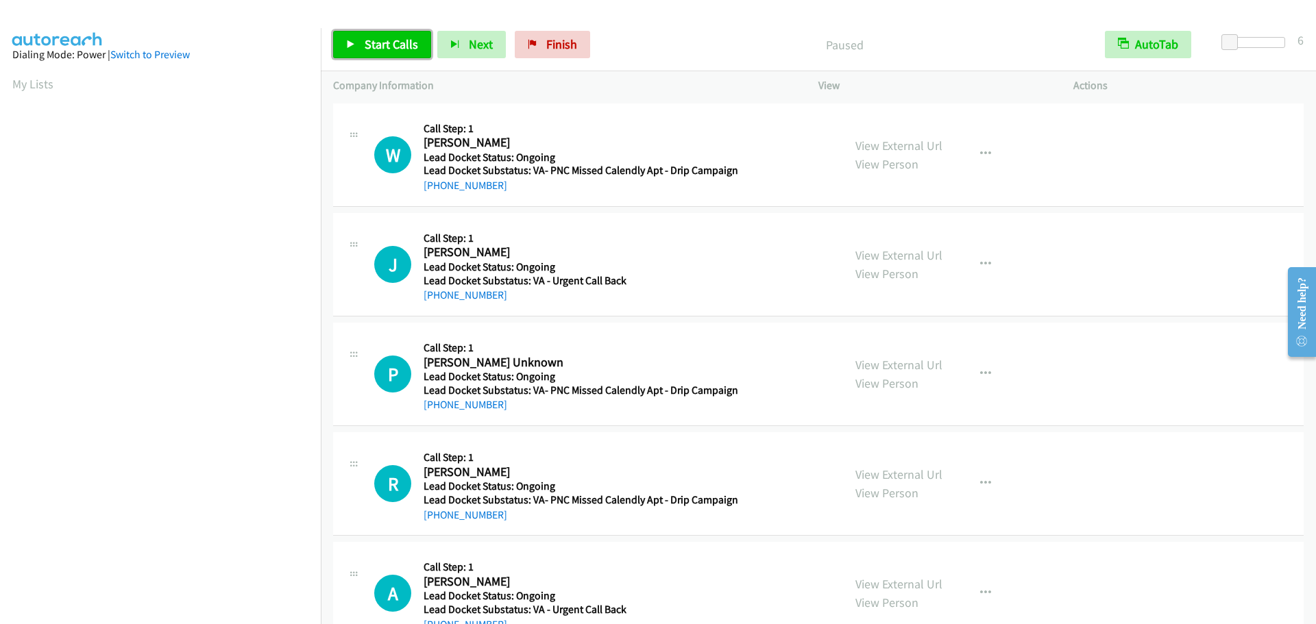
click at [410, 47] on span "Start Calls" at bounding box center [391, 44] width 53 height 16
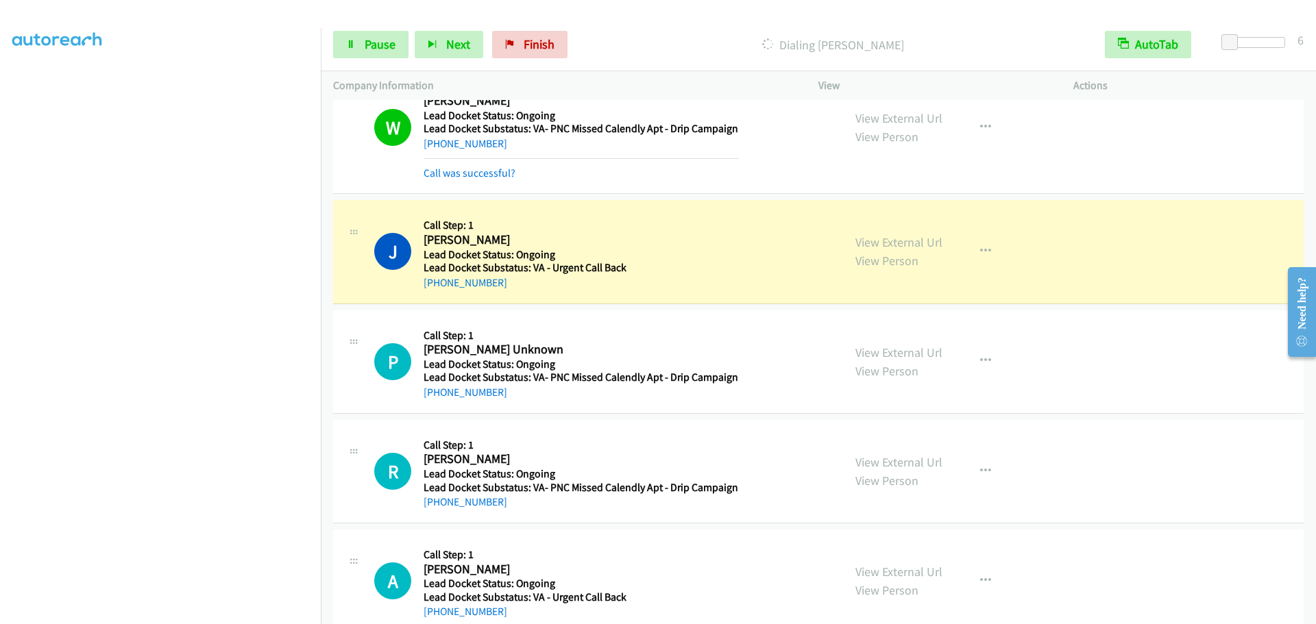
scroll to position [71, 0]
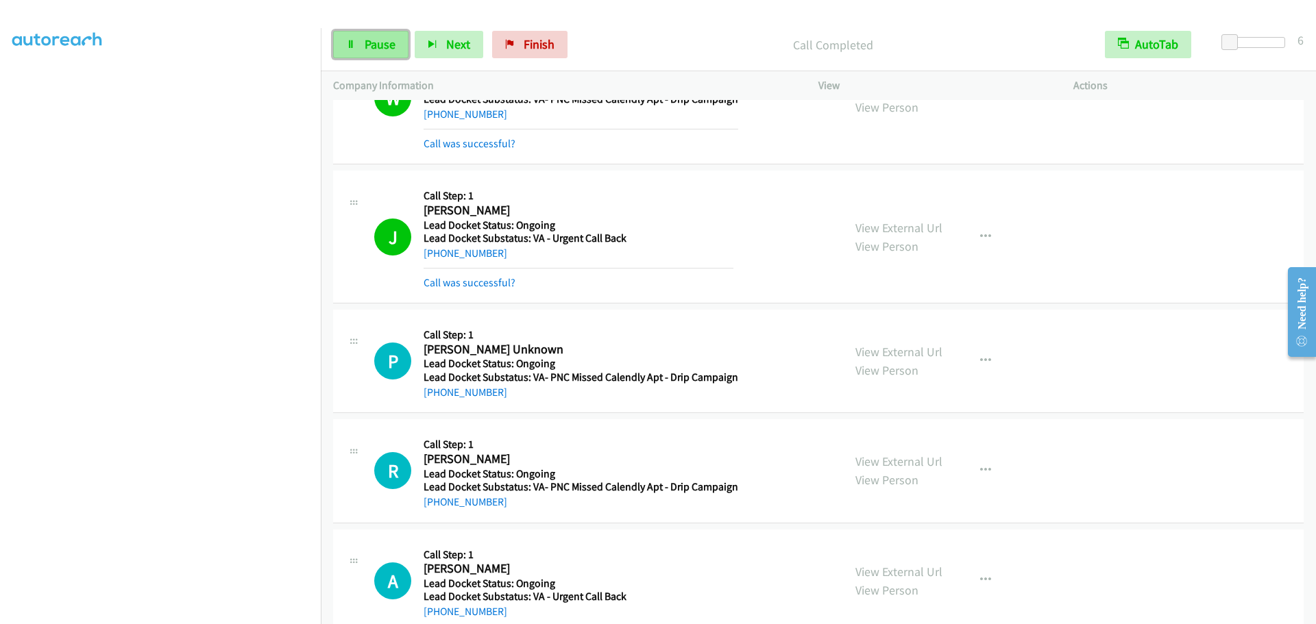
click at [355, 38] on link "Pause" at bounding box center [370, 44] width 75 height 27
click at [403, 43] on span "Start Calls" at bounding box center [391, 44] width 53 height 16
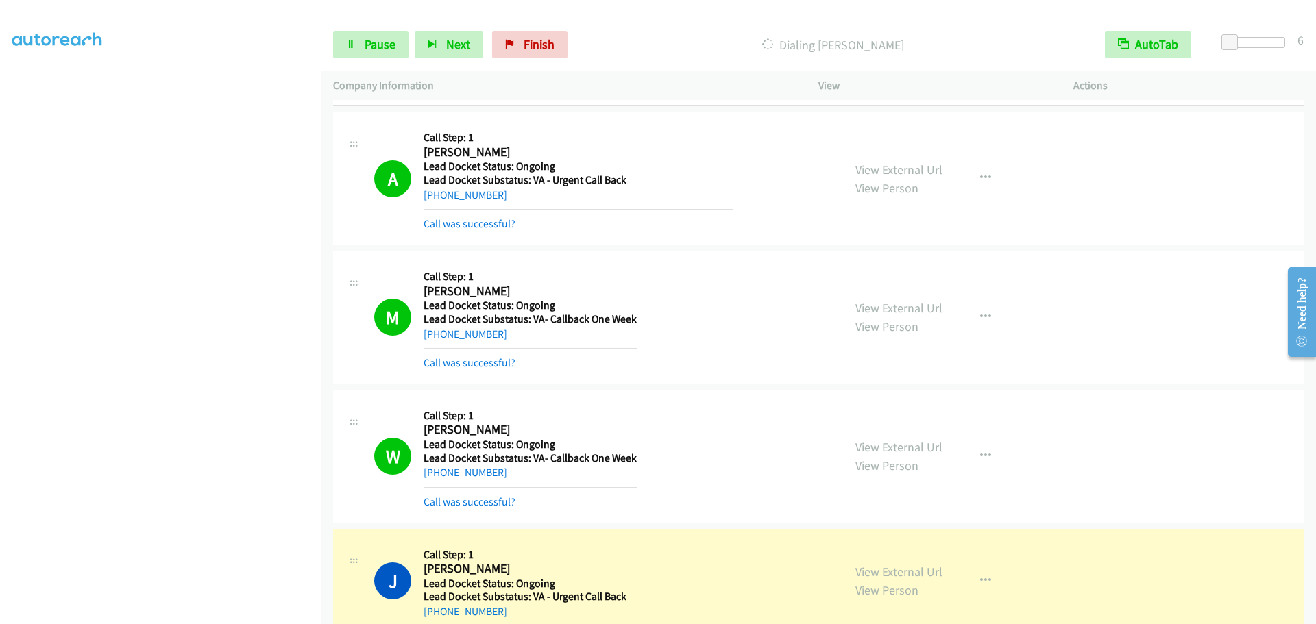
scroll to position [766, 0]
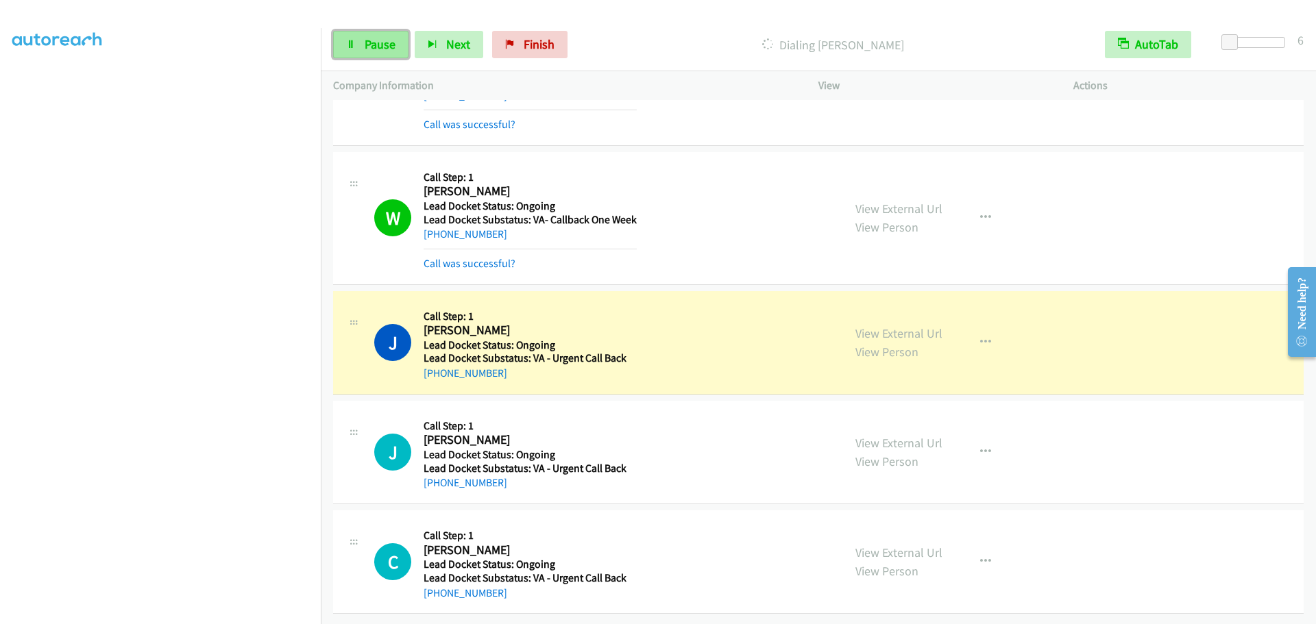
click at [397, 51] on link "Pause" at bounding box center [370, 44] width 75 height 27
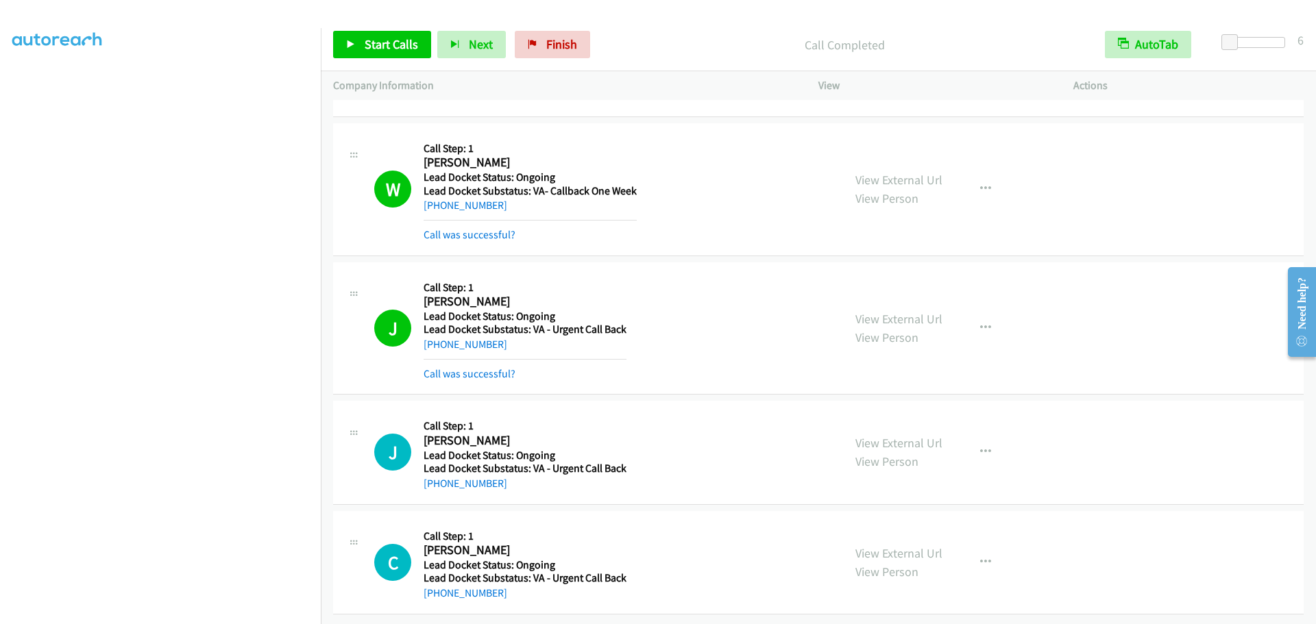
scroll to position [795, 0]
click at [390, 44] on span "Start Calls" at bounding box center [391, 44] width 53 height 16
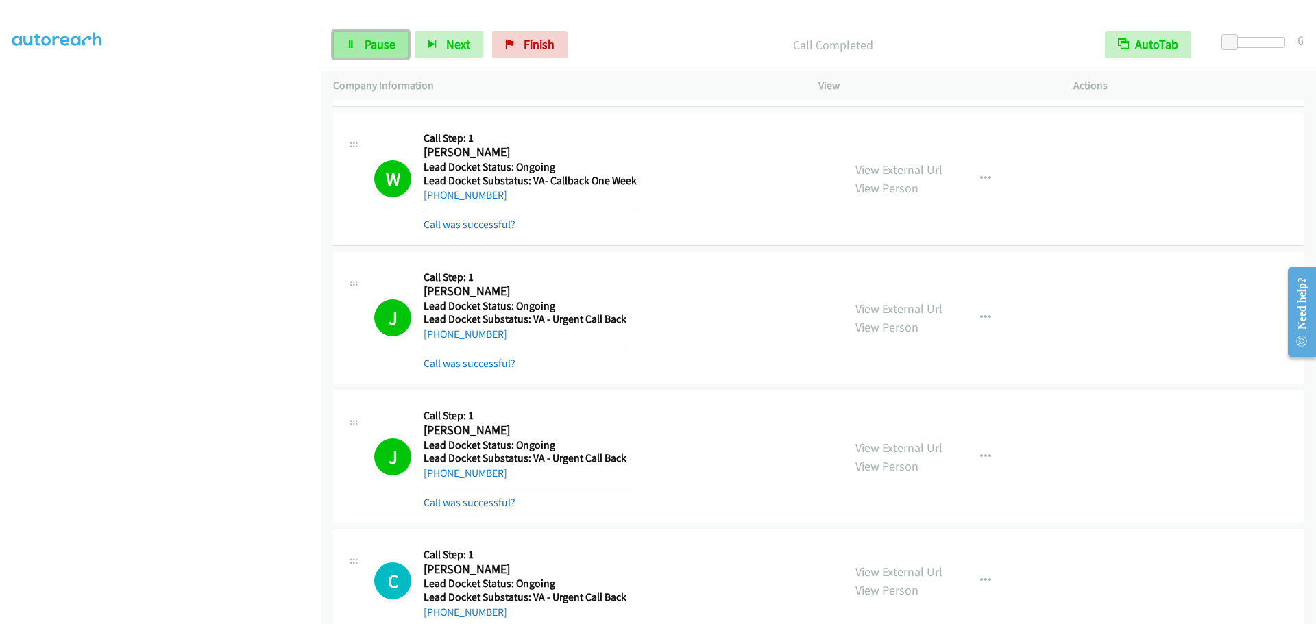
click at [363, 43] on link "Pause" at bounding box center [370, 44] width 75 height 27
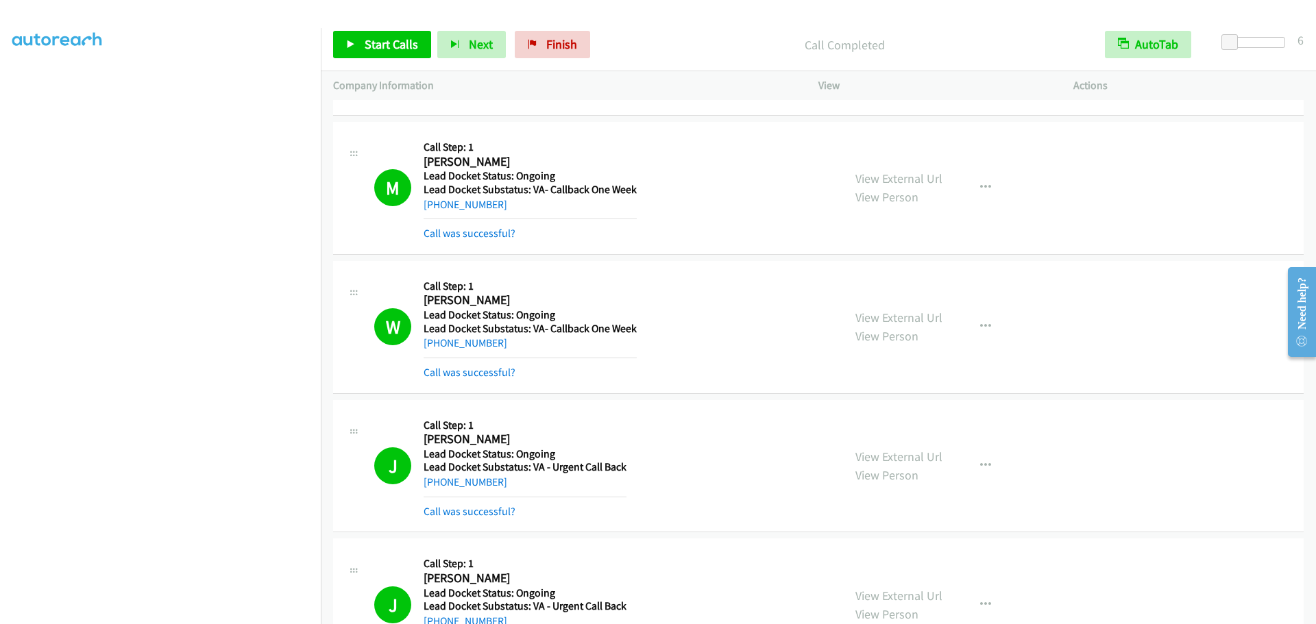
scroll to position [443, 0]
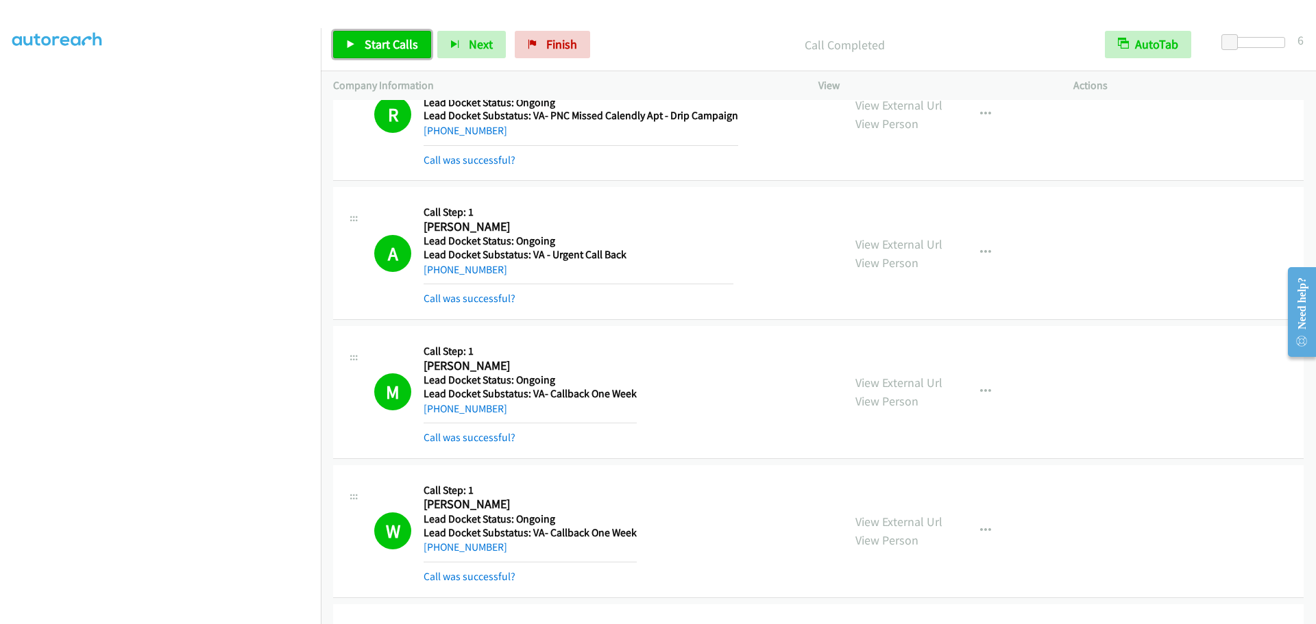
click at [387, 32] on link "Start Calls" at bounding box center [382, 44] width 98 height 27
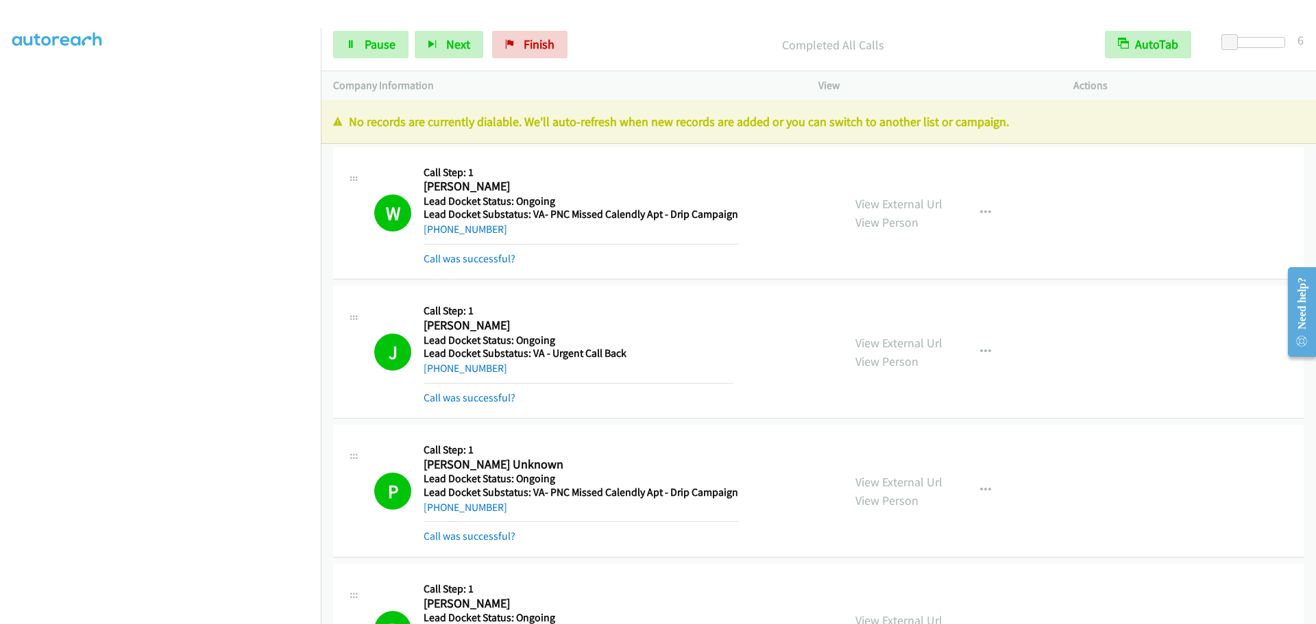
scroll to position [0, 0]
click at [33, 85] on link "My Lists" at bounding box center [32, 84] width 41 height 16
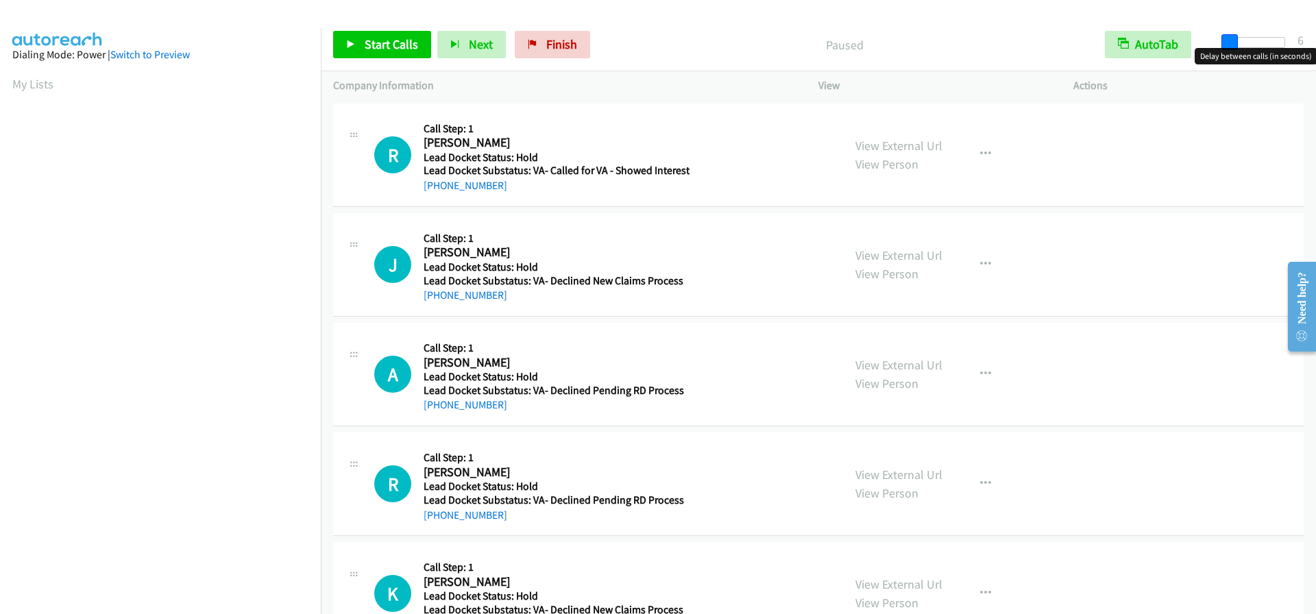
click at [1226, 44] on span at bounding box center [1230, 42] width 16 height 16
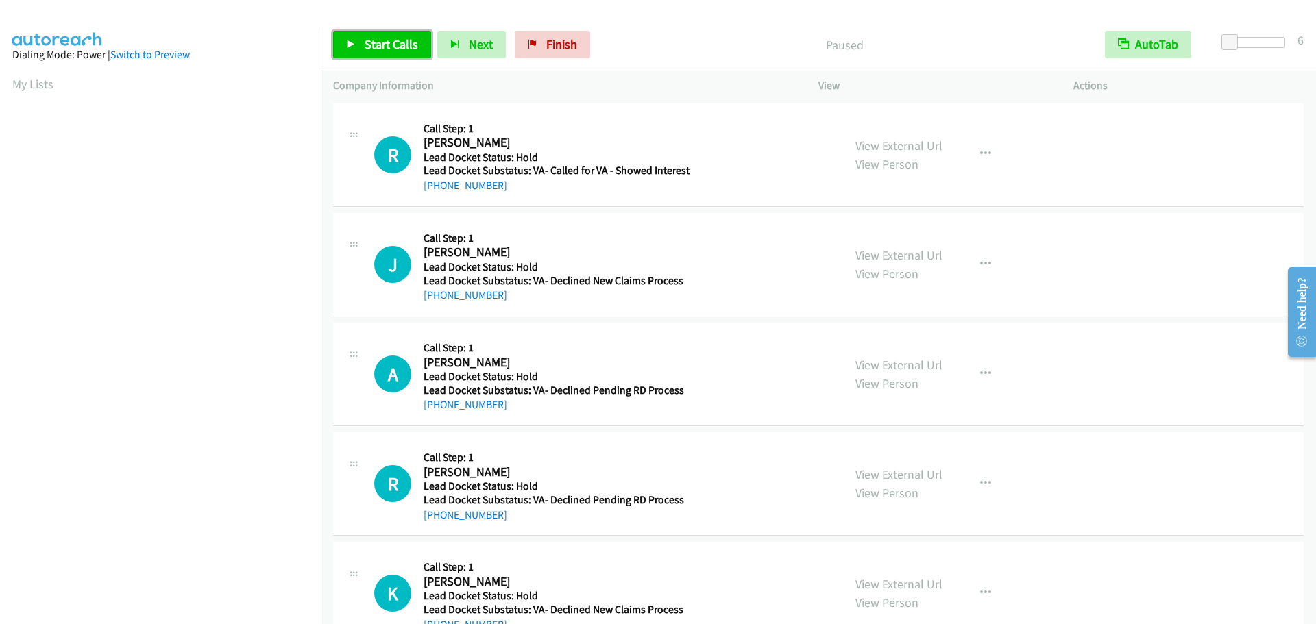
click at [392, 47] on span "Start Calls" at bounding box center [391, 44] width 53 height 16
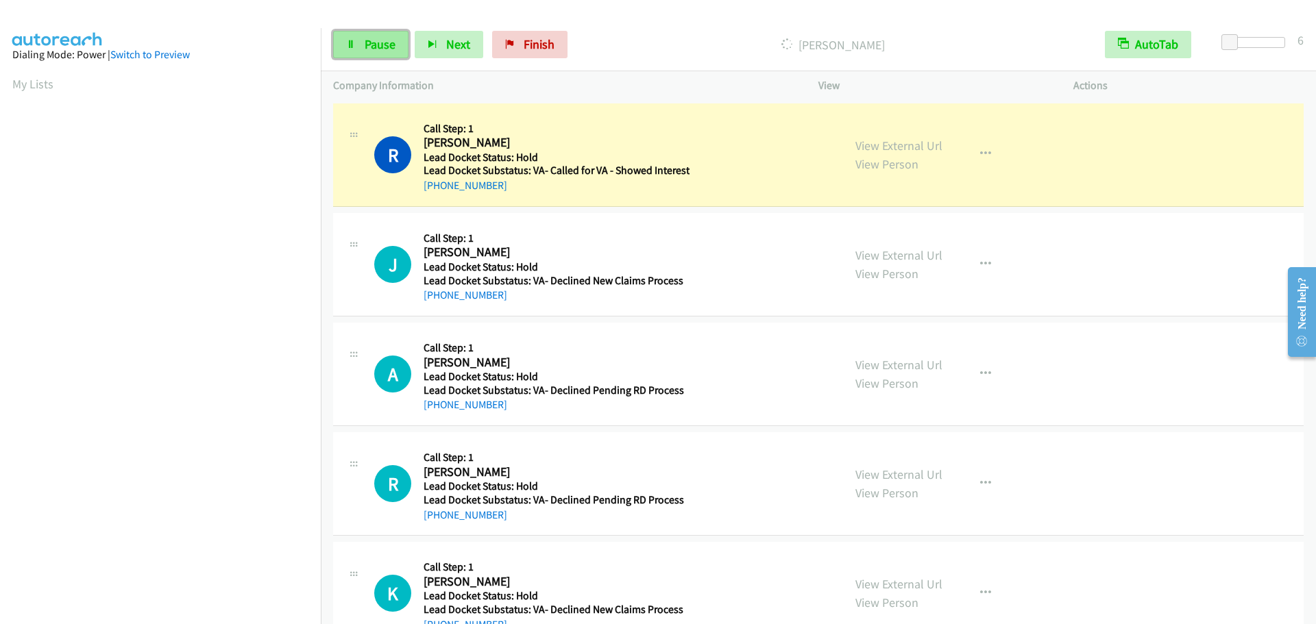
click at [376, 43] on span "Pause" at bounding box center [380, 44] width 31 height 16
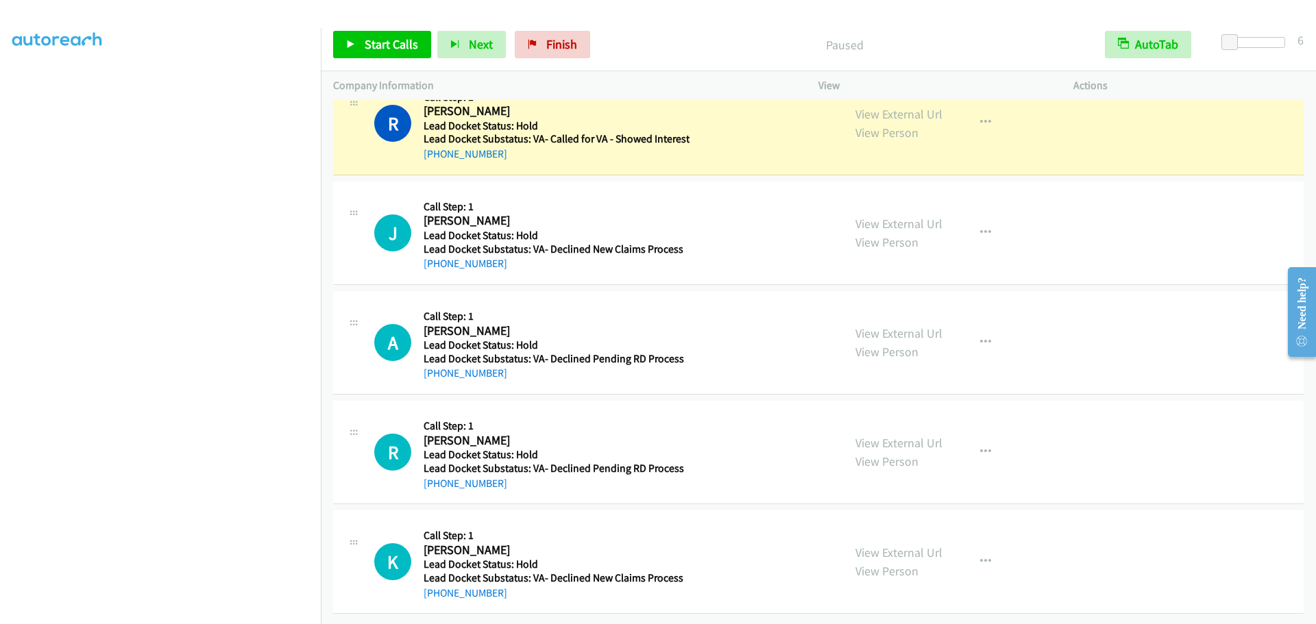
scroll to position [144, 0]
click at [411, 43] on span "Start Calls" at bounding box center [391, 44] width 53 height 16
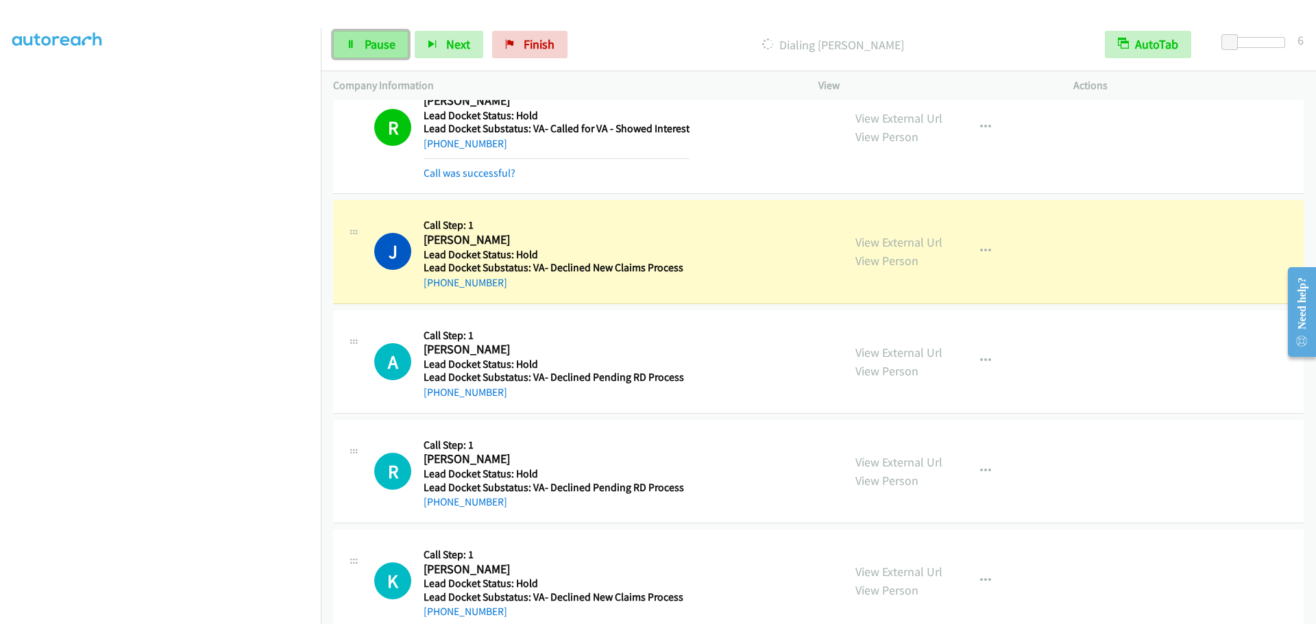
click at [385, 43] on span "Pause" at bounding box center [380, 44] width 31 height 16
